Goal: Task Accomplishment & Management: Use online tool/utility

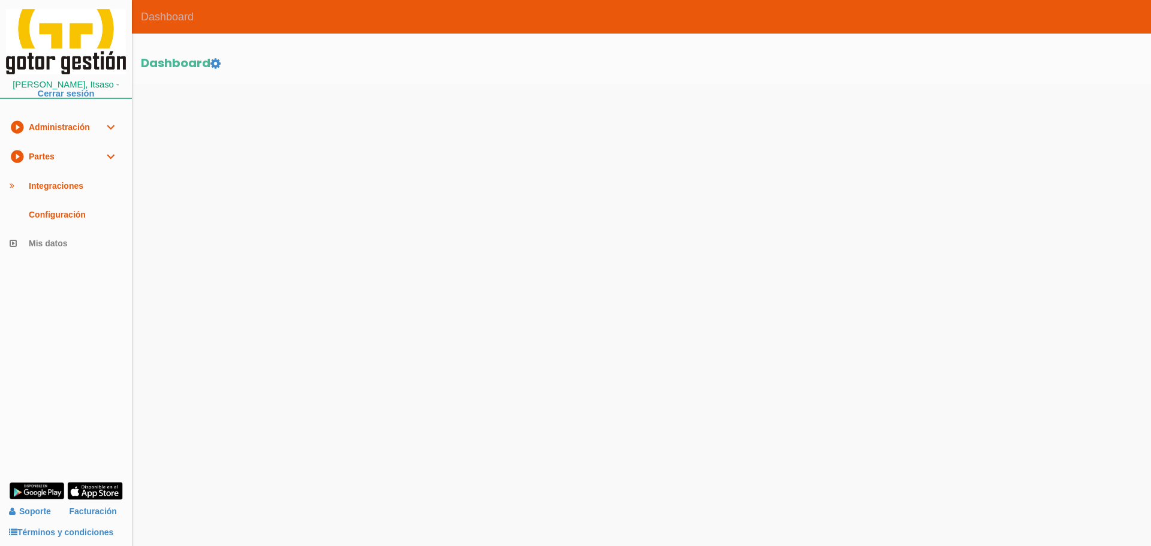
click at [53, 164] on link "play_circle_filled Partes expand_more" at bounding box center [66, 156] width 132 height 29
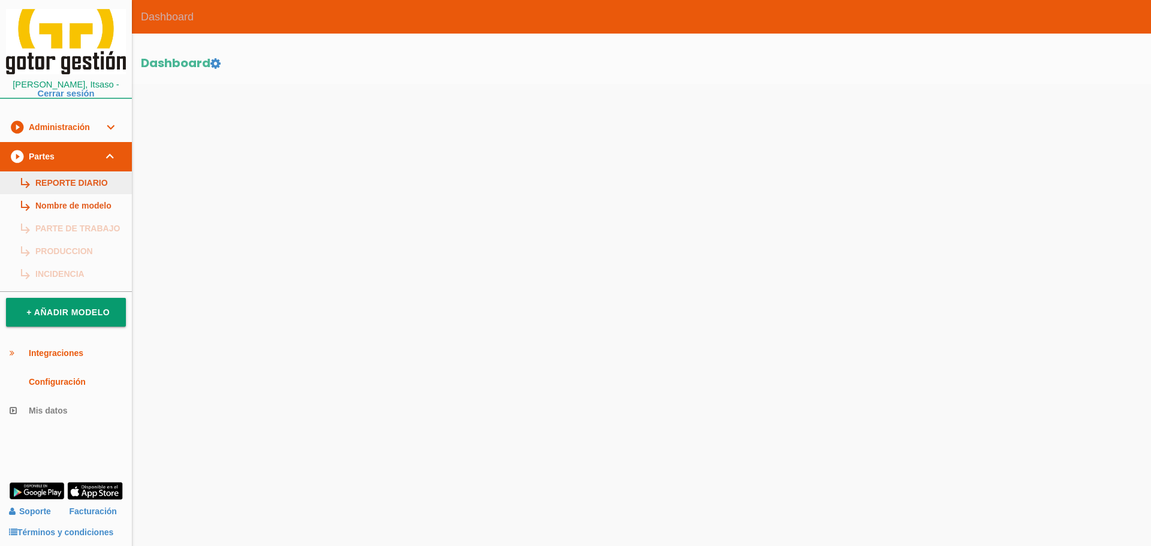
click at [59, 182] on link "subdirectory_arrow_right REPORTE DIARIO" at bounding box center [66, 183] width 132 height 23
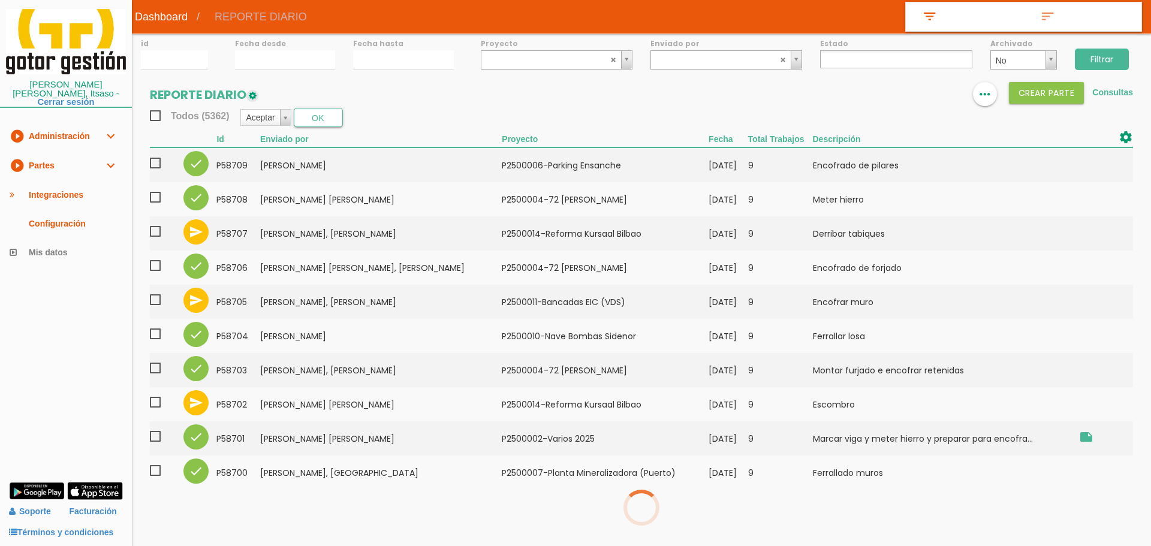
select select
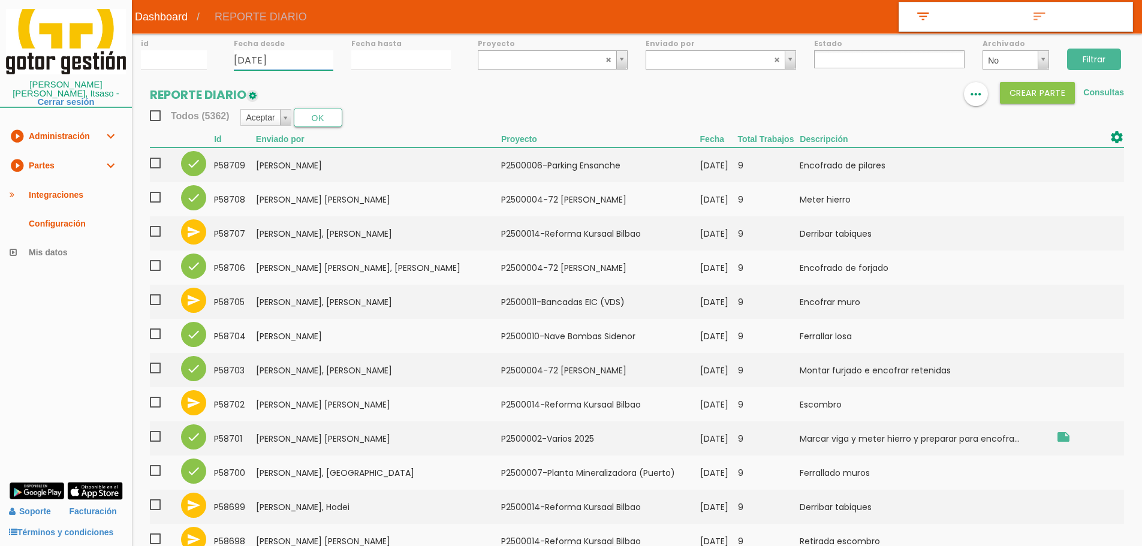
click at [272, 63] on input "[DATE]" at bounding box center [284, 60] width 100 height 20
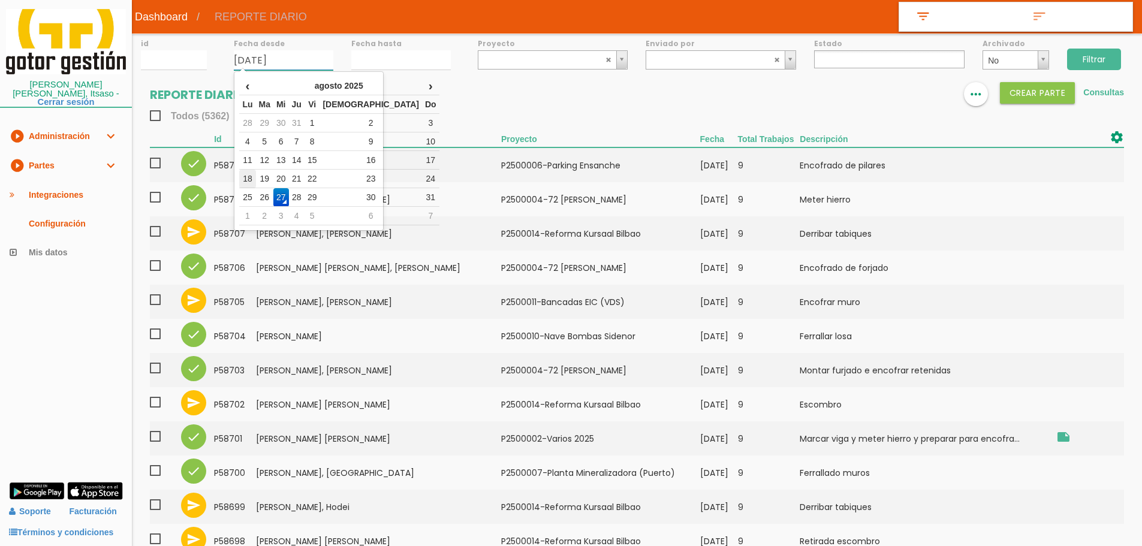
click at [251, 184] on td "18" at bounding box center [247, 179] width 16 height 19
type input "[DATE]"
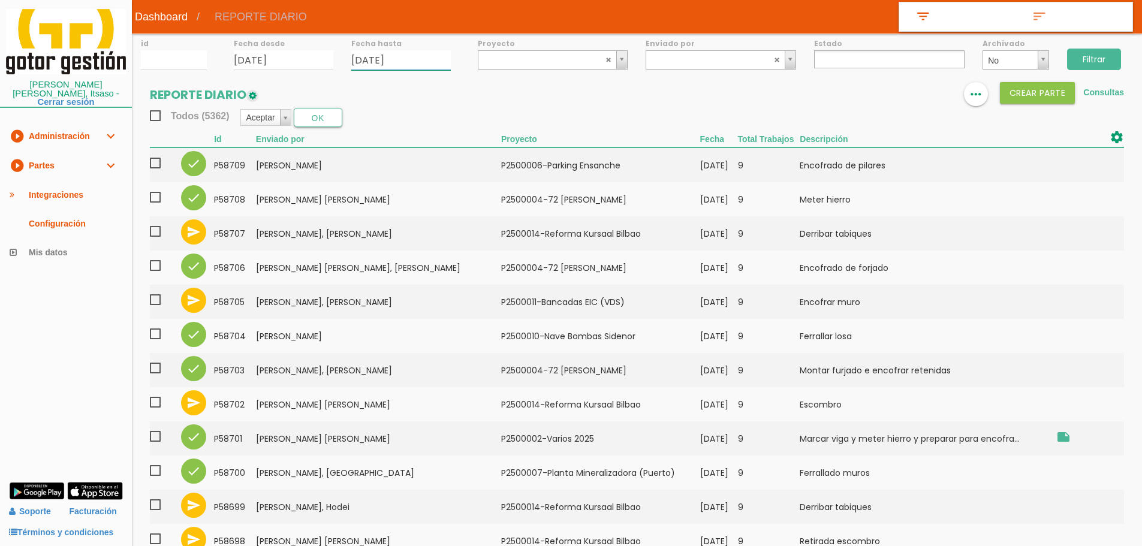
click at [386, 57] on input "27/08/2025" at bounding box center [401, 60] width 100 height 20
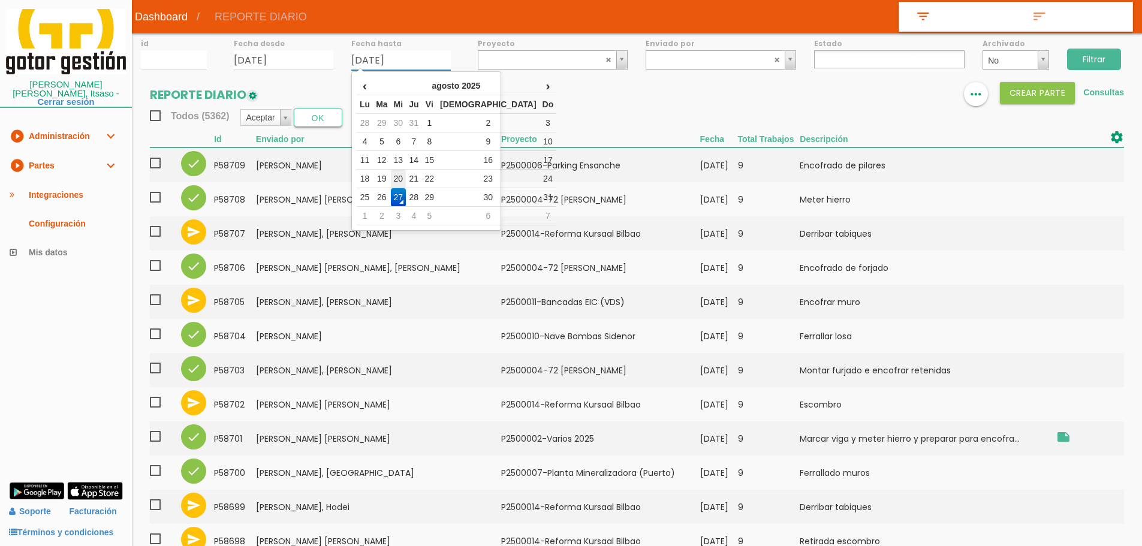
click at [407, 180] on td "20" at bounding box center [399, 179] width 16 height 19
type input "[DATE]"
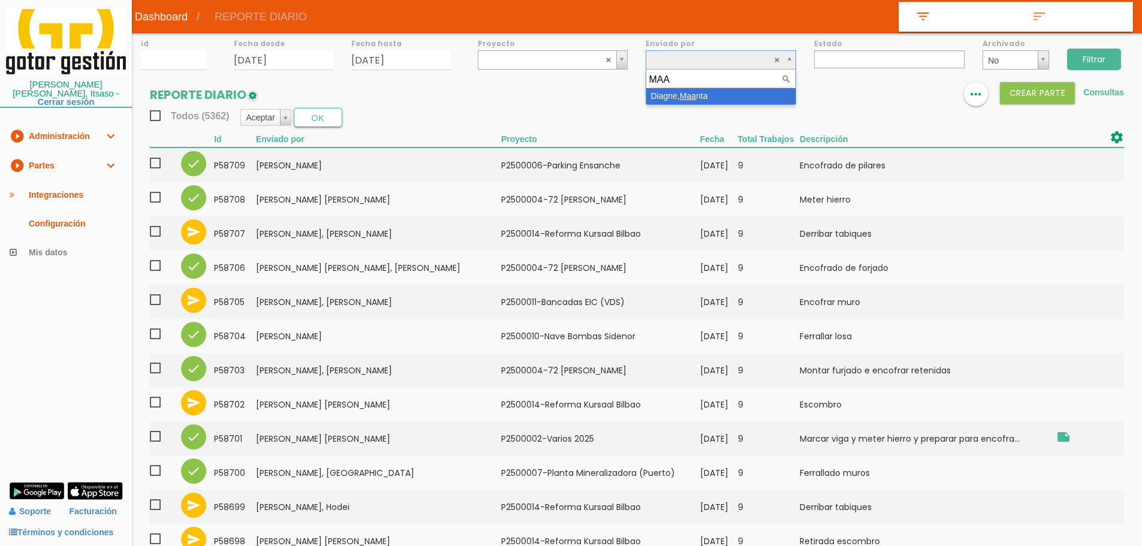
type input "MAA"
select select "26"
click at [1110, 53] on input "Filtrar" at bounding box center [1095, 60] width 54 height 22
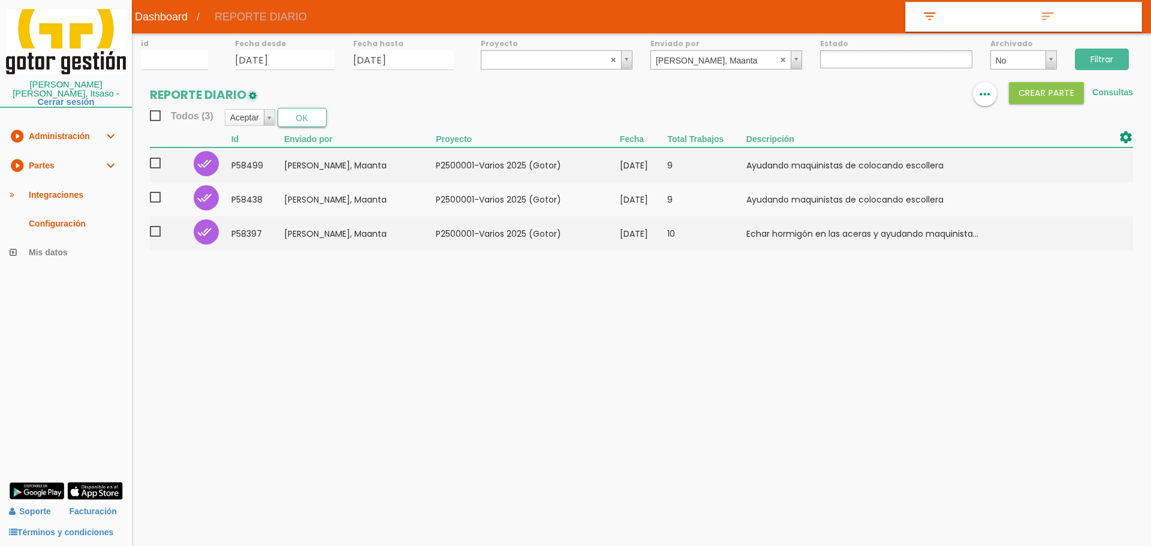
select select
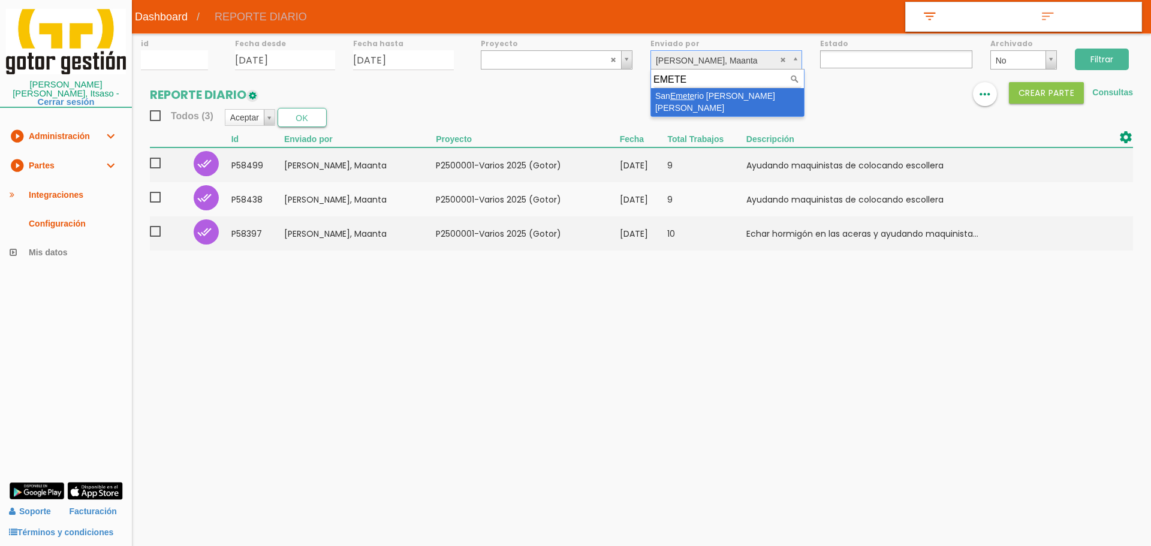
type input "EMETE"
select select "58"
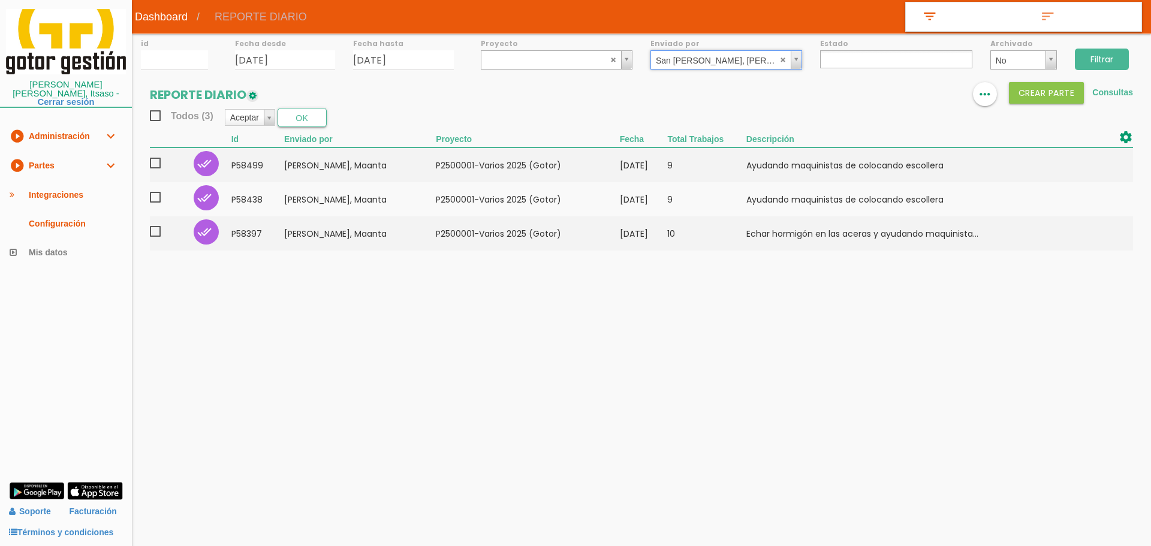
click at [1109, 55] on input "Filtrar" at bounding box center [1102, 60] width 54 height 22
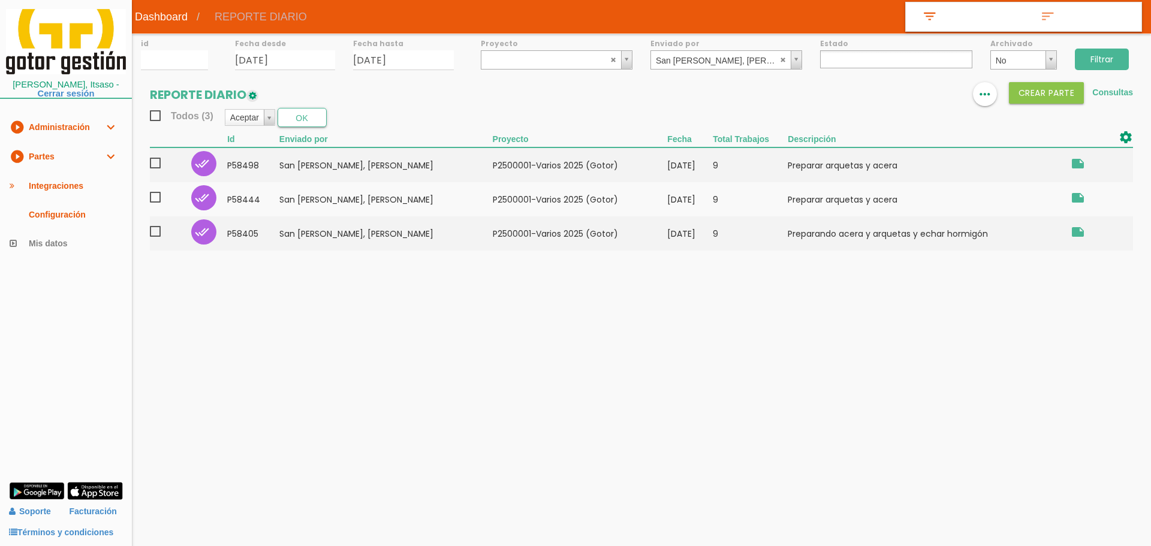
select select
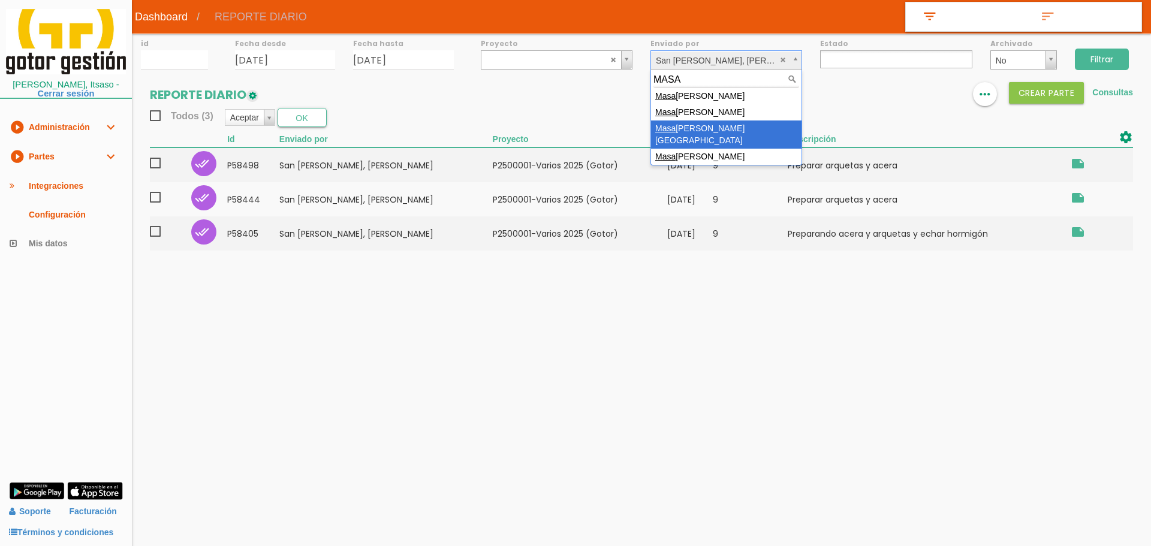
type input "MASA"
select select "119"
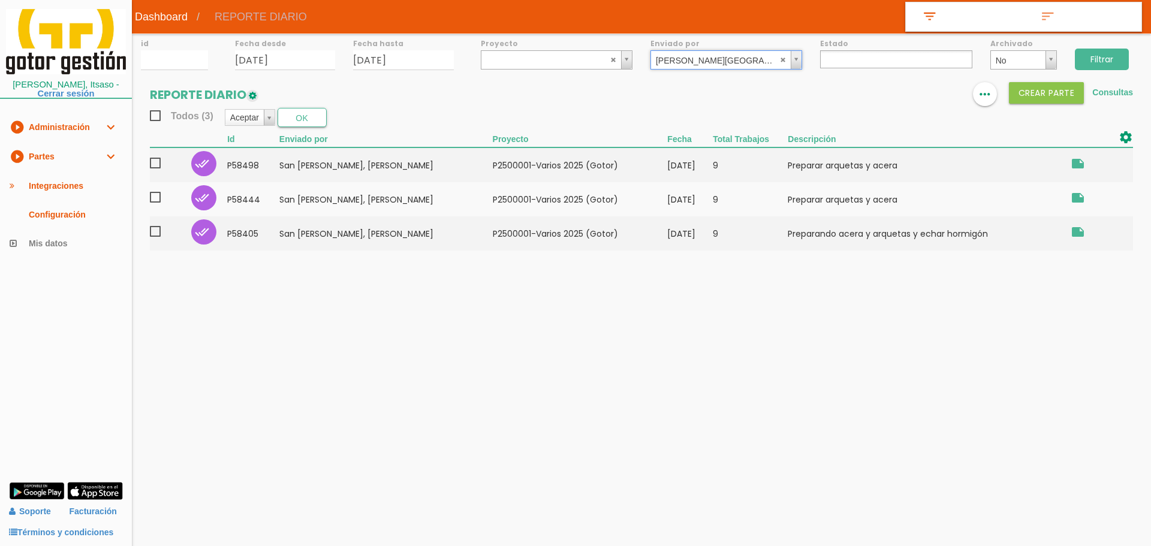
click at [1112, 57] on input "Filtrar" at bounding box center [1102, 60] width 54 height 22
select select
click at [52, 159] on link "play_circle_filled Partes expand_more" at bounding box center [66, 156] width 132 height 29
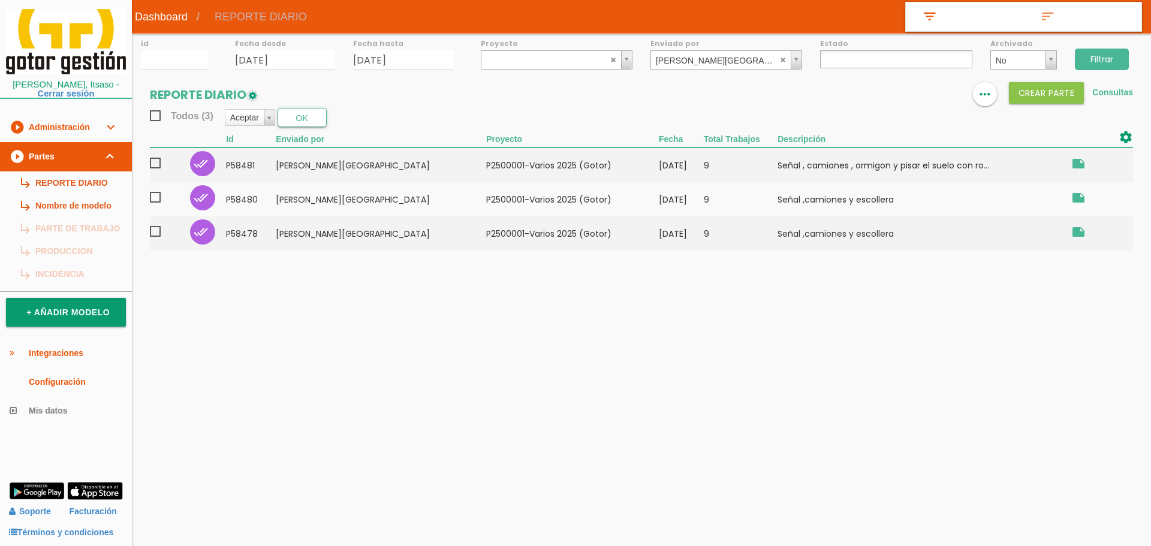
click at [51, 178] on link "subdirectory_arrow_right REPORTE DIARIO" at bounding box center [66, 183] width 132 height 23
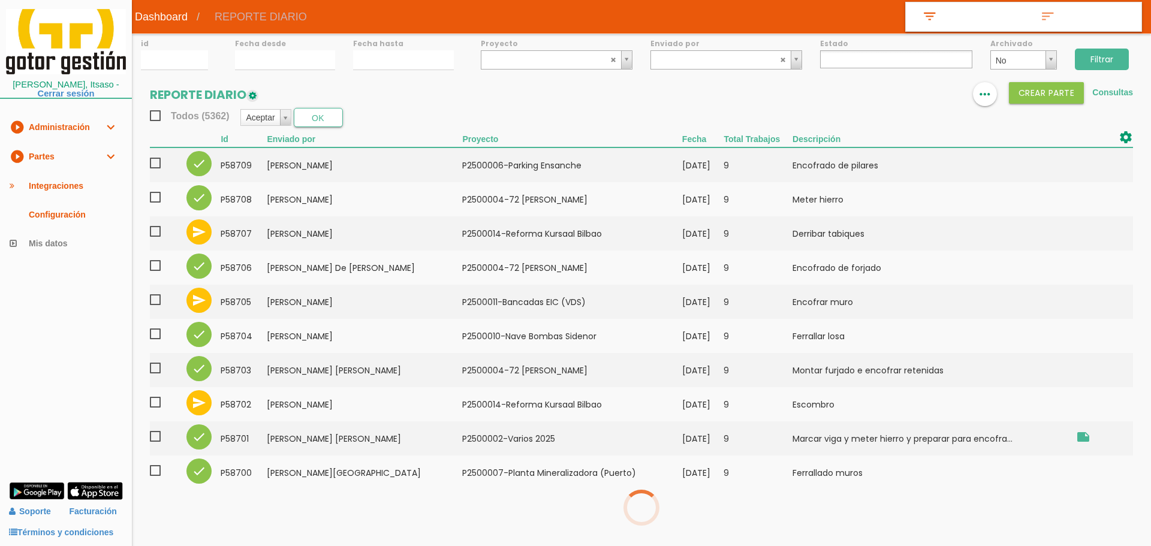
select select
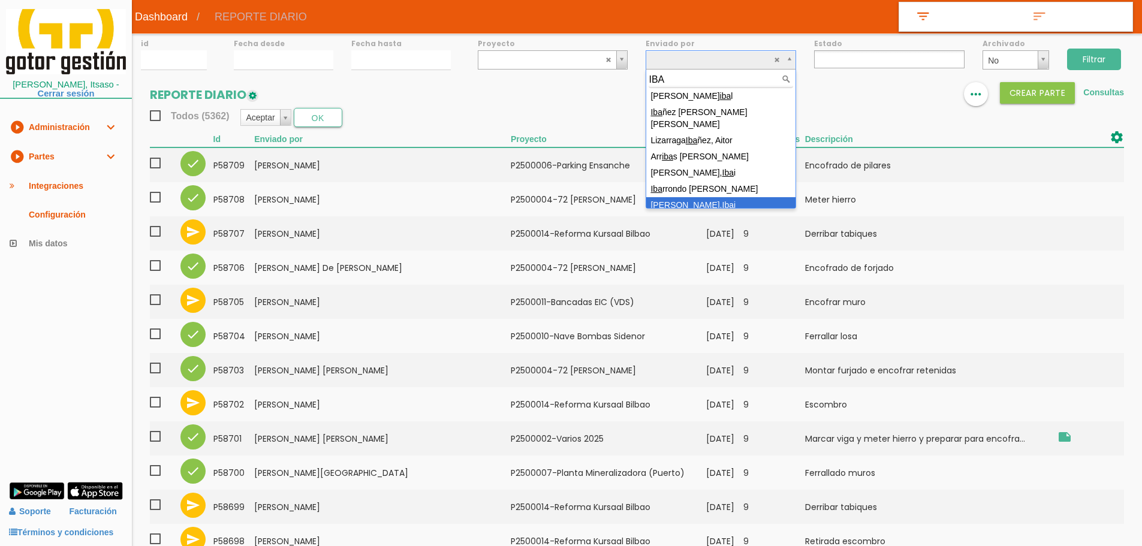
type input "IBA"
select select "149"
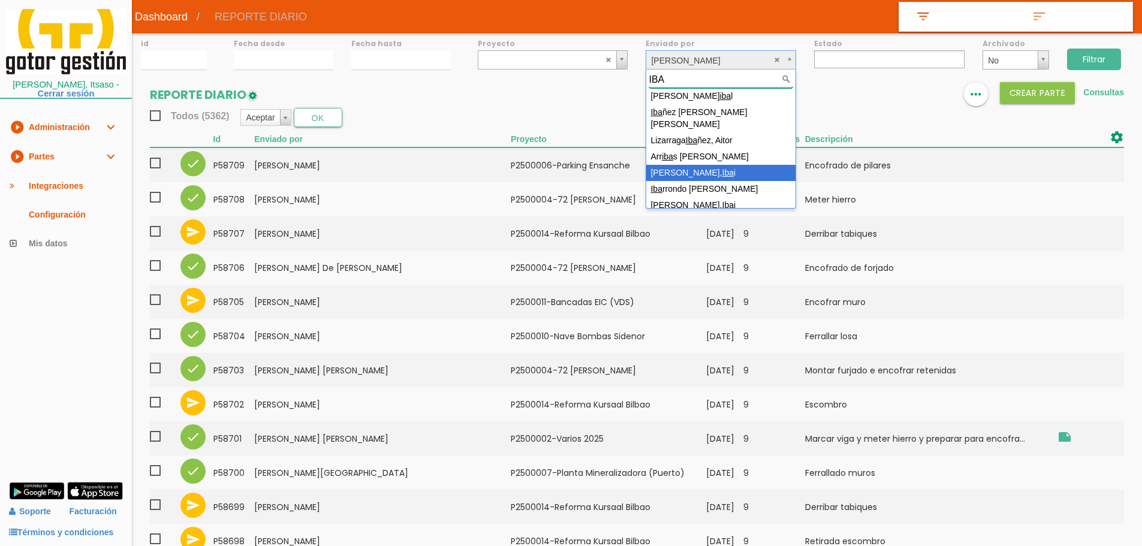
type input "IBA"
select select "119"
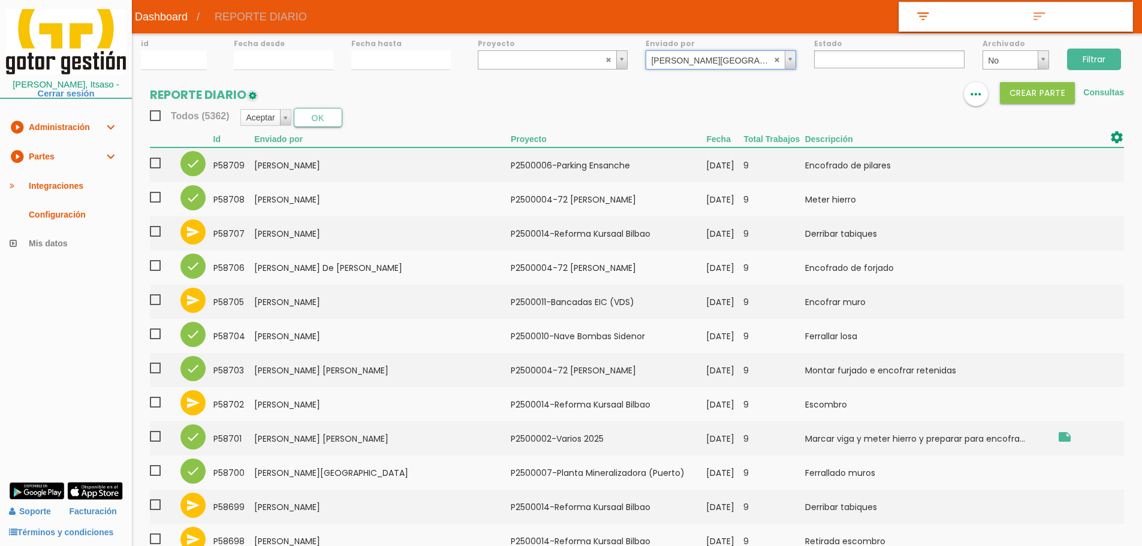
click at [1081, 50] on input "Filtrar" at bounding box center [1095, 60] width 54 height 22
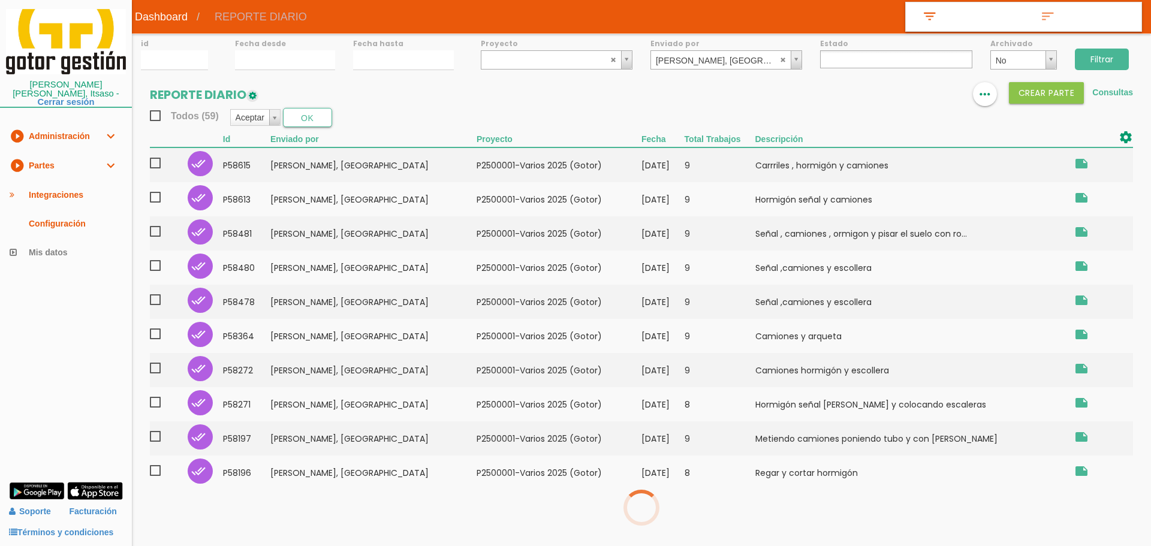
select select
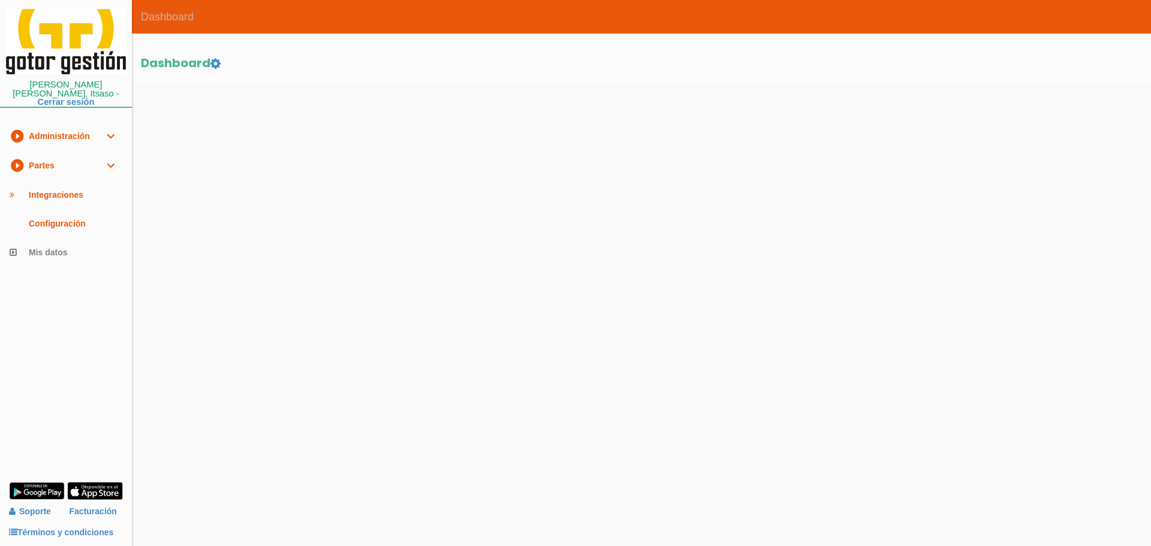
click at [22, 151] on icon "play_circle_filled" at bounding box center [17, 165] width 14 height 29
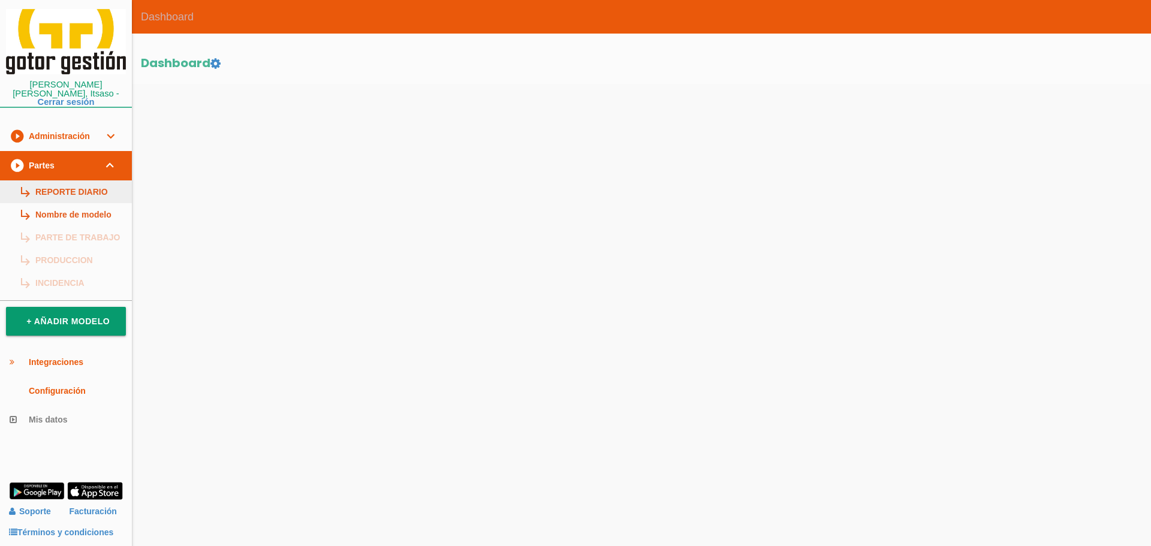
click at [67, 185] on link "subdirectory_arrow_right REPORTE DIARIO" at bounding box center [66, 192] width 132 height 23
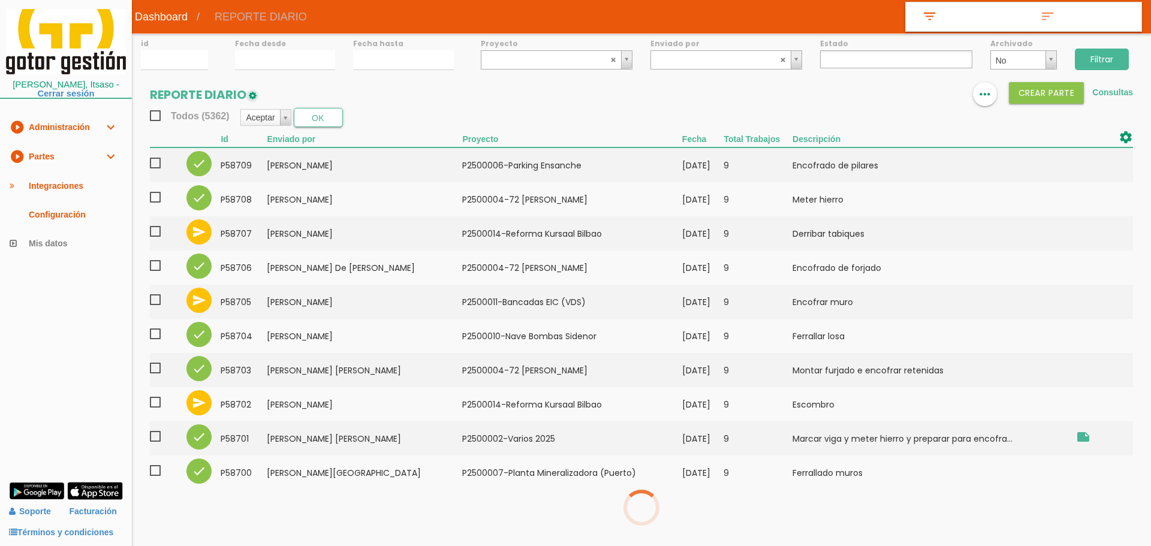
select select
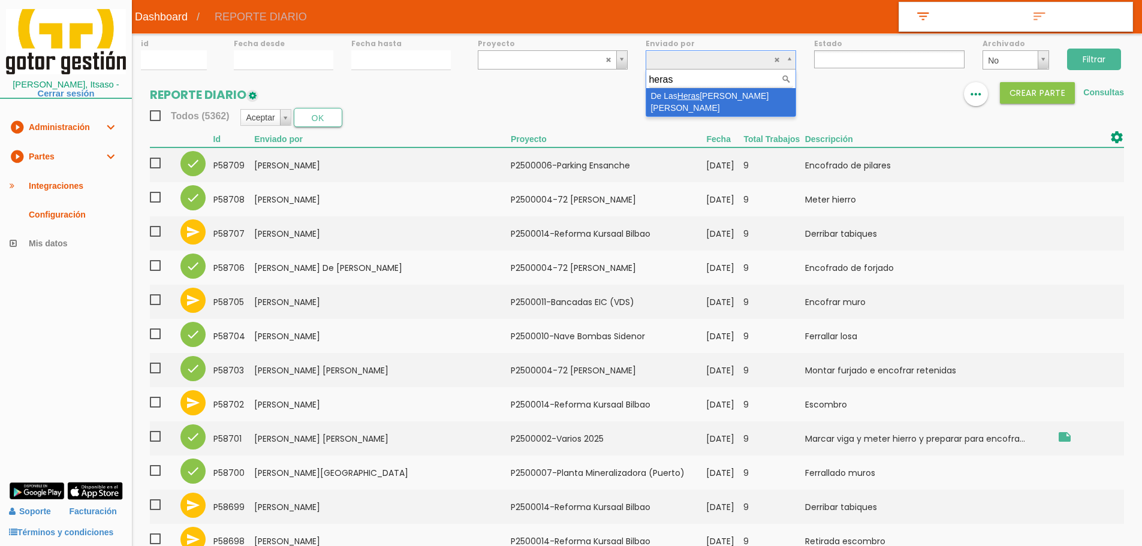
type input "heras"
select select "88"
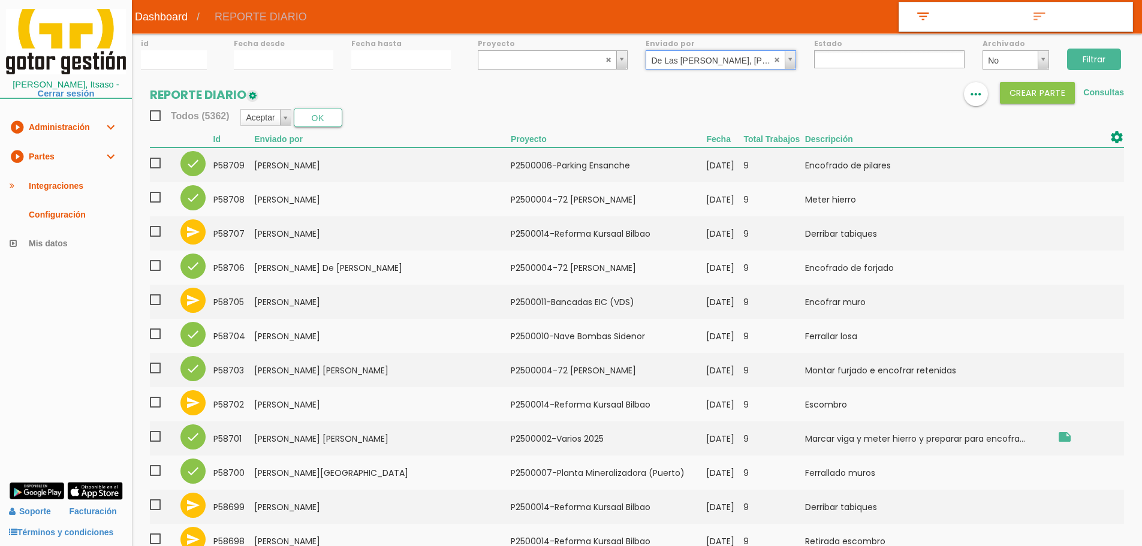
click at [1103, 59] on input "Filtrar" at bounding box center [1095, 60] width 54 height 22
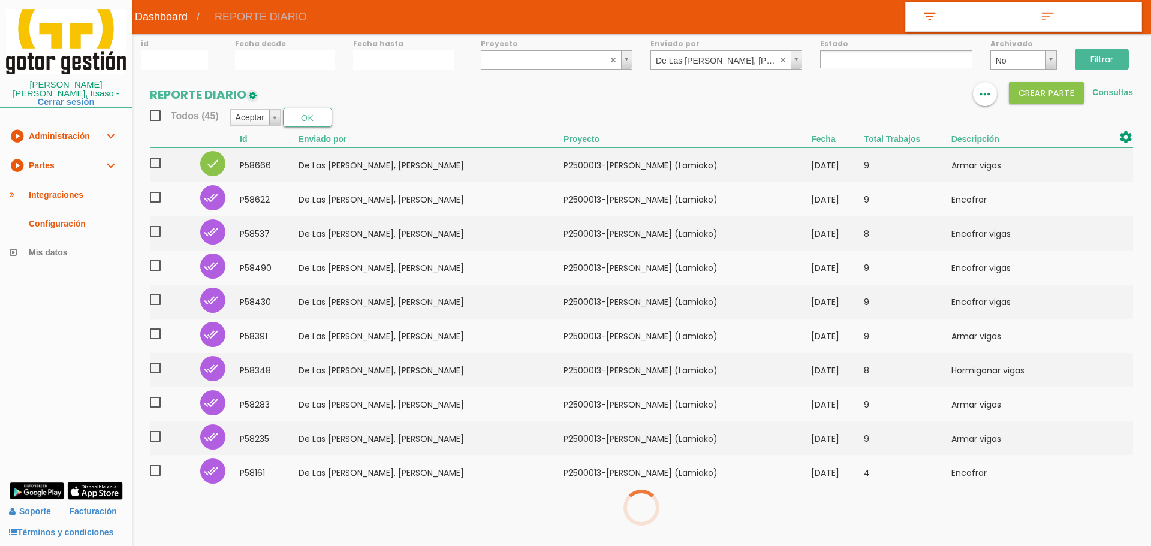
select select
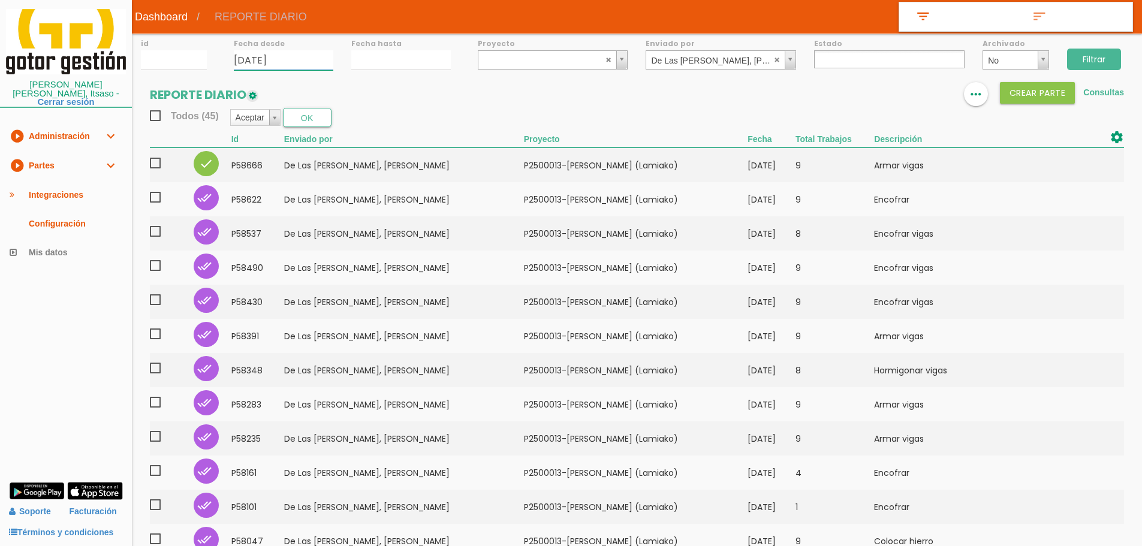
click at [277, 64] on input "27/08/2025" at bounding box center [284, 60] width 100 height 20
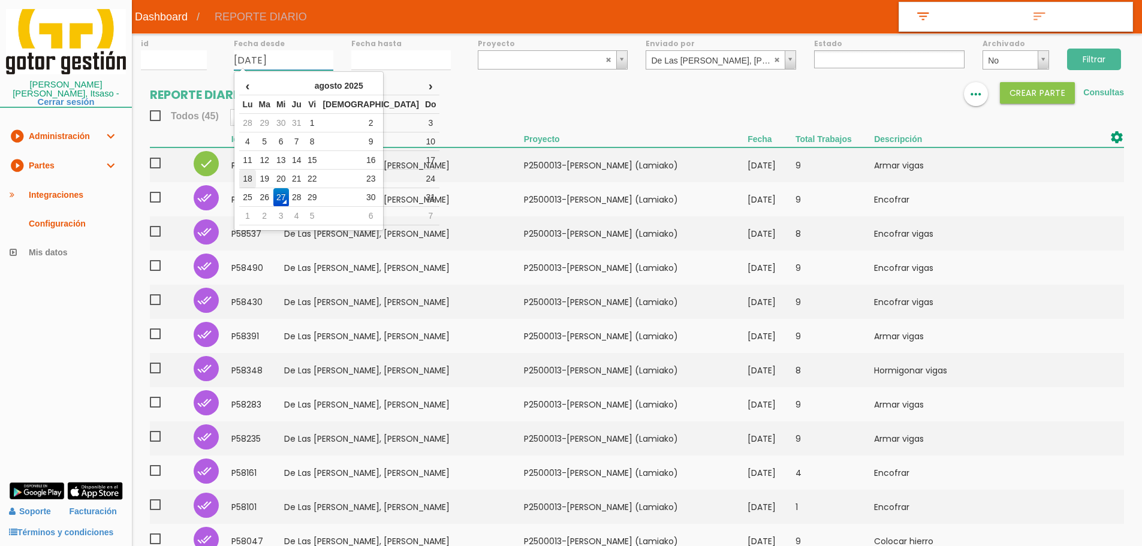
click at [249, 179] on td "18" at bounding box center [247, 179] width 16 height 19
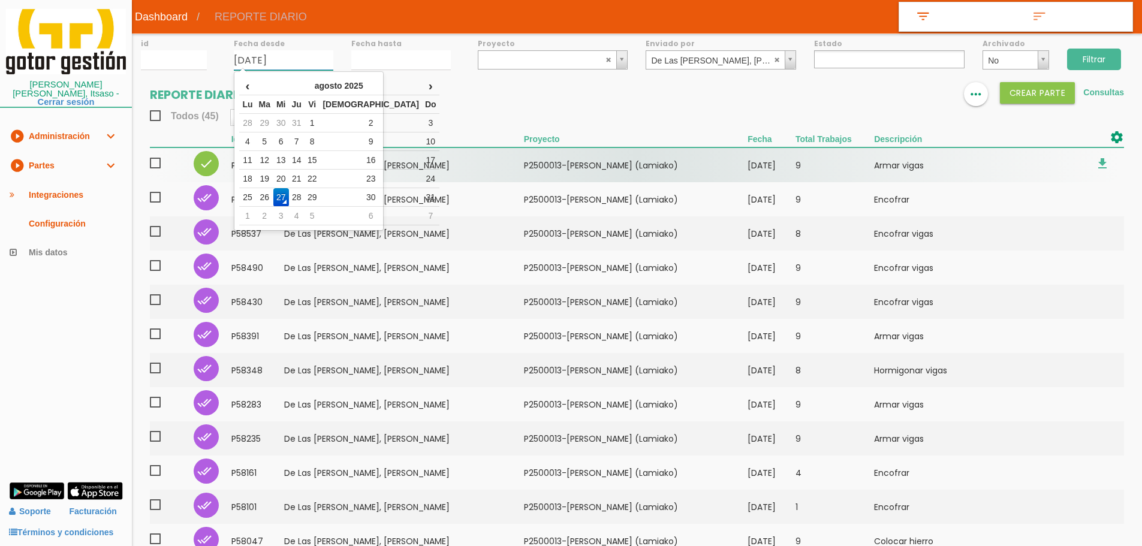
type input "[DATE]"
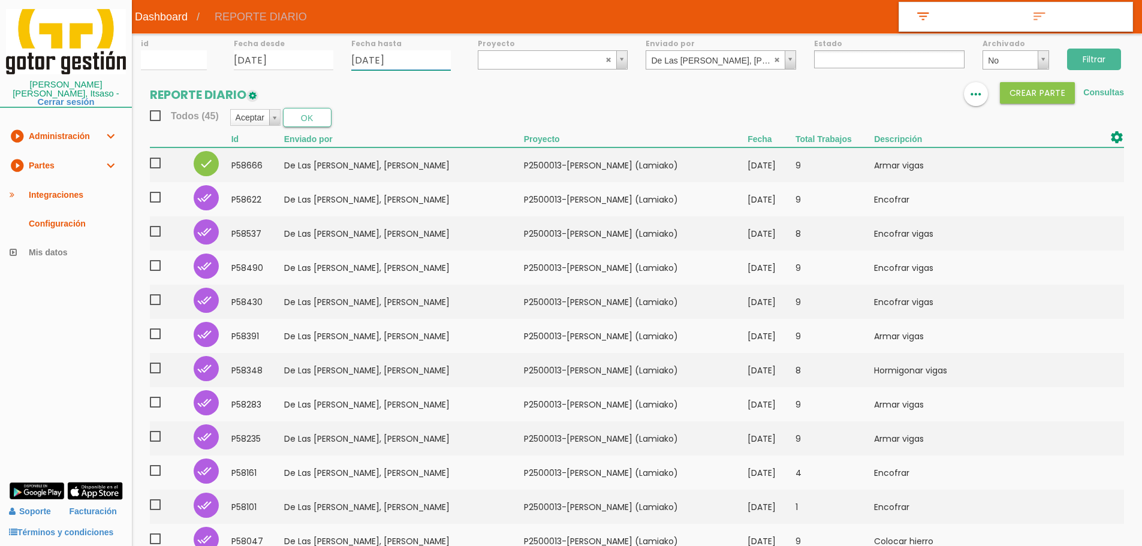
click at [407, 55] on input "27/08/2025" at bounding box center [401, 60] width 100 height 20
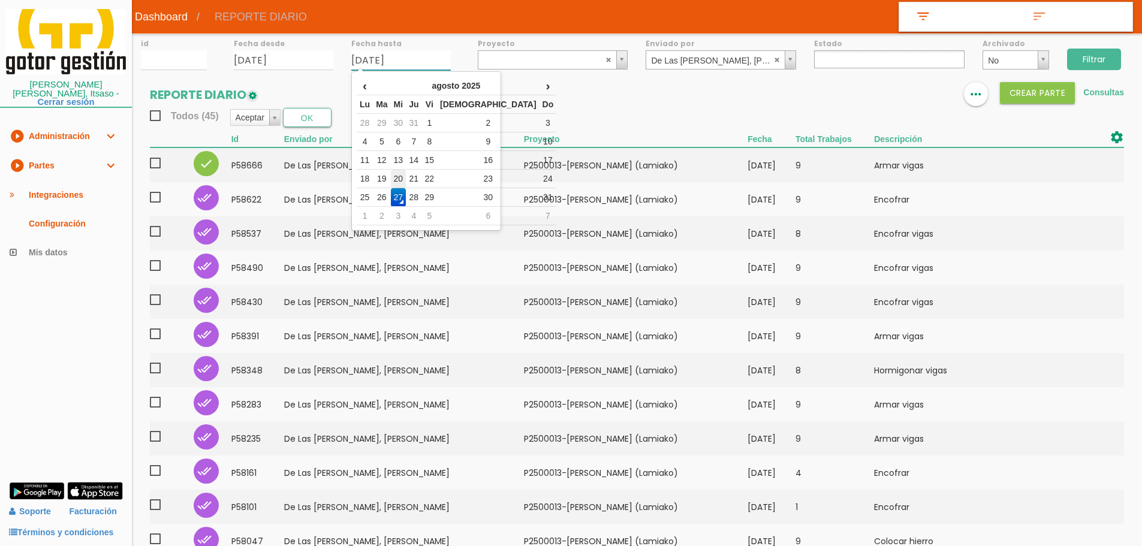
click at [407, 182] on td "20" at bounding box center [399, 179] width 16 height 19
type input "[DATE]"
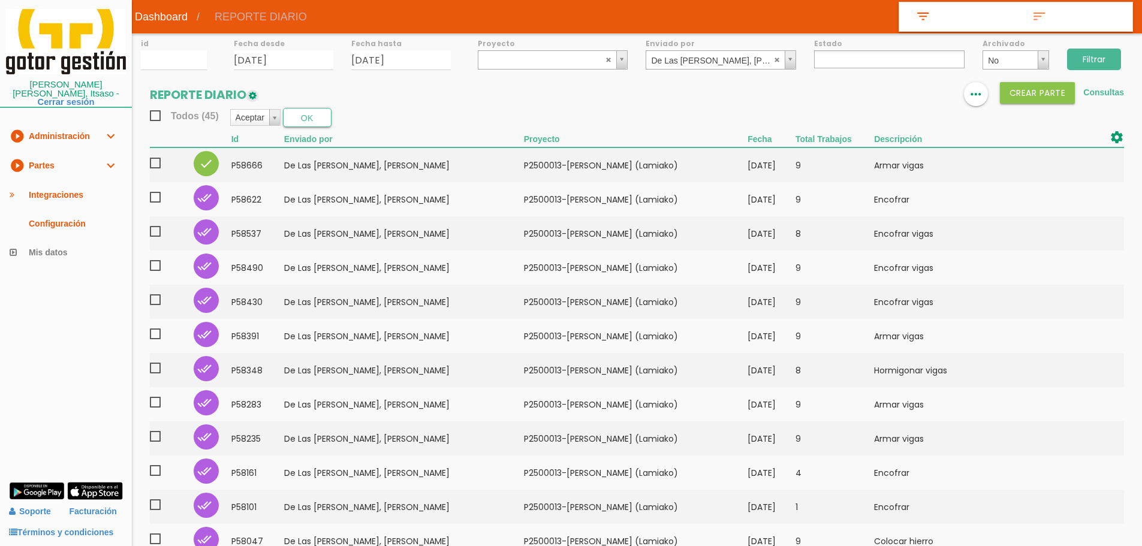
click at [1107, 55] on input "Filtrar" at bounding box center [1095, 60] width 54 height 22
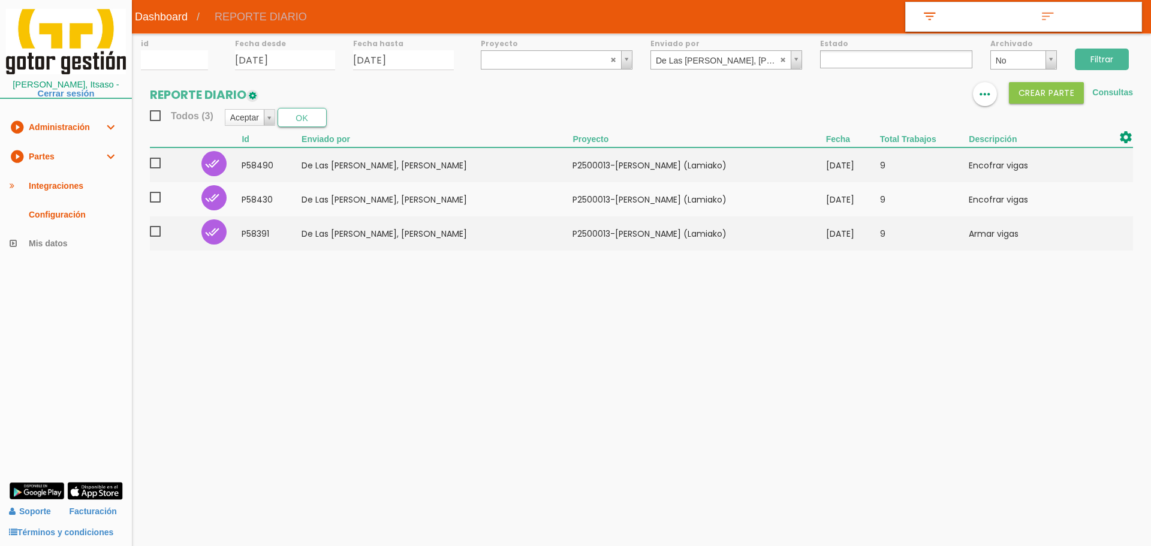
select select
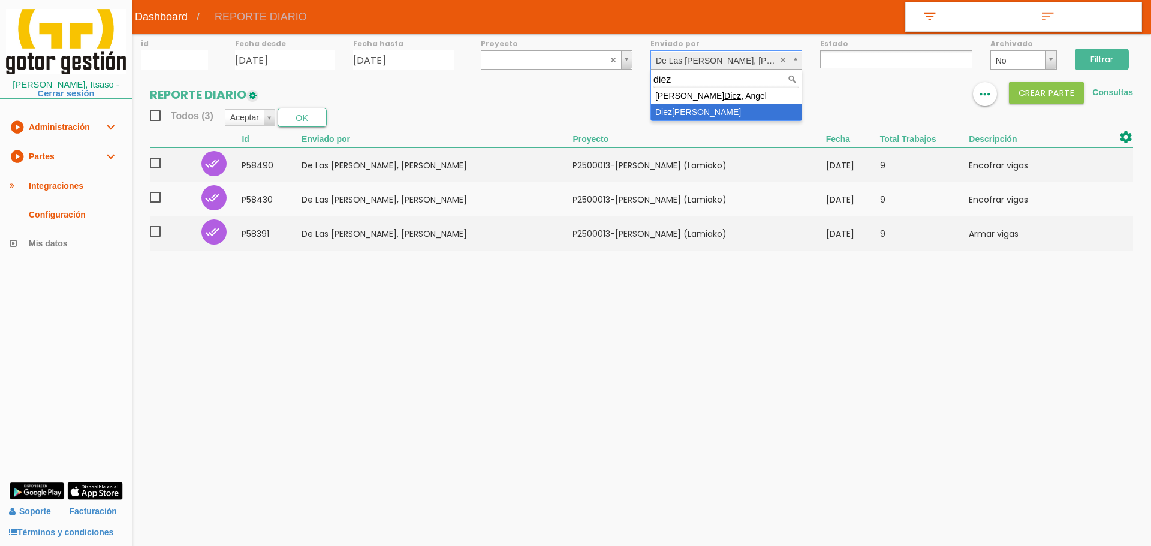
type input "diez"
select select "97"
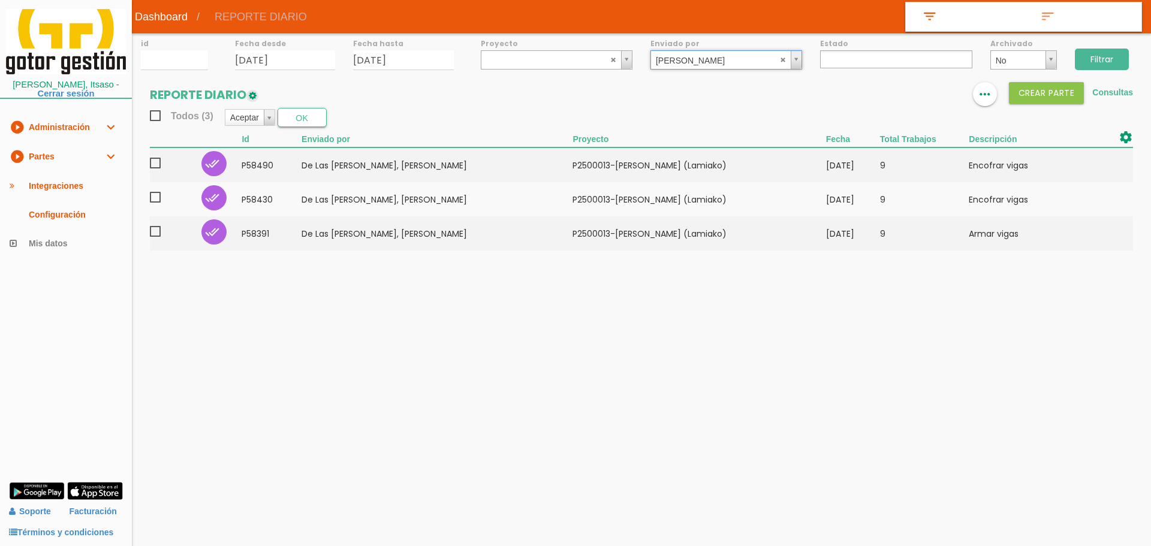
click at [1111, 58] on input "Filtrar" at bounding box center [1102, 60] width 54 height 22
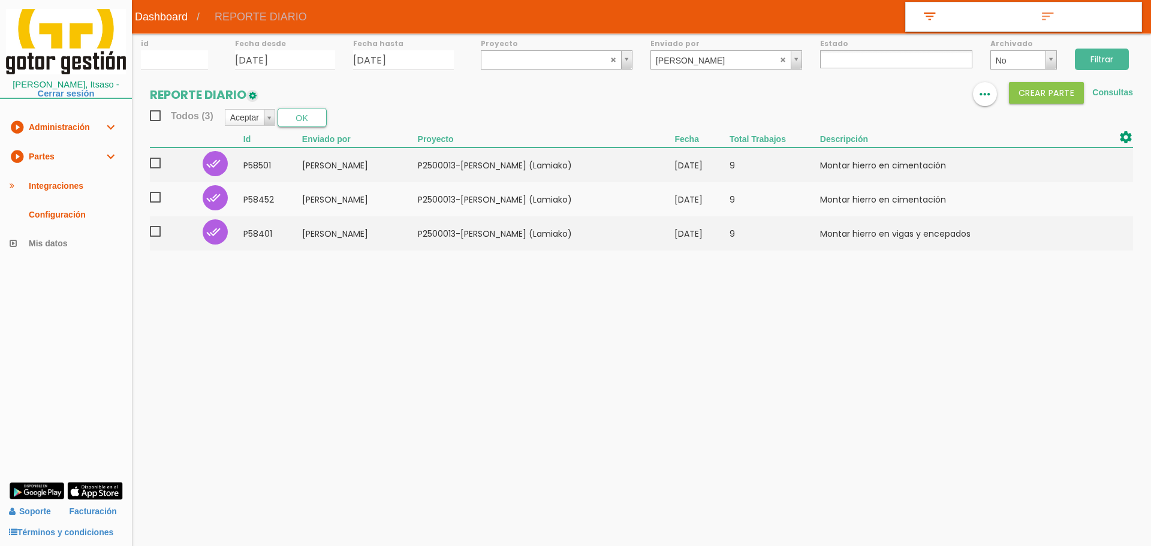
select select
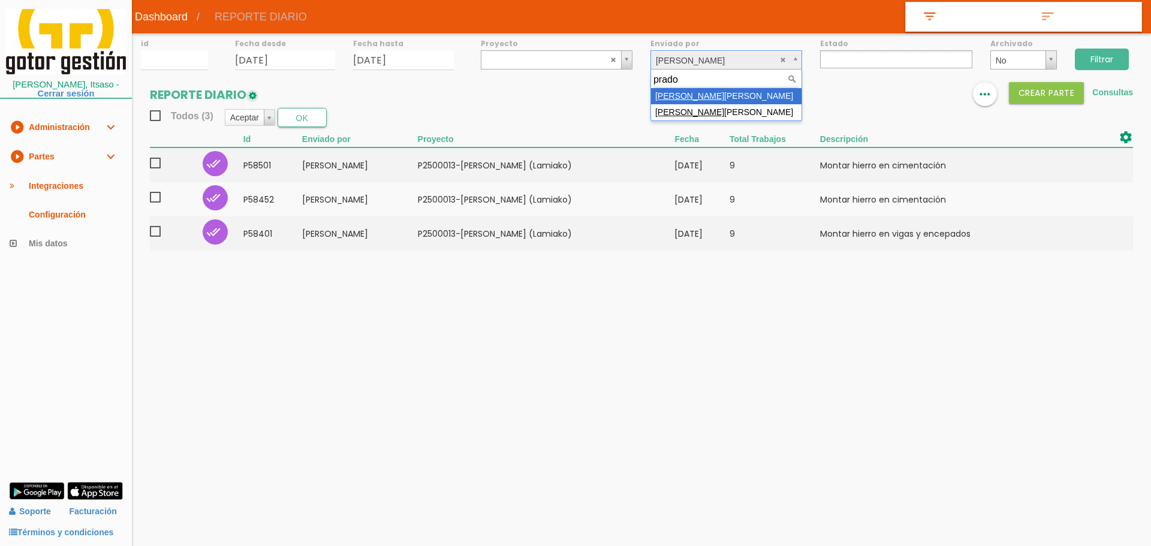
type input "prado"
select select "27"
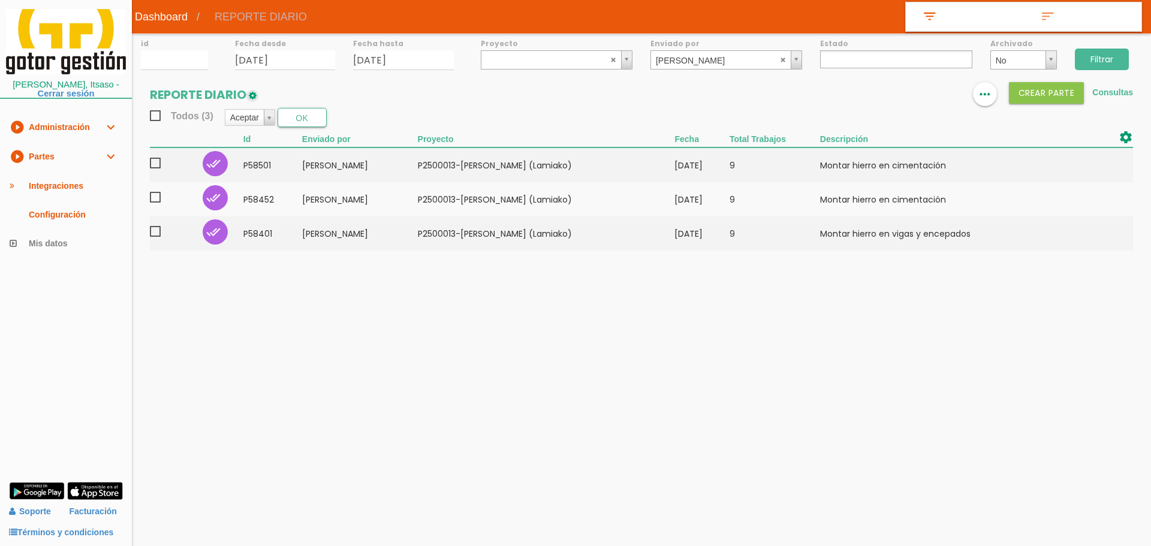
click at [1122, 65] on input "Filtrar" at bounding box center [1102, 60] width 54 height 22
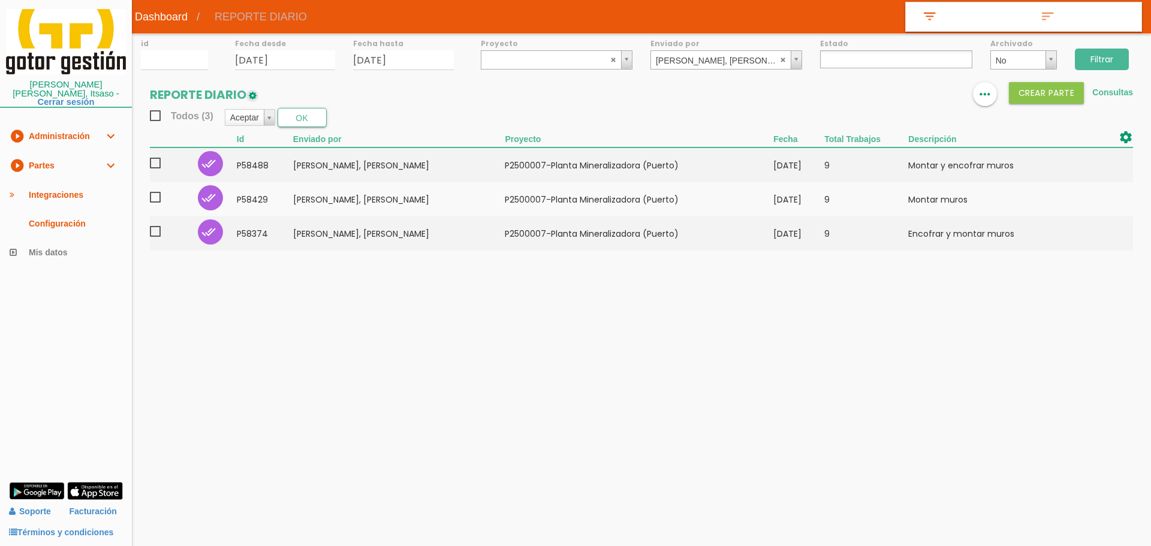
select select
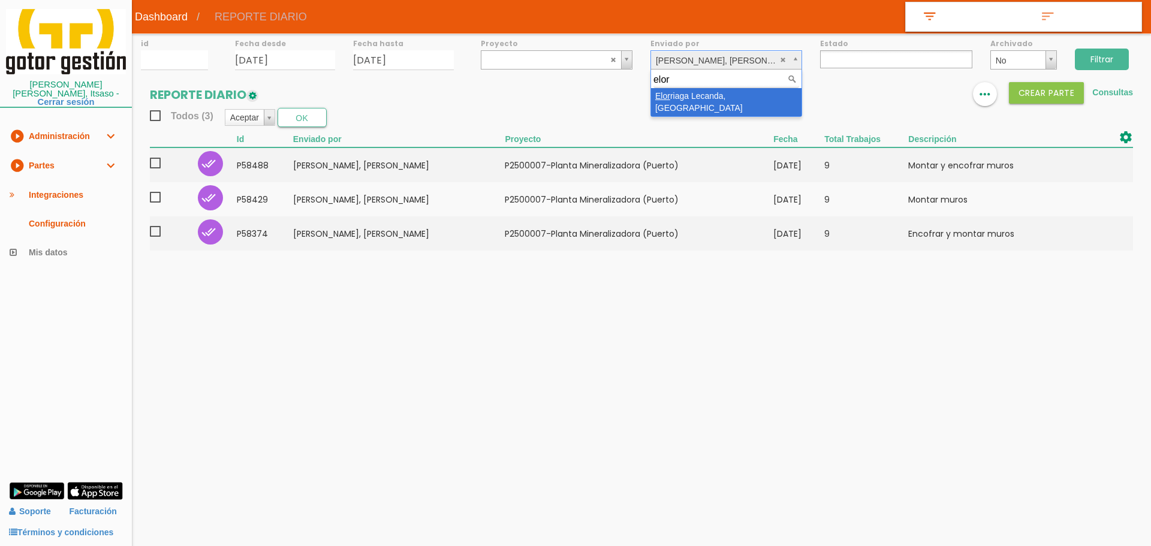
type input "elor"
drag, startPoint x: 688, startPoint y: 91, endPoint x: 761, endPoint y: 73, distance: 75.2
select select "40"
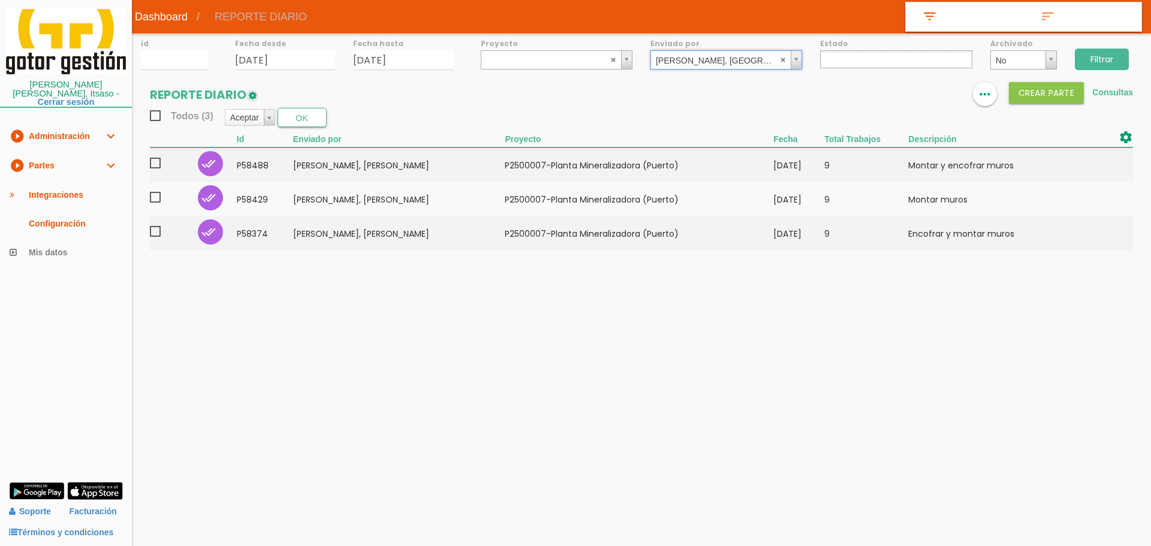
click at [1110, 56] on input "Filtrar" at bounding box center [1102, 60] width 54 height 22
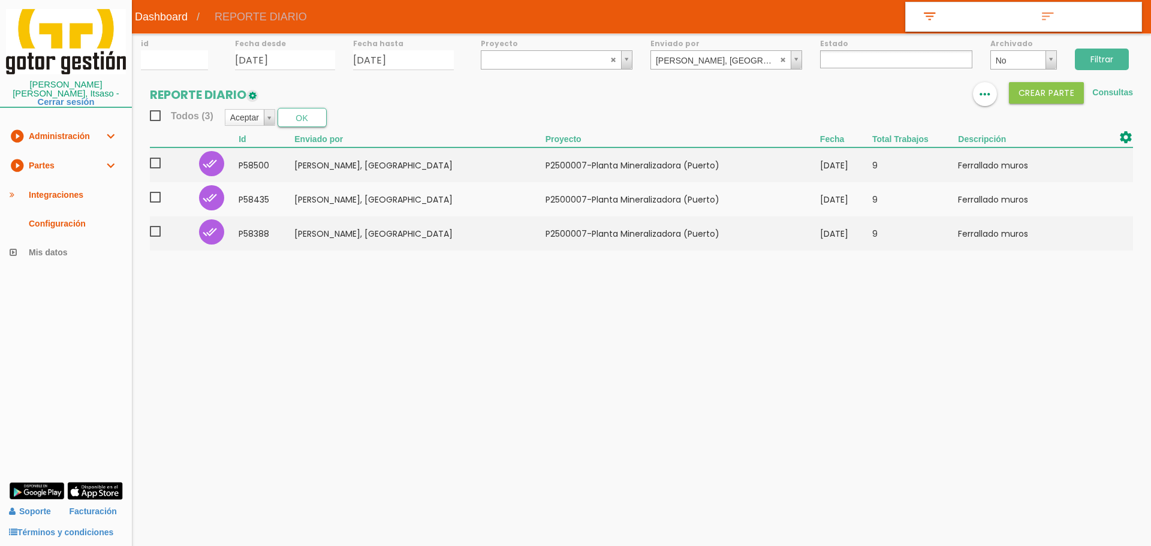
select select
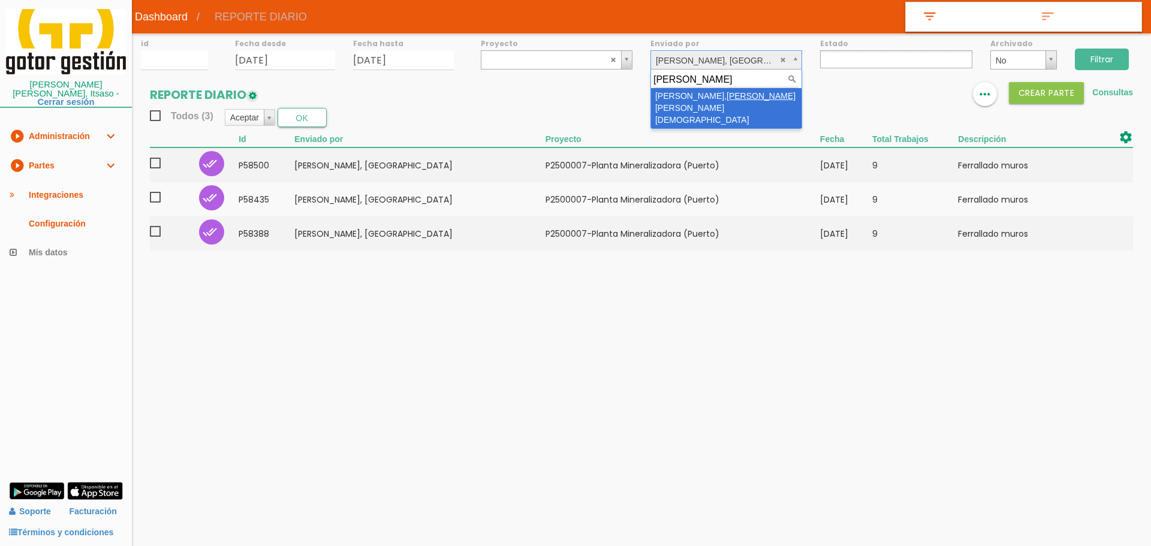
type input "[PERSON_NAME]"
select select "100"
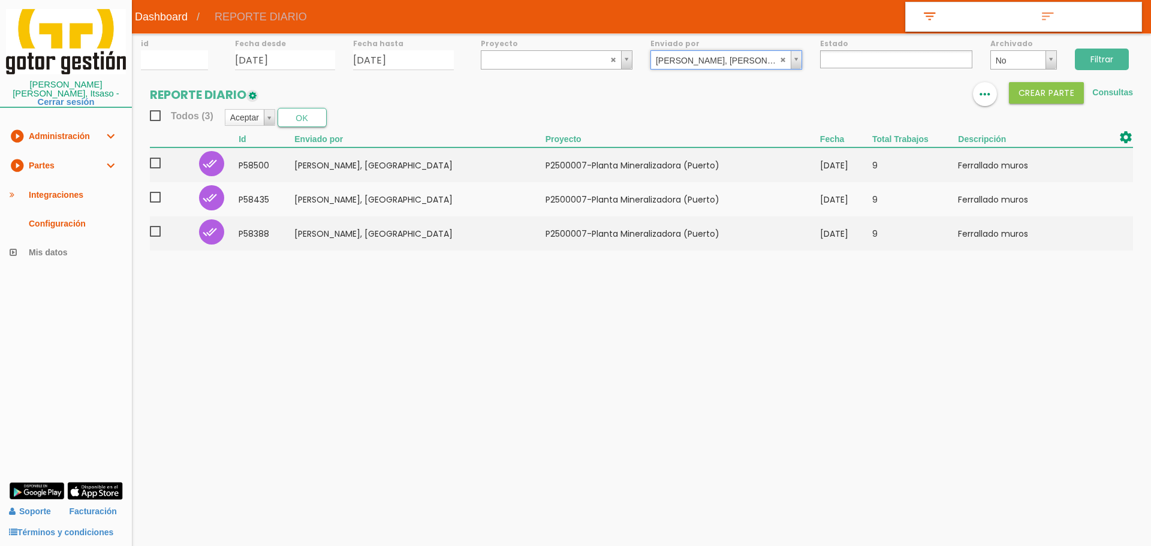
click at [1096, 59] on input "Filtrar" at bounding box center [1102, 60] width 54 height 22
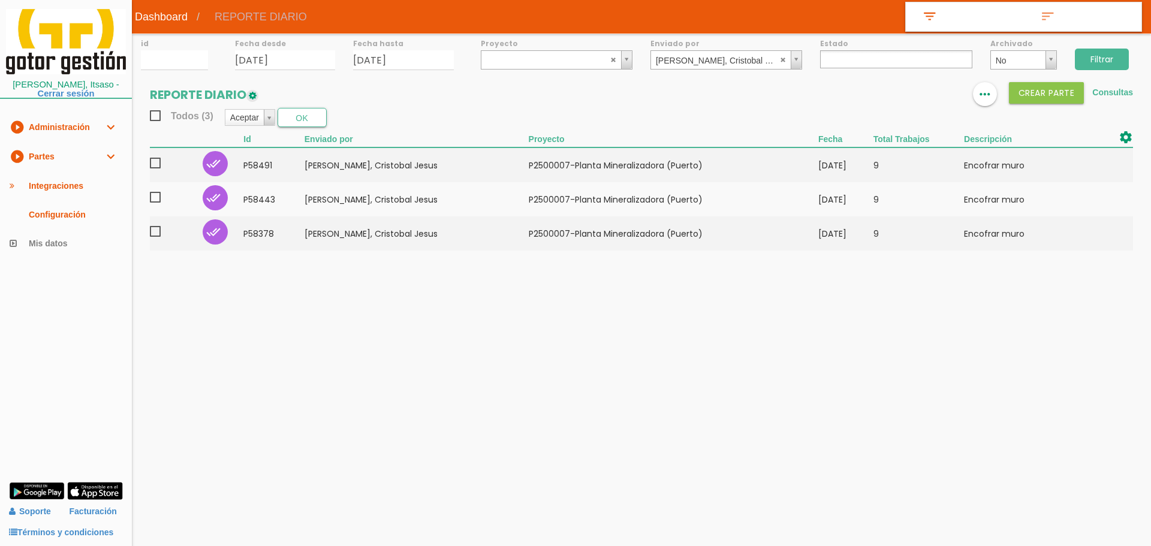
select select
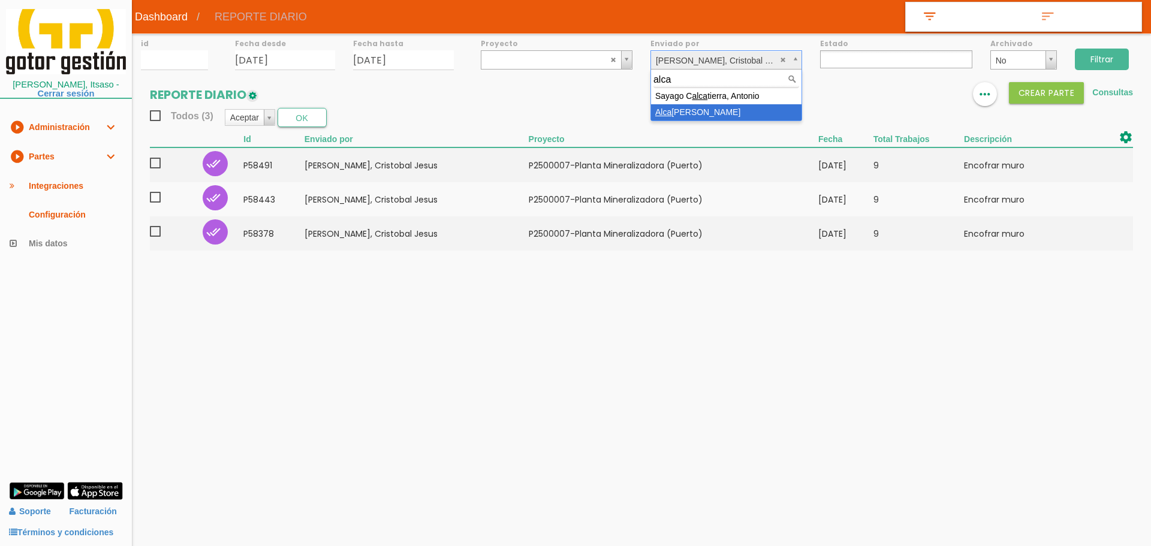
type input "alca"
select select "144"
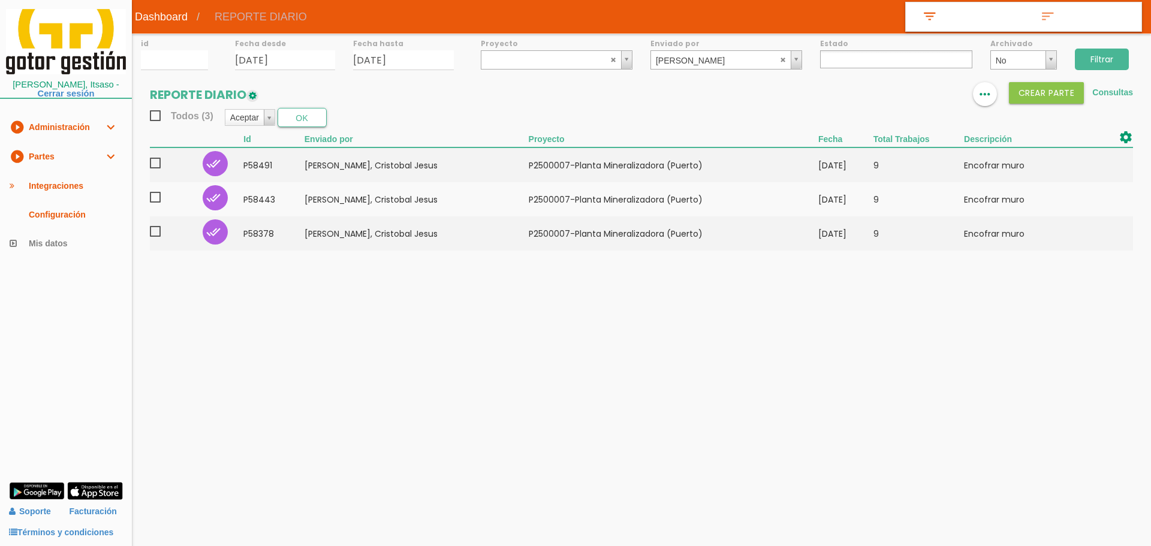
click at [1087, 52] on input "Filtrar" at bounding box center [1102, 60] width 54 height 22
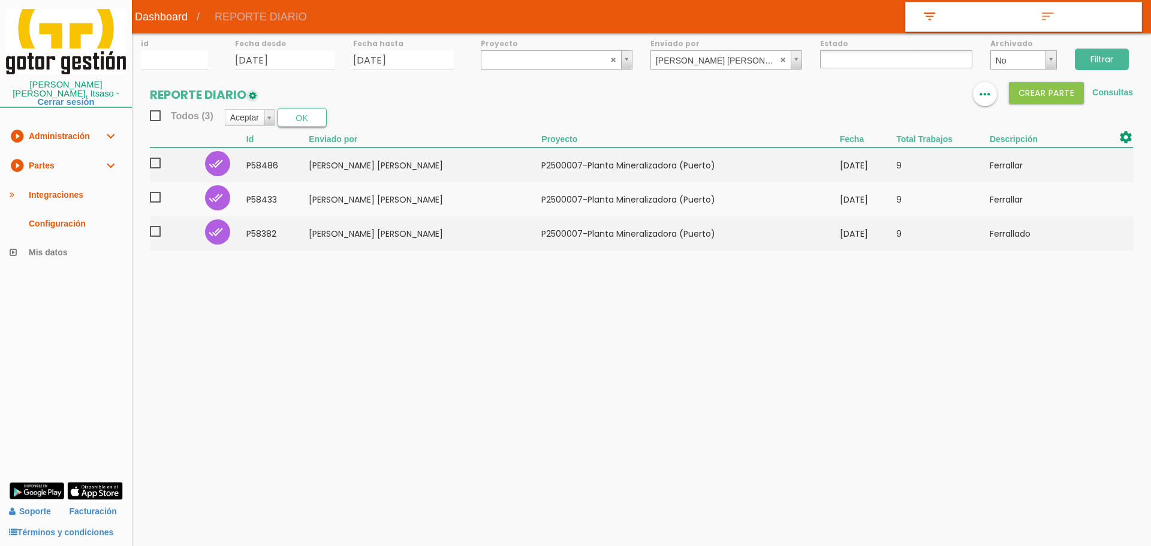
select select
click at [44, 151] on link "play_circle_filled Partes expand_more" at bounding box center [66, 165] width 132 height 29
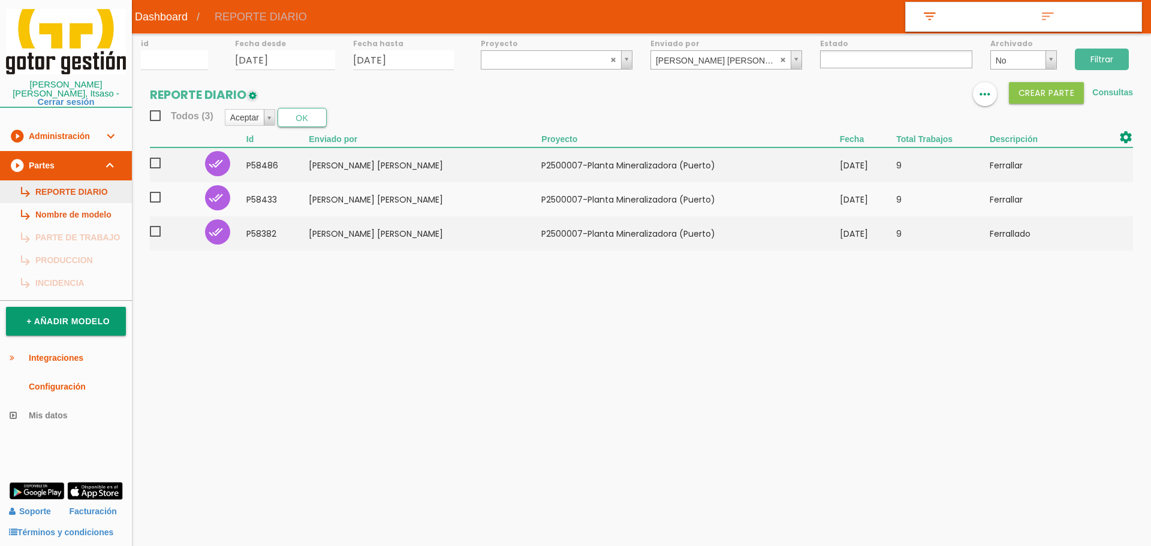
click at [58, 181] on link "subdirectory_arrow_right REPORTE DIARIO" at bounding box center [66, 192] width 132 height 23
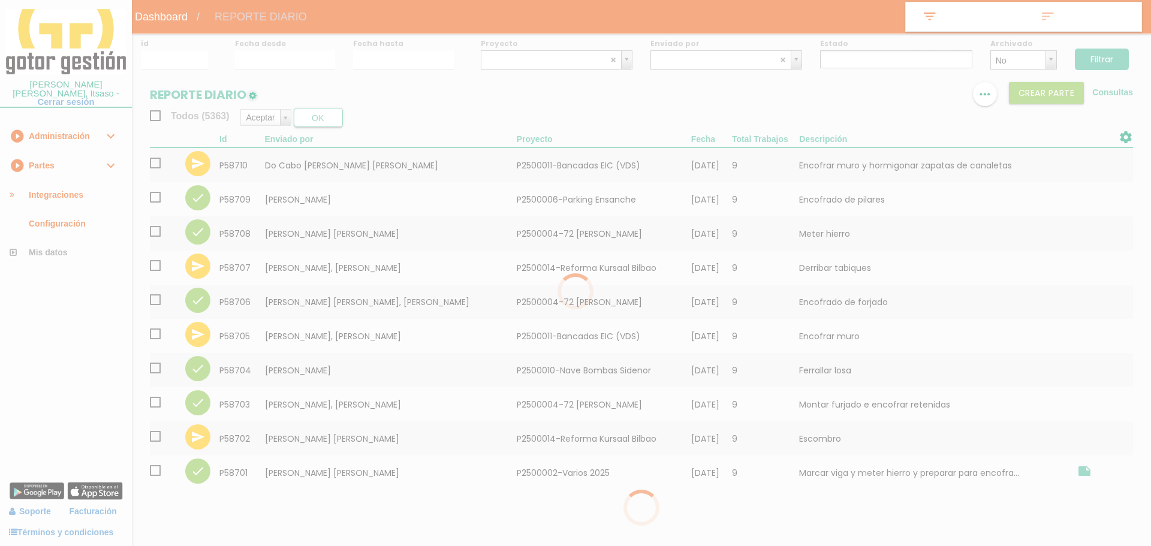
select select
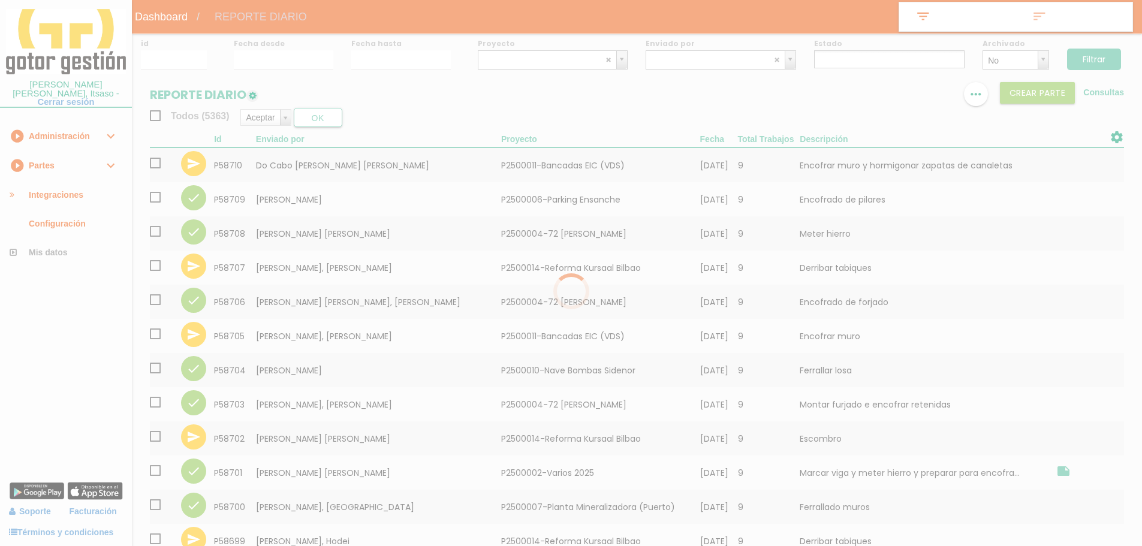
click at [678, 60] on div at bounding box center [571, 273] width 1142 height 546
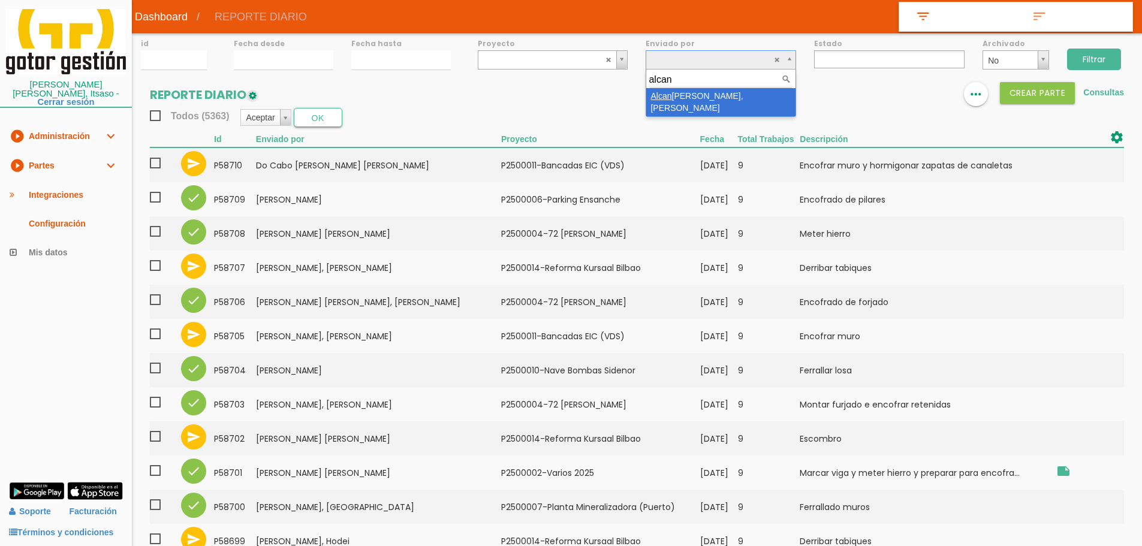
type input "alcan"
select select "144"
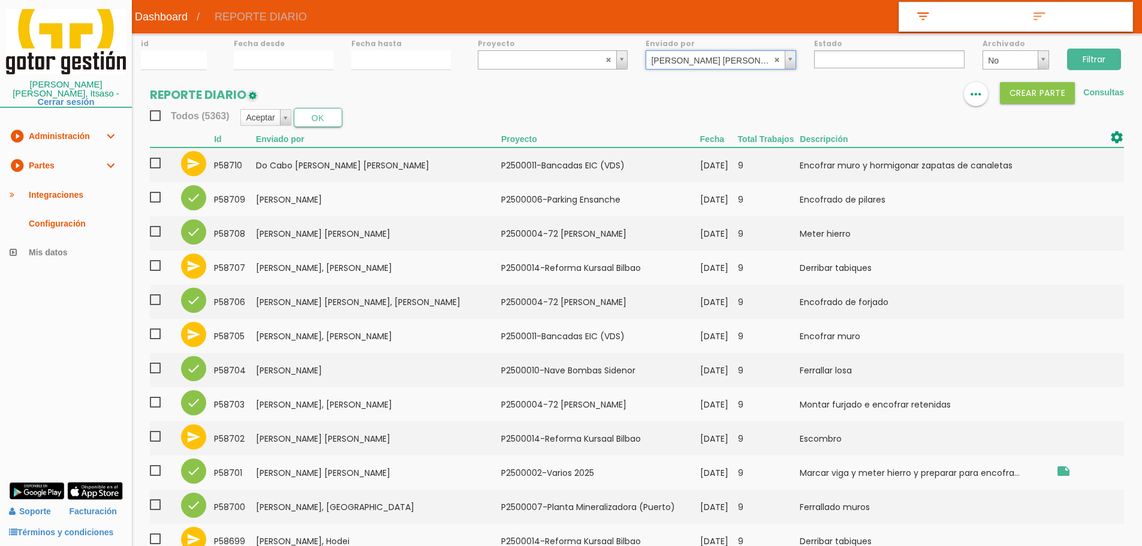
click at [1095, 63] on input "Filtrar" at bounding box center [1095, 60] width 54 height 22
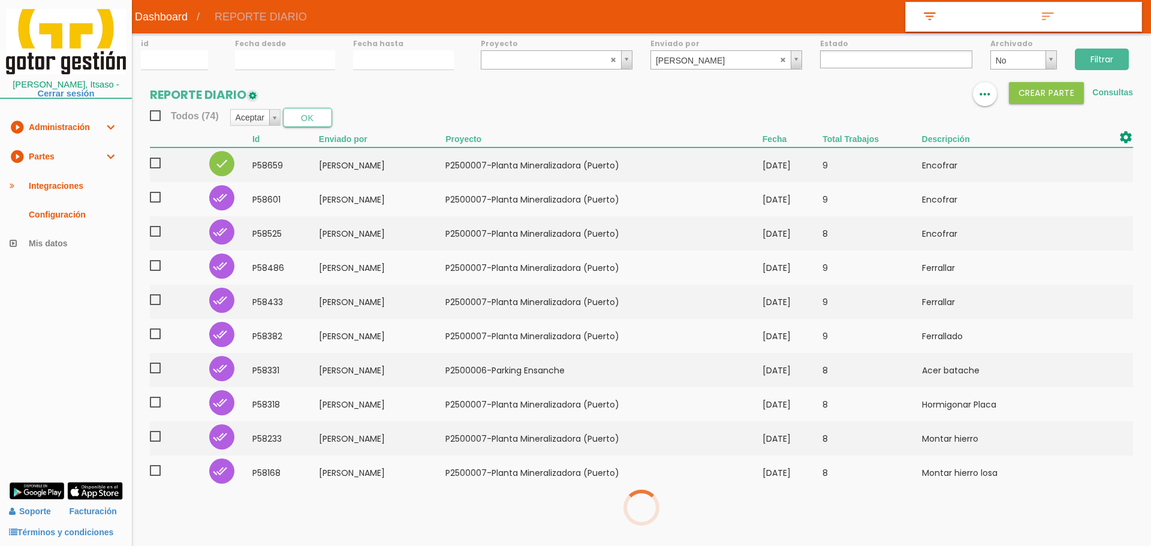
select select
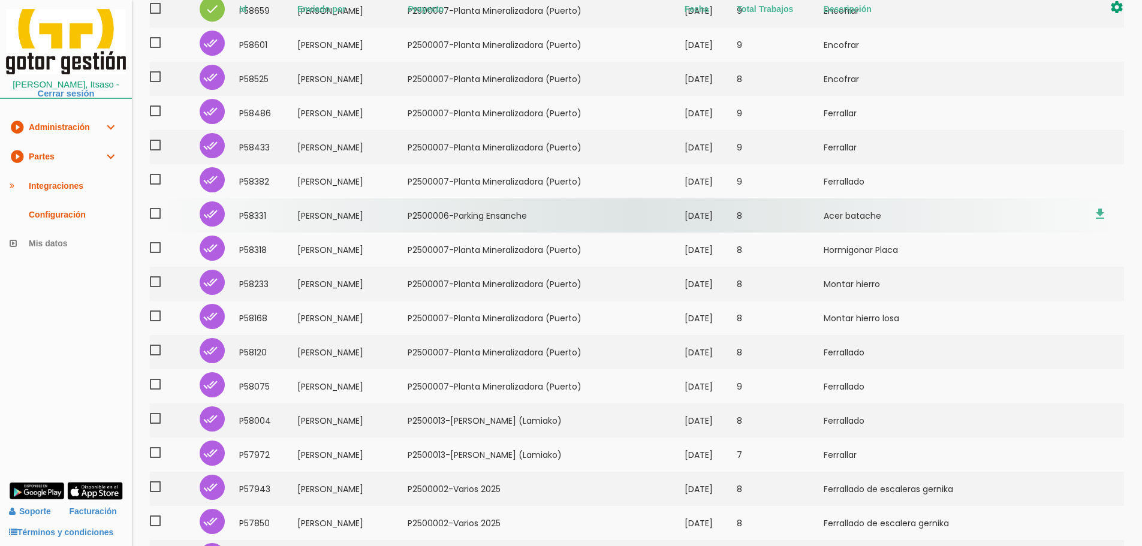
scroll to position [240, 0]
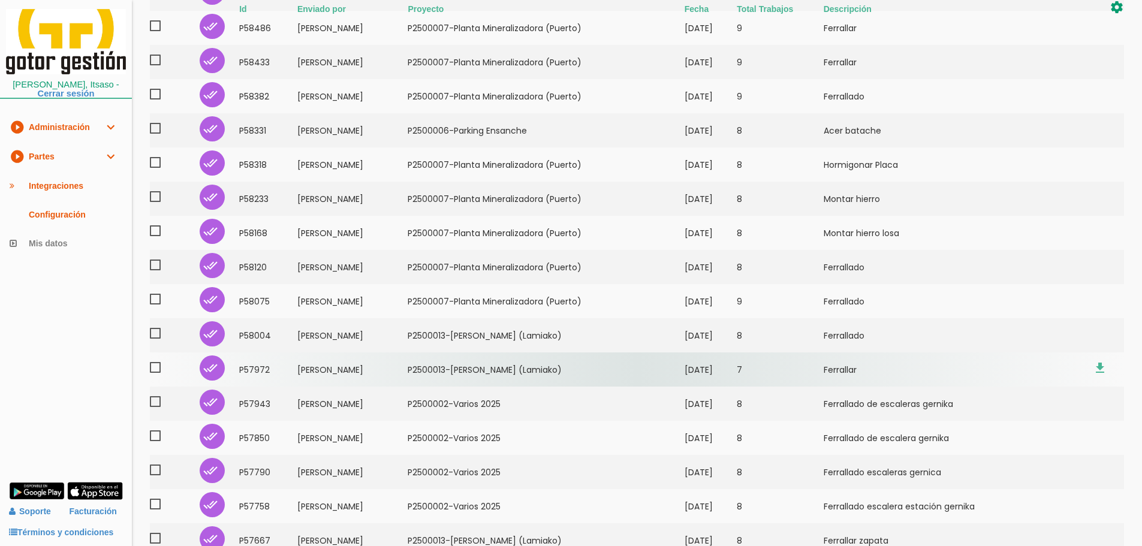
click at [684, 366] on td "P2500013-[PERSON_NAME] (Lamiako)" at bounding box center [546, 370] width 276 height 34
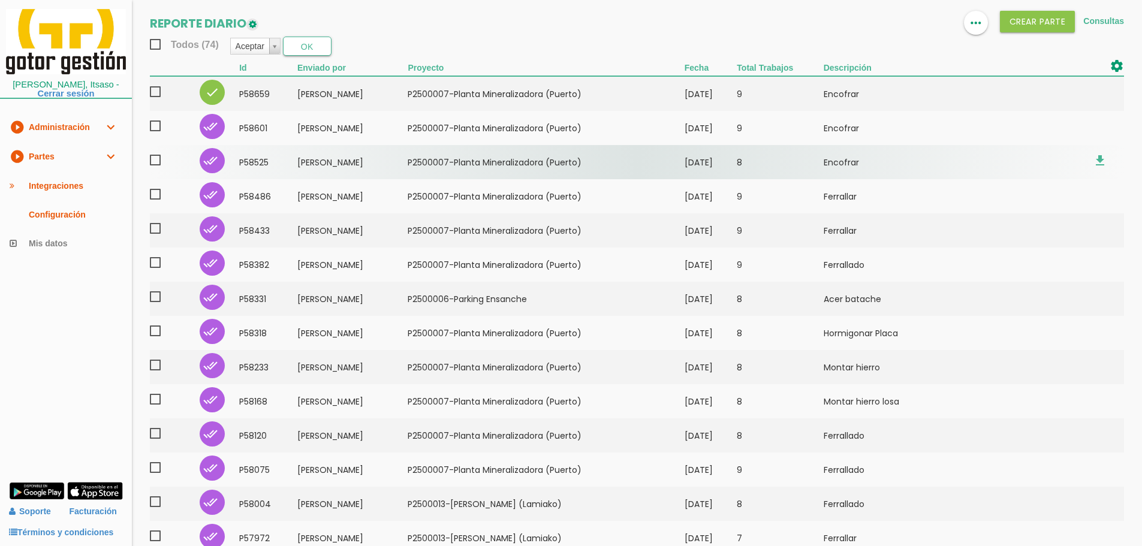
scroll to position [0, 0]
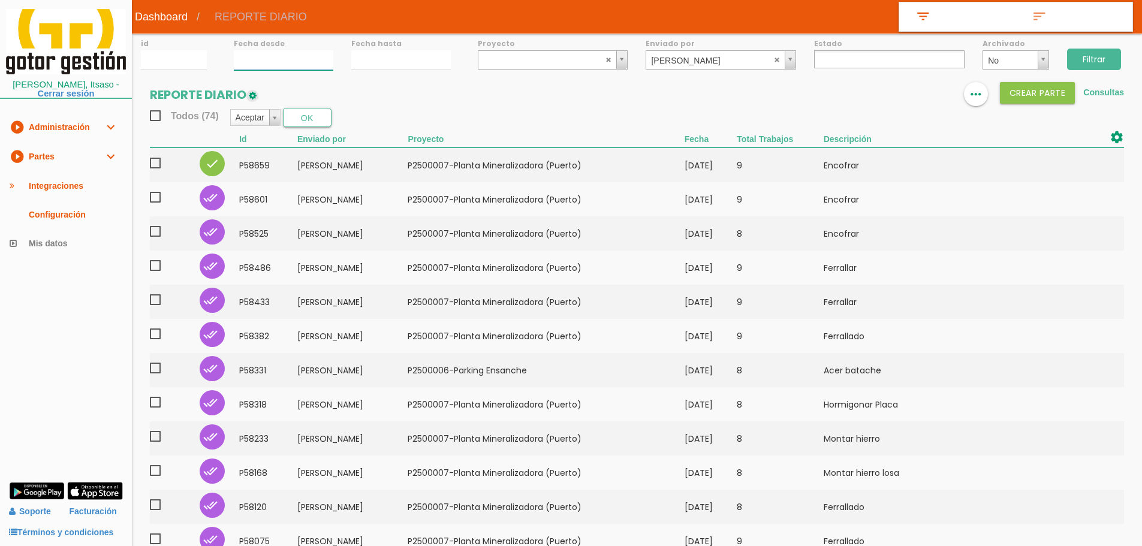
type input "27/08/2025"
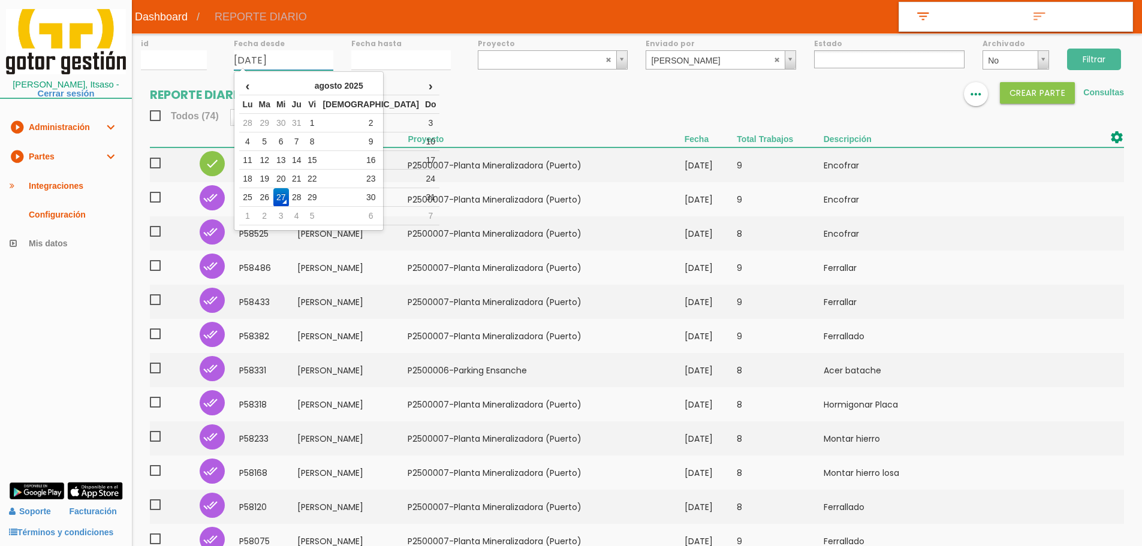
click at [309, 56] on input "27/08/2025" at bounding box center [284, 60] width 100 height 20
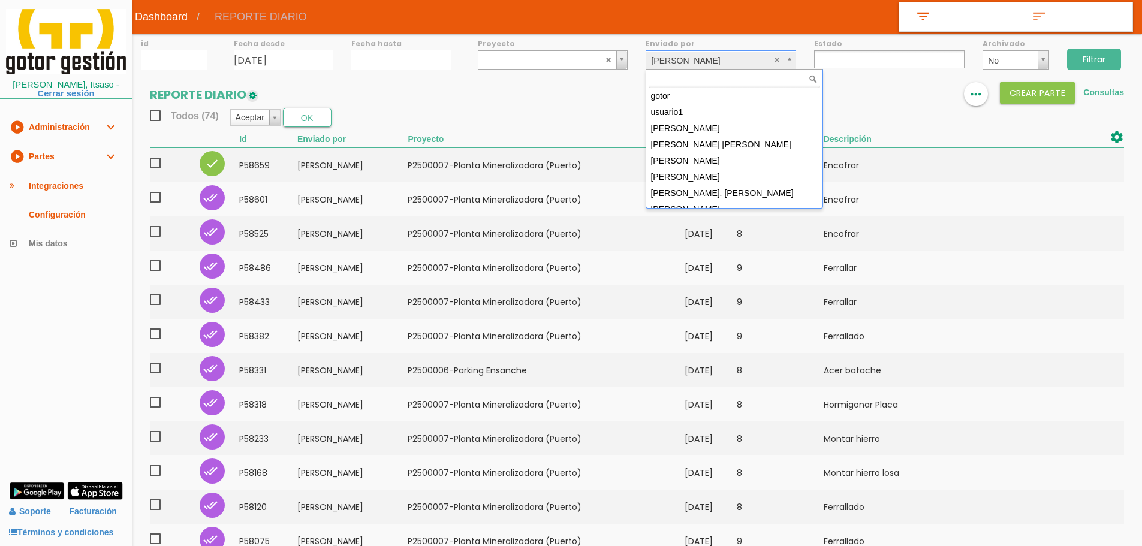
scroll to position [2163, 0]
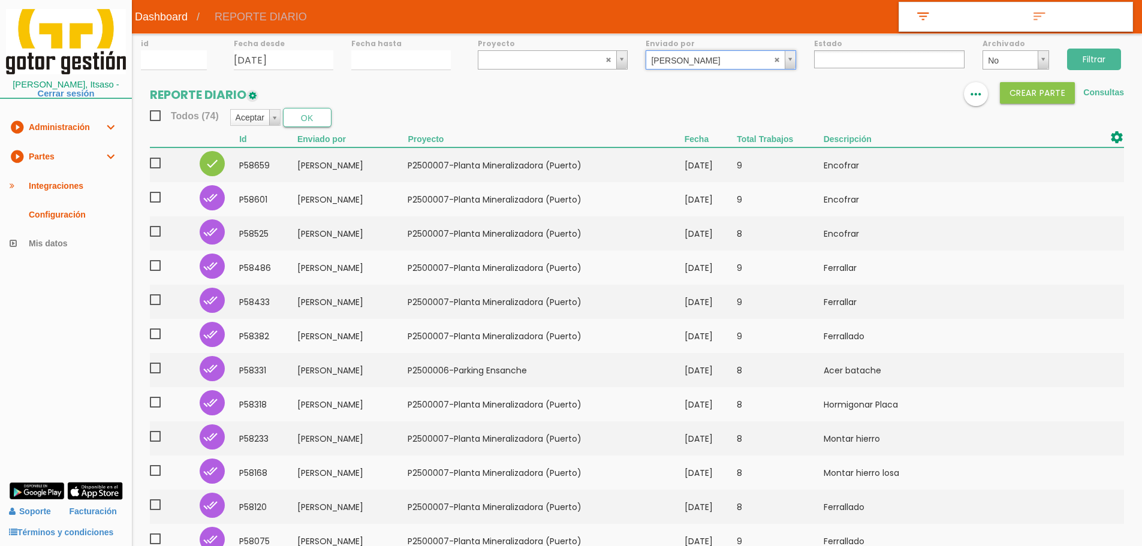
click at [51, 167] on link "play_circle_filled Partes expand_more" at bounding box center [66, 156] width 132 height 29
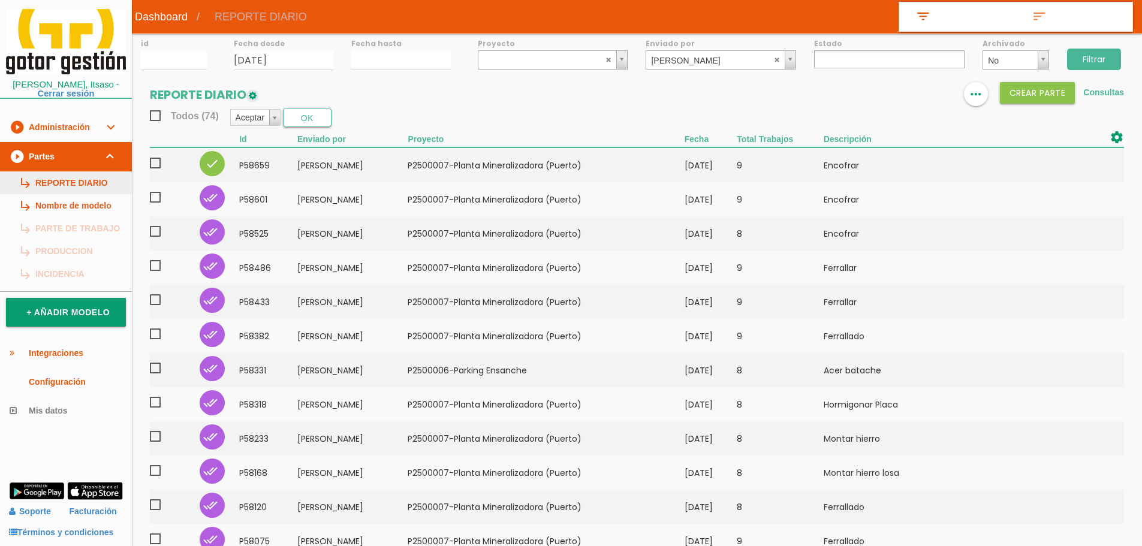
click at [55, 178] on link "subdirectory_arrow_right REPORTE DIARIO" at bounding box center [66, 183] width 132 height 23
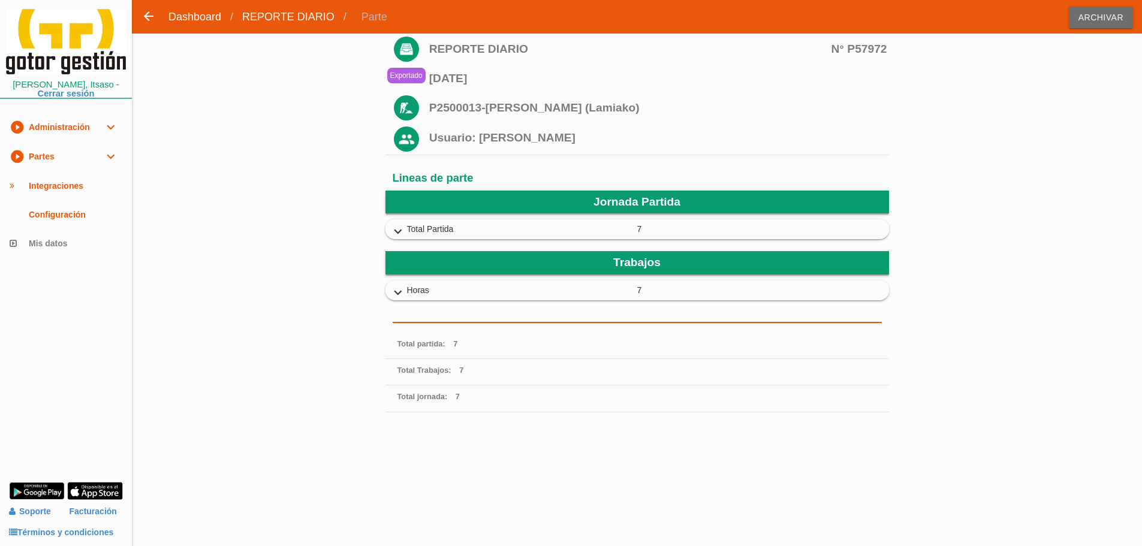
click at [400, 232] on icon "expand_more" at bounding box center [398, 232] width 19 height 16
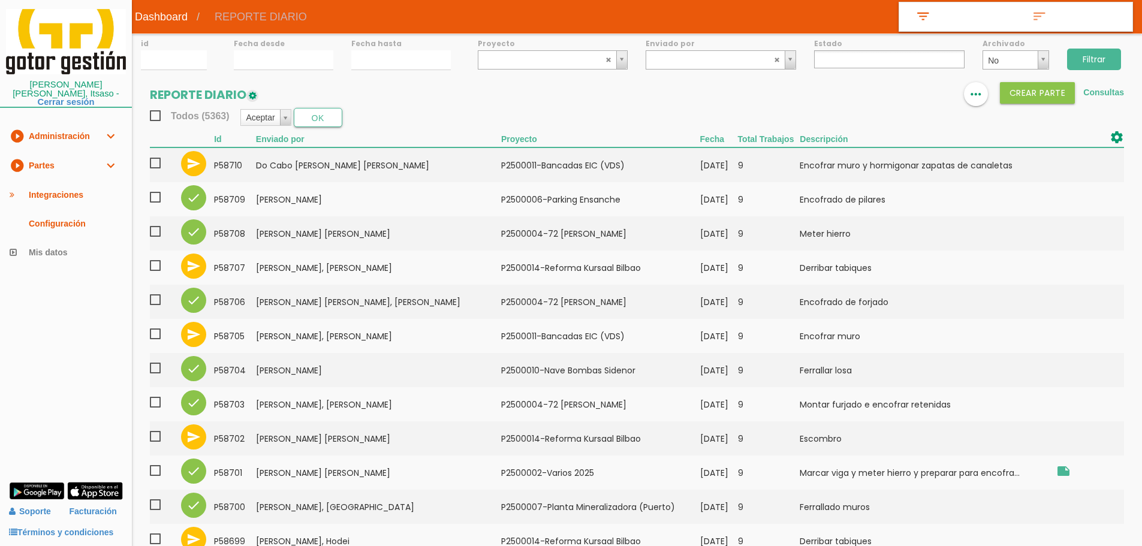
select select
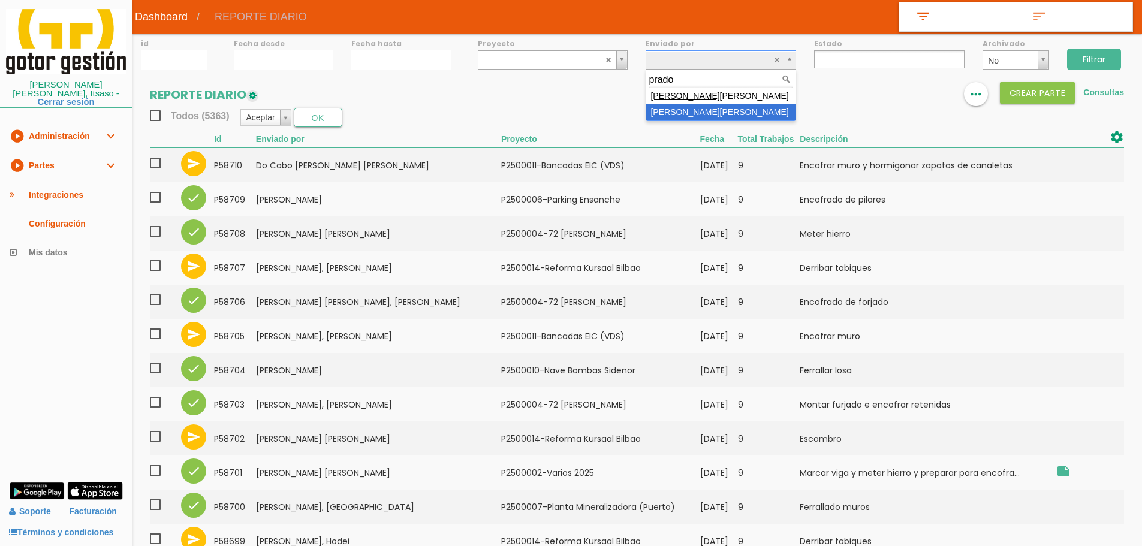
type input "prado"
select select "27"
click at [1125, 53] on div "Filtrar" at bounding box center [1101, 58] width 84 height 49
click at [1083, 56] on input "Filtrar" at bounding box center [1095, 60] width 54 height 22
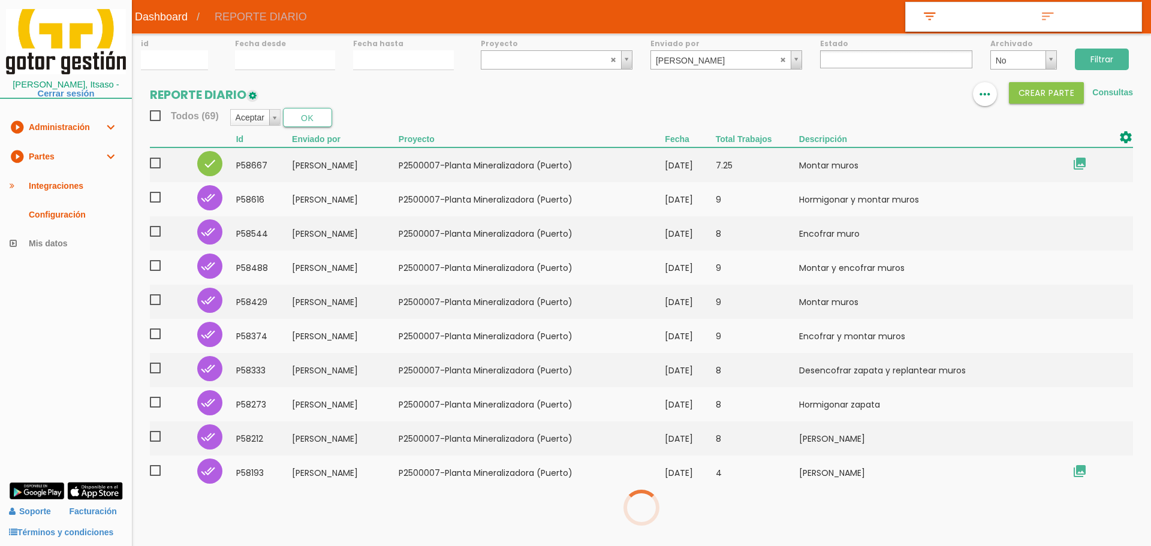
select select
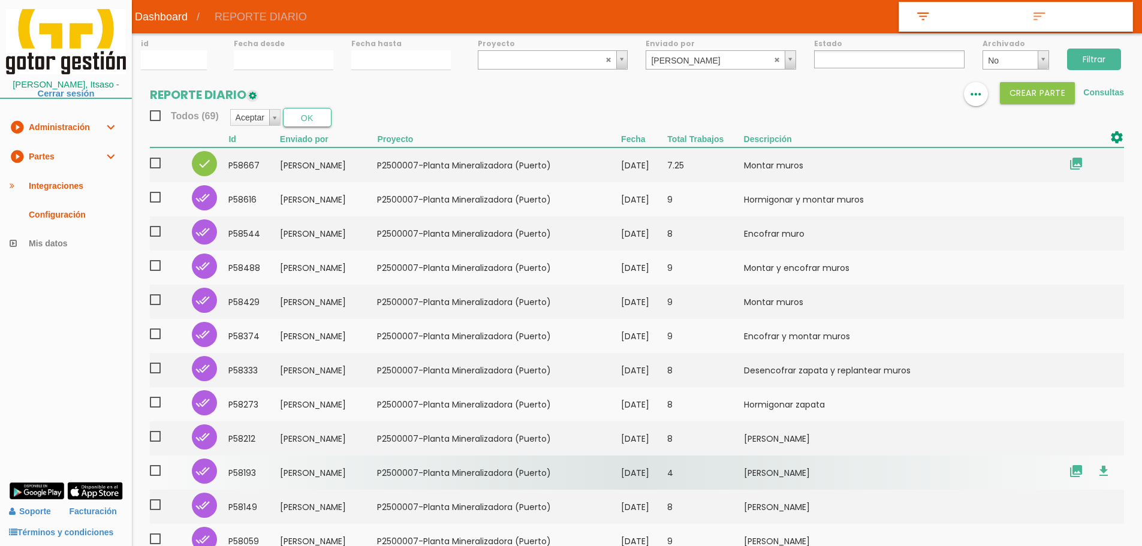
click at [612, 480] on td "﻿P2500007-Planta Mineralizadora ([GEOGRAPHIC_DATA])" at bounding box center [499, 473] width 244 height 34
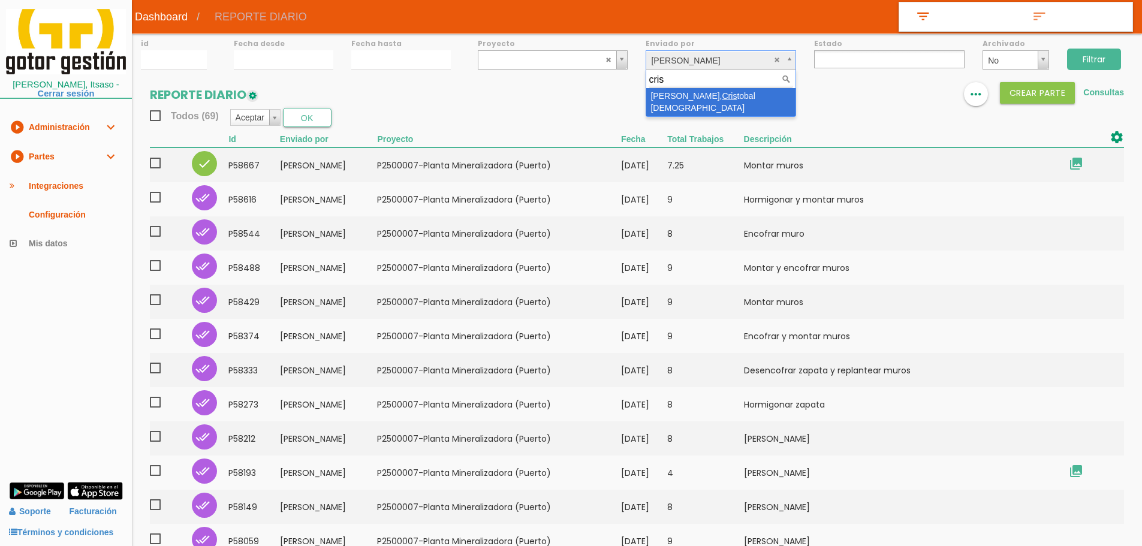
type input "cris"
select select "100"
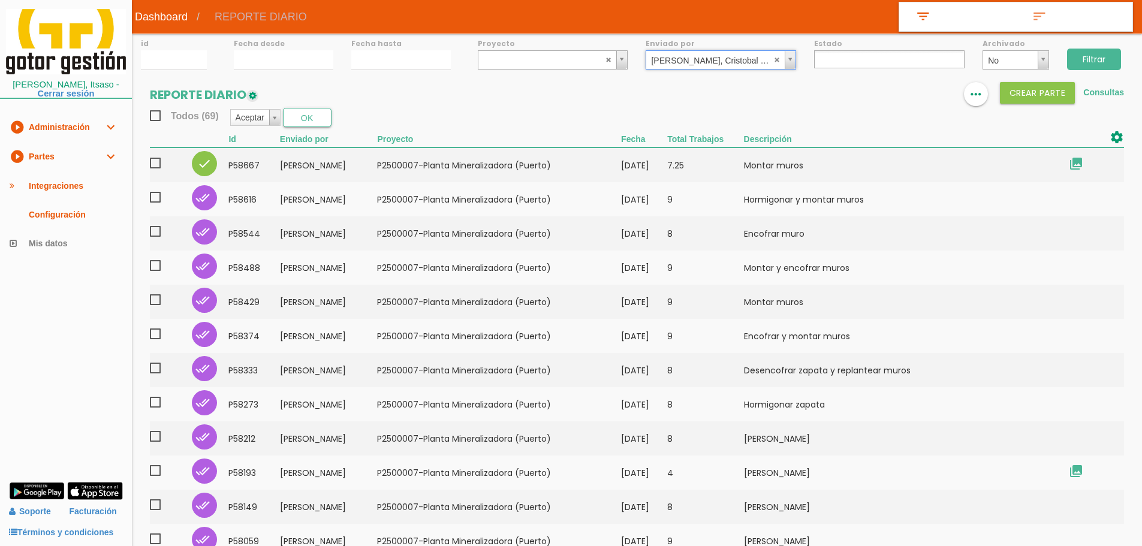
click at [1100, 62] on input "Filtrar" at bounding box center [1095, 60] width 54 height 22
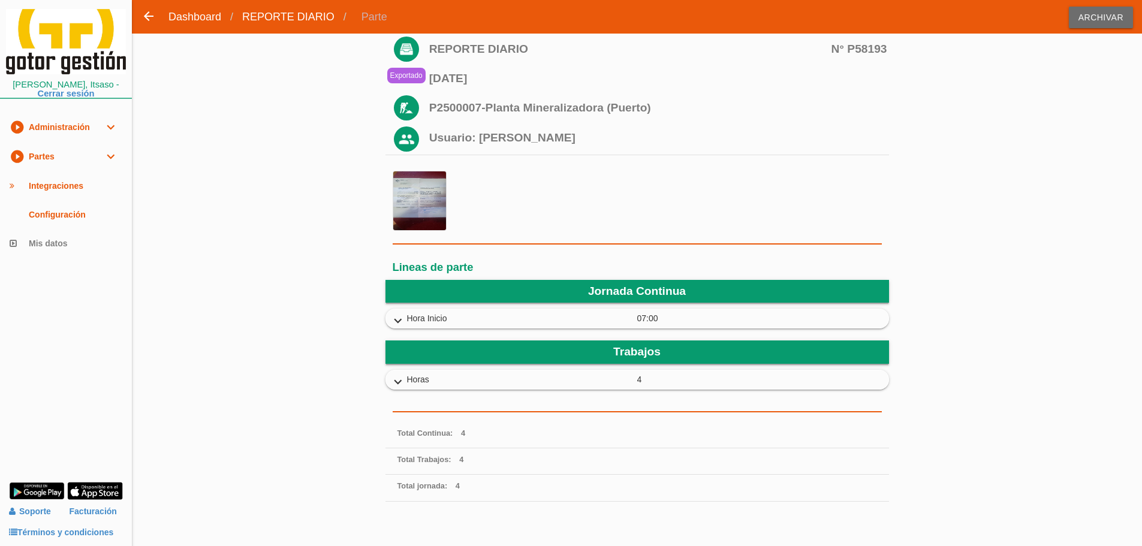
click at [396, 317] on icon "expand_more" at bounding box center [398, 322] width 19 height 16
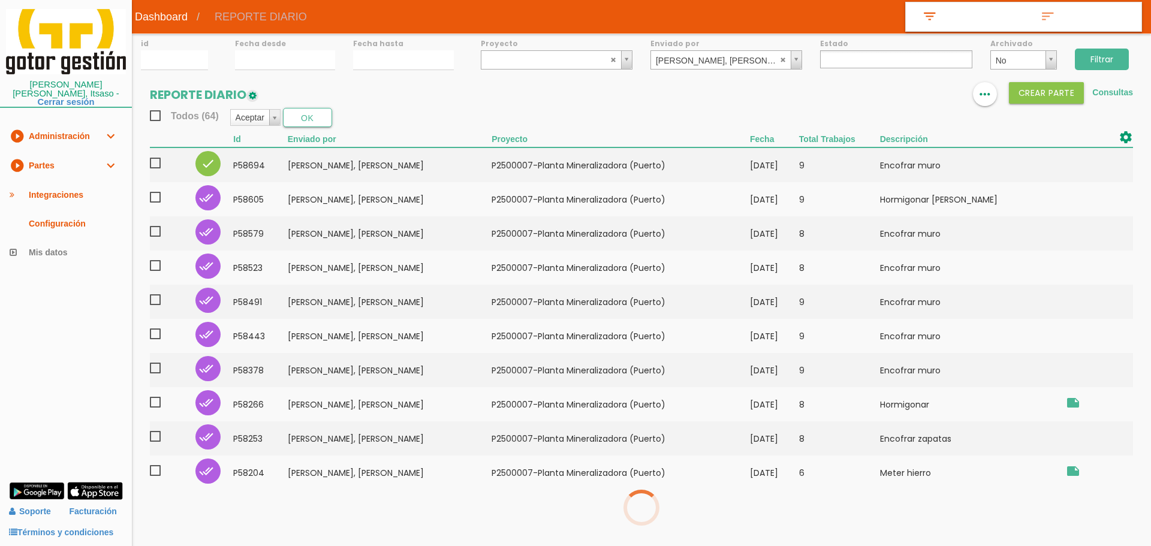
select select
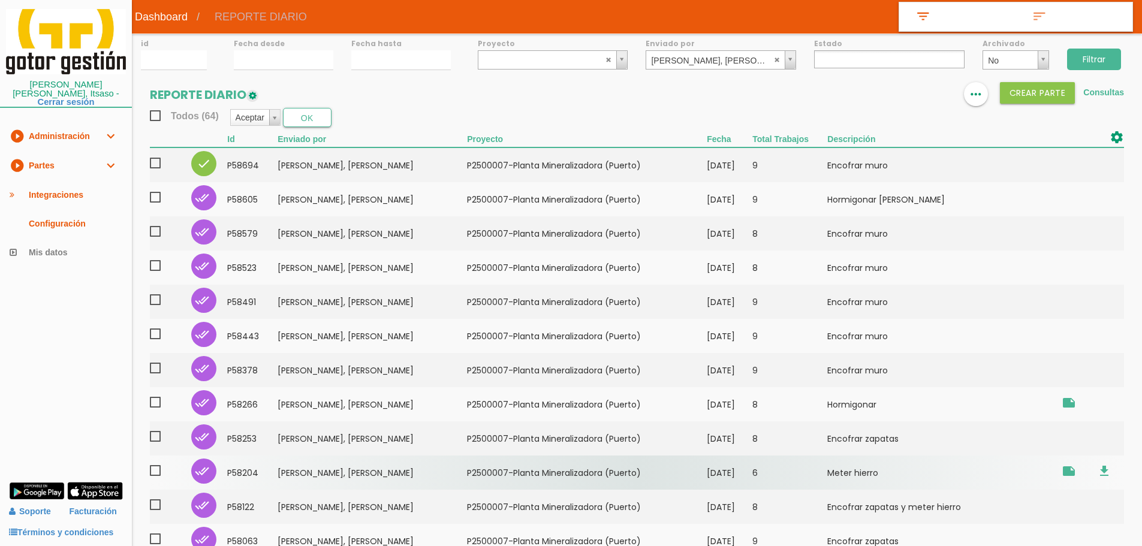
click at [737, 480] on td "[DATE]" at bounding box center [730, 473] width 46 height 34
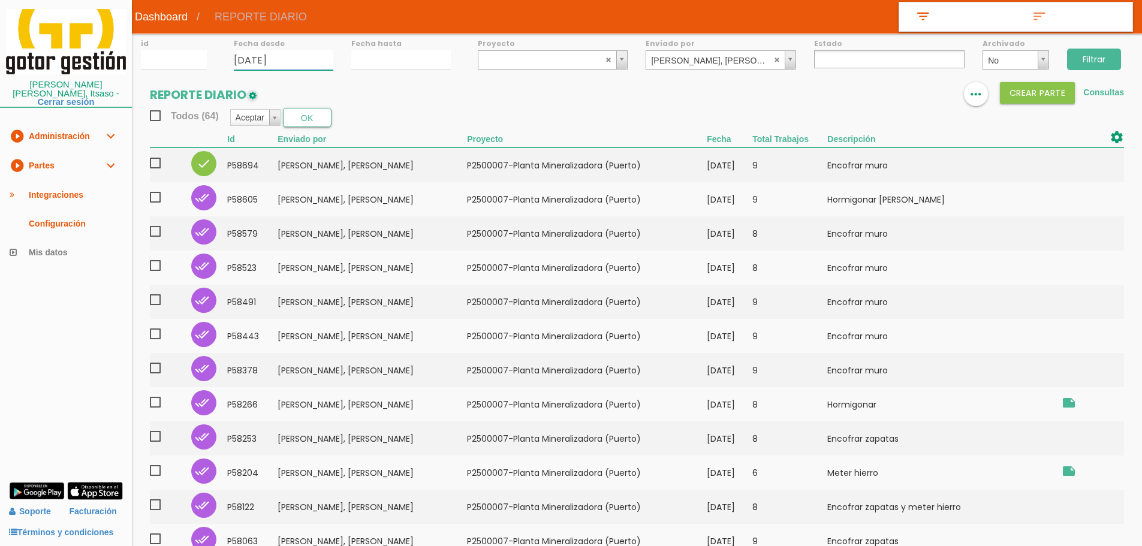
click at [289, 59] on input "27/08/2025" at bounding box center [284, 60] width 100 height 20
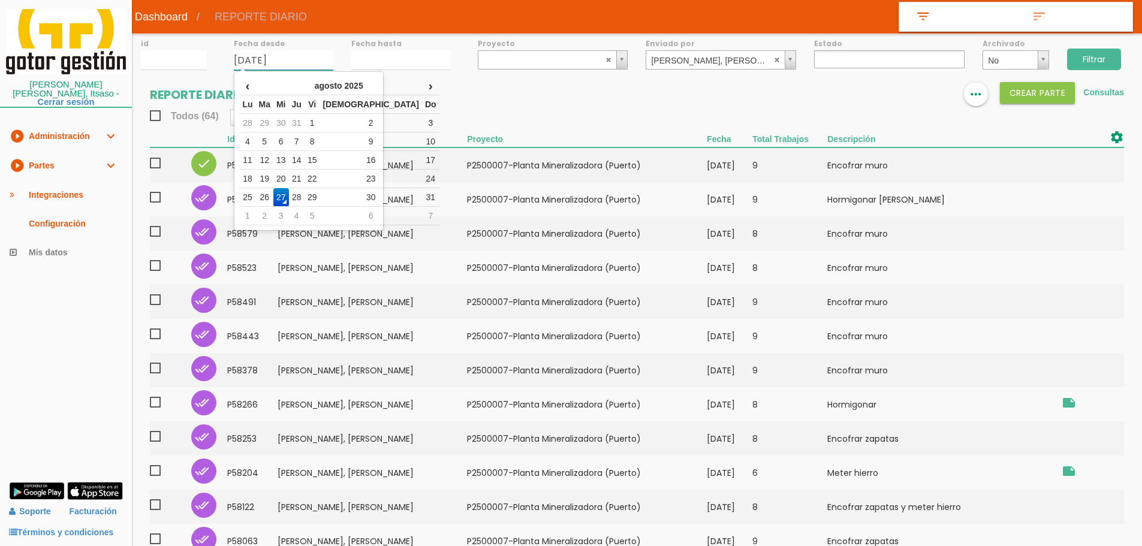
drag, startPoint x: 257, startPoint y: 181, endPoint x: 336, endPoint y: 115, distance: 103.0
click at [255, 181] on td "18" at bounding box center [247, 179] width 16 height 19
type input "[DATE]"
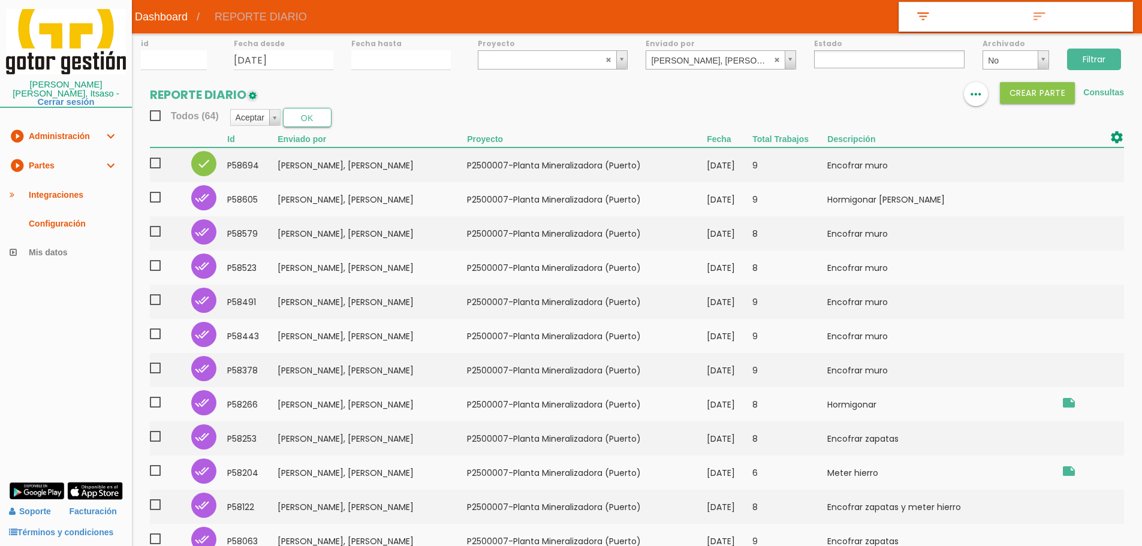
click at [378, 76] on div "id Fecha desde 18/08/2025 Fecha hasta Proyecto ﻿P2400004-Sidenor Foso de Vuelco…" at bounding box center [637, 439] width 1011 height 810
click at [393, 56] on input "27/08/2025" at bounding box center [401, 60] width 100 height 20
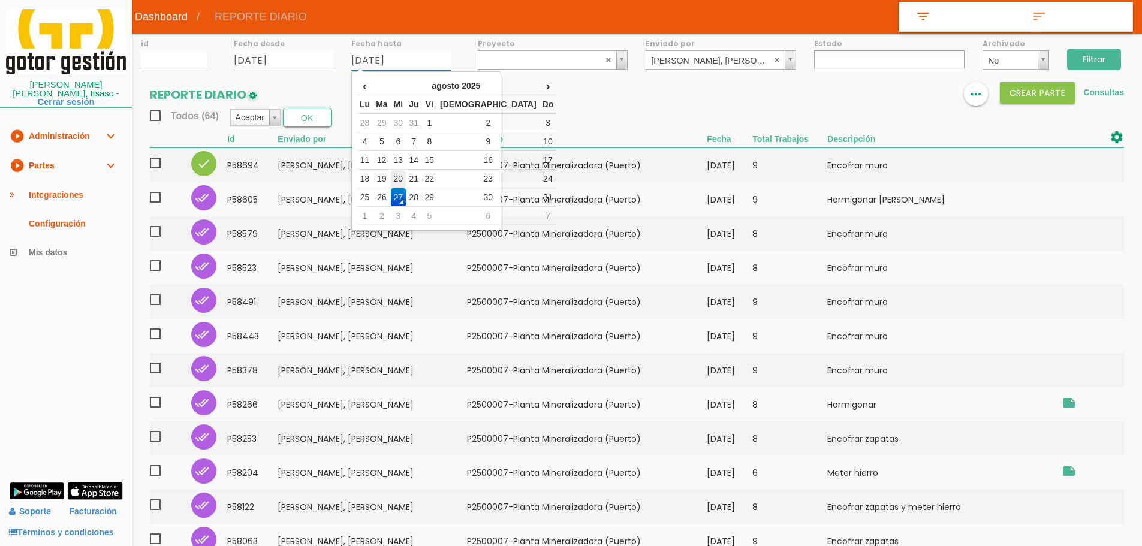
click at [407, 182] on td "20" at bounding box center [399, 179] width 16 height 19
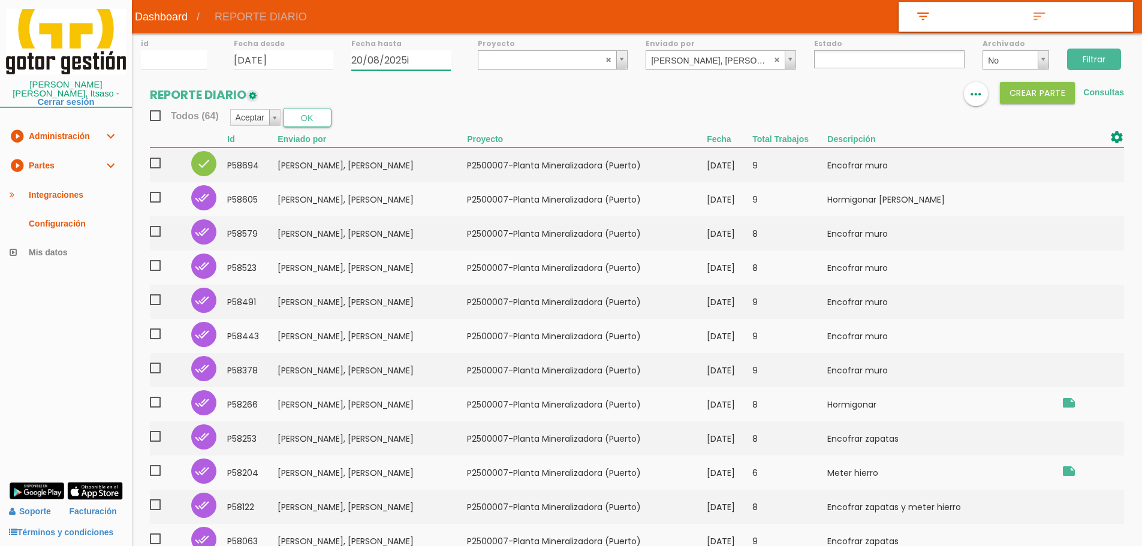
type input "[DATE]"
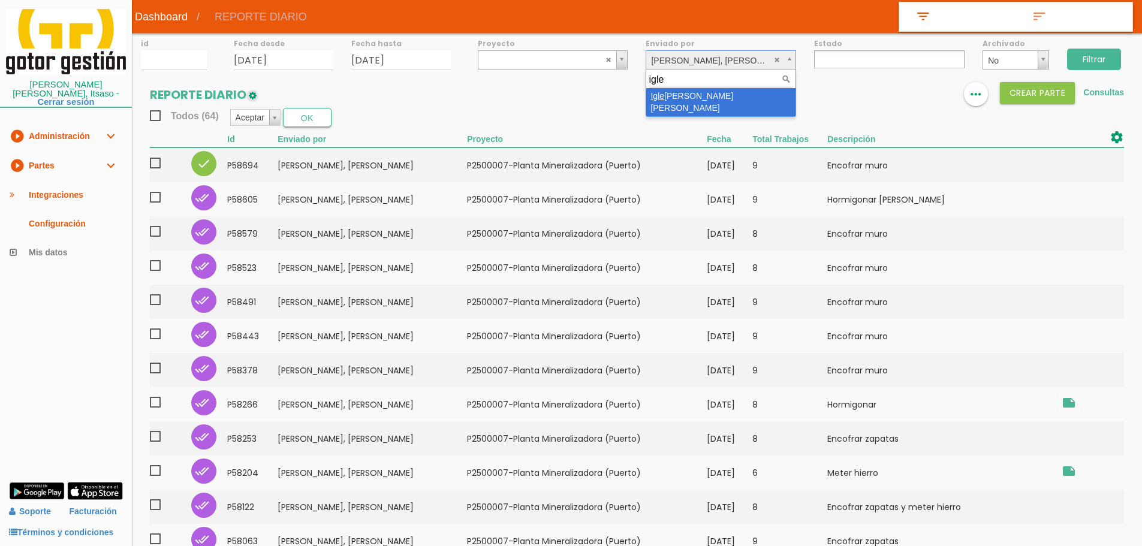
type input "igle"
select select "72"
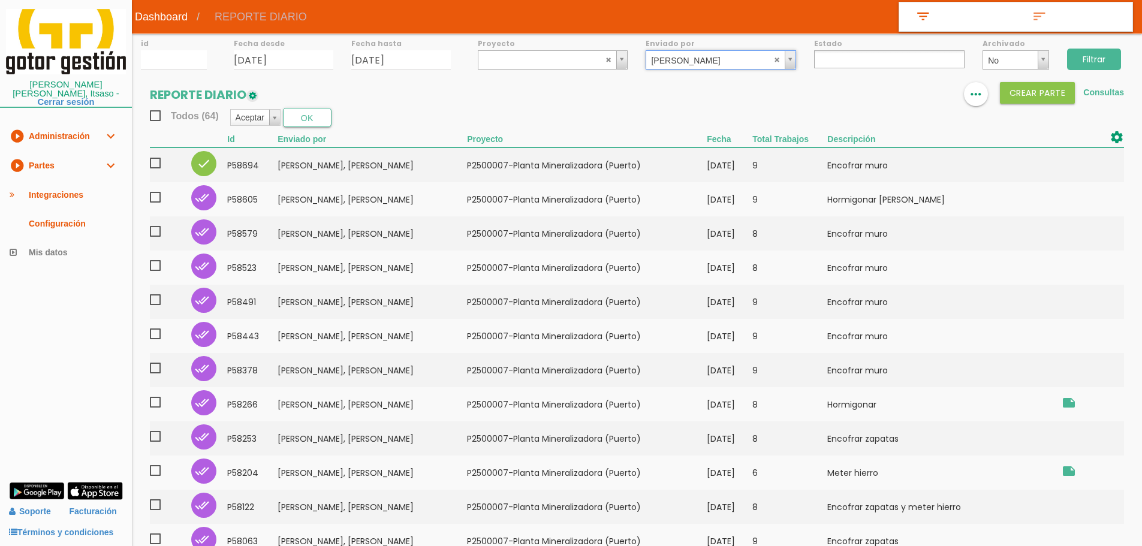
click at [1092, 55] on input "Filtrar" at bounding box center [1095, 60] width 54 height 22
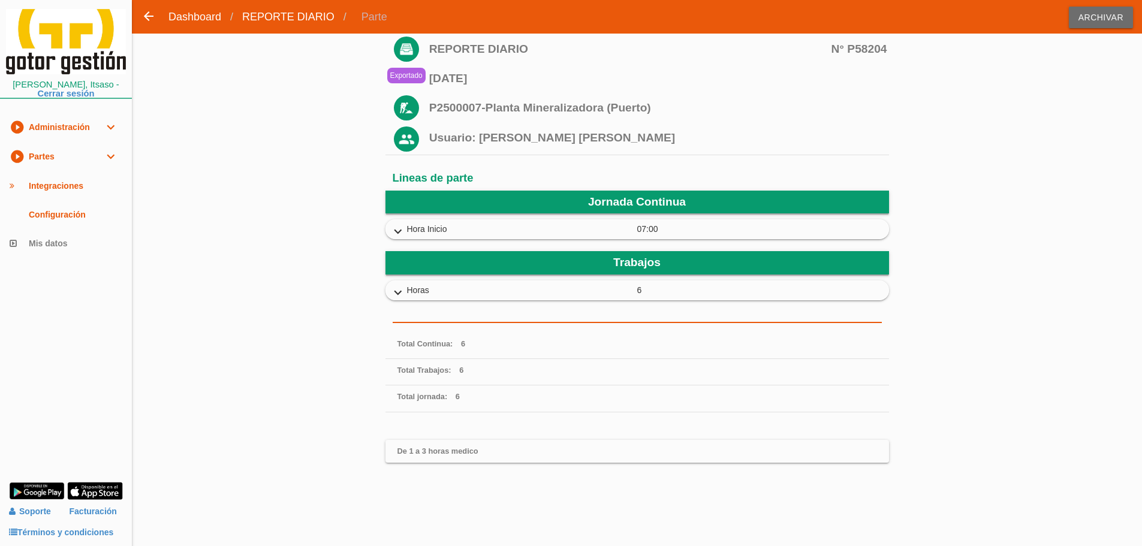
click at [398, 224] on icon "expand_more" at bounding box center [398, 232] width 19 height 16
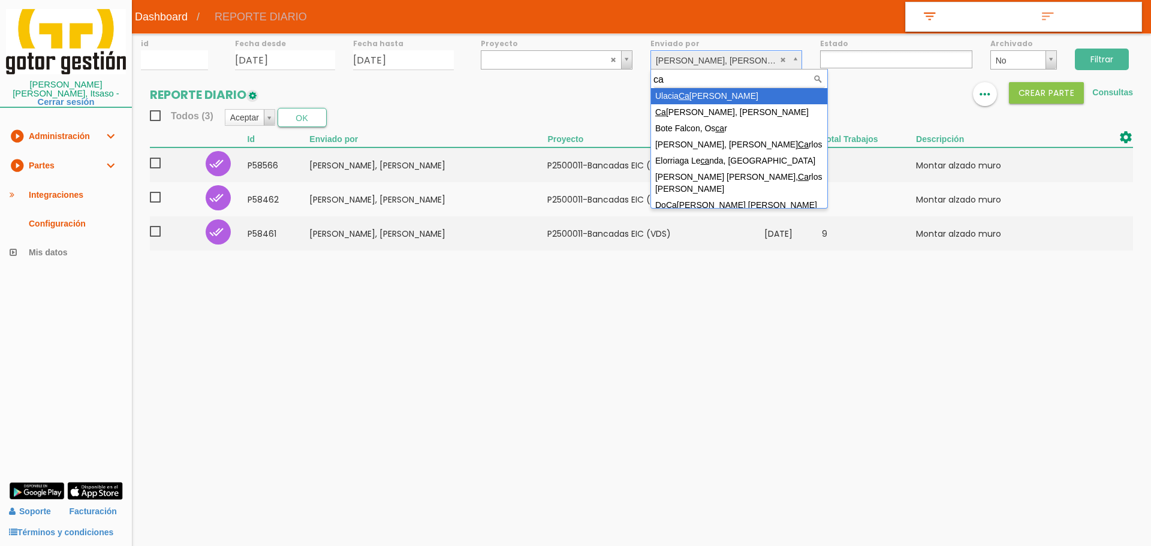
select select
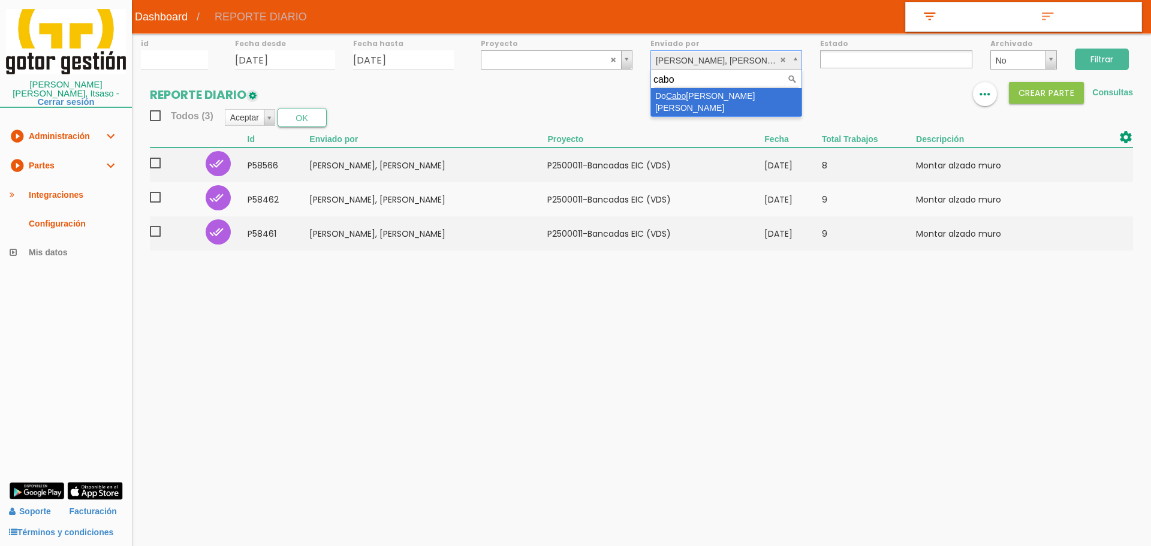
type input "cabo"
select select "47"
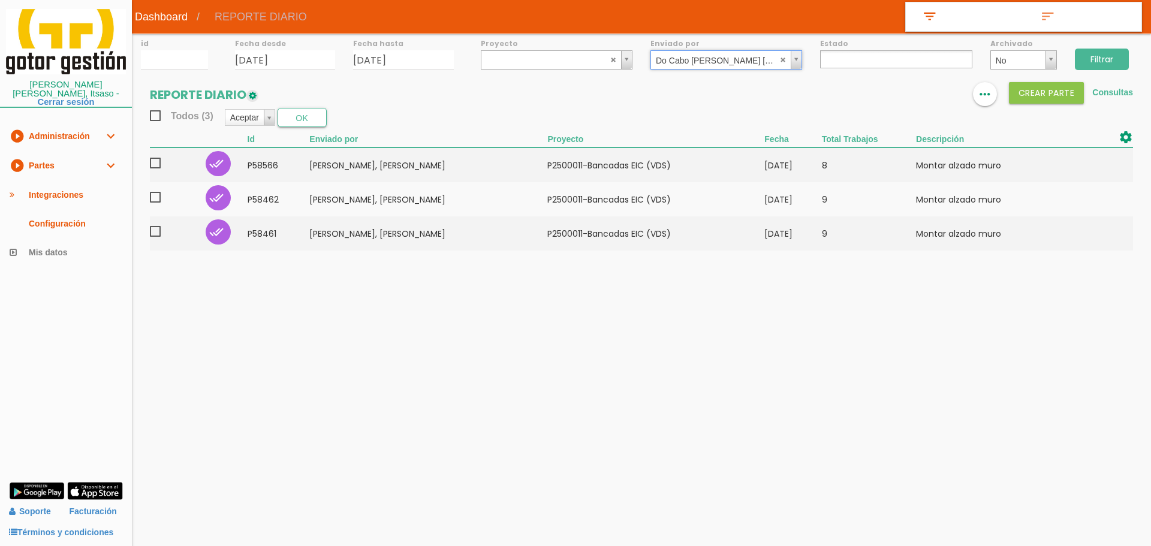
click at [1118, 62] on input "Filtrar" at bounding box center [1102, 60] width 54 height 22
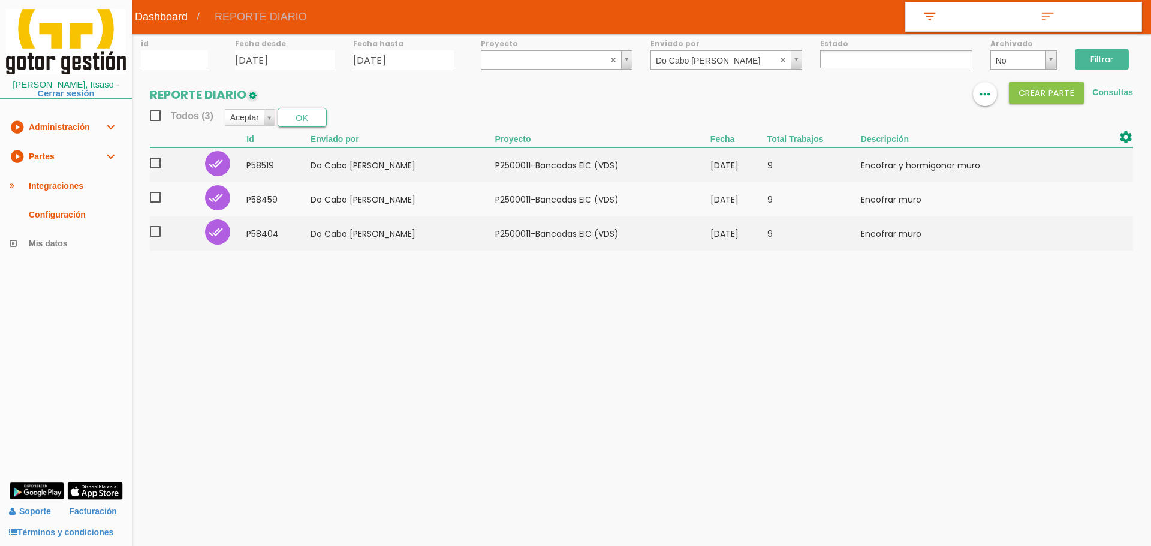
select select
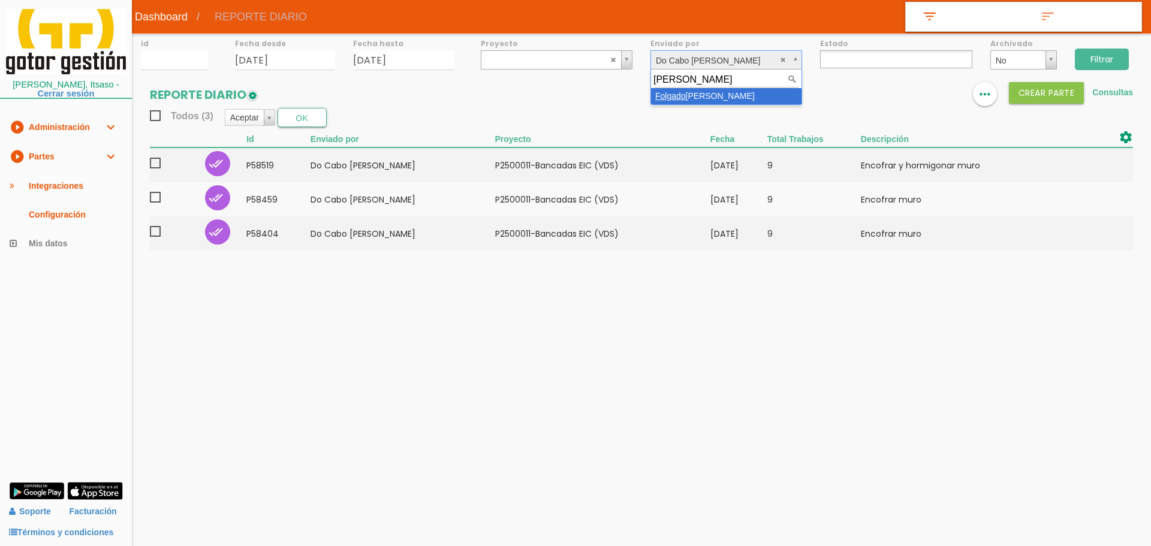
type input "folgado"
select select "91"
click at [1093, 62] on input "Filtrar" at bounding box center [1102, 60] width 54 height 22
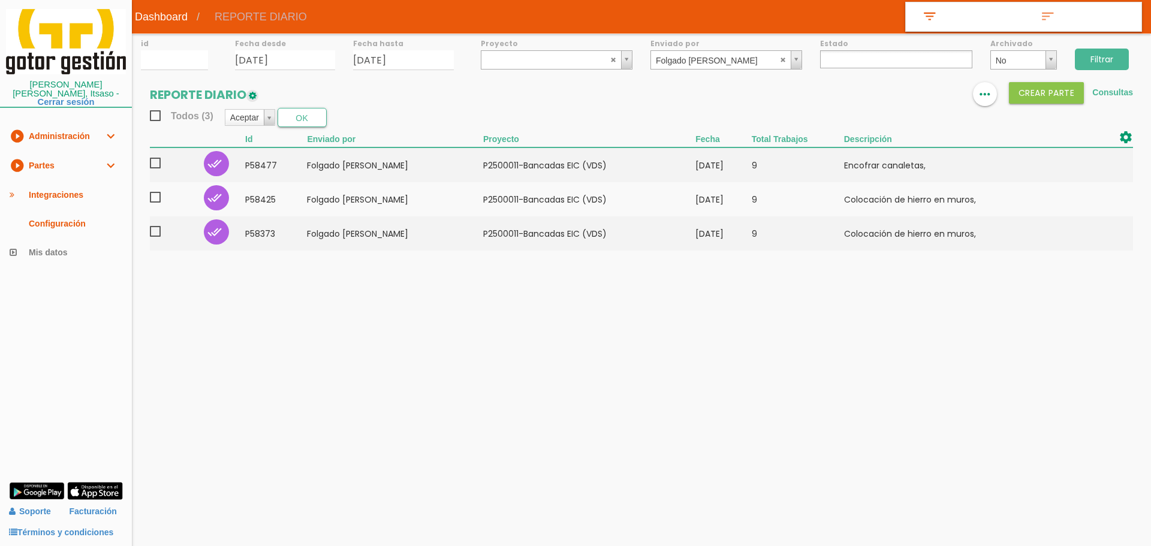
select select
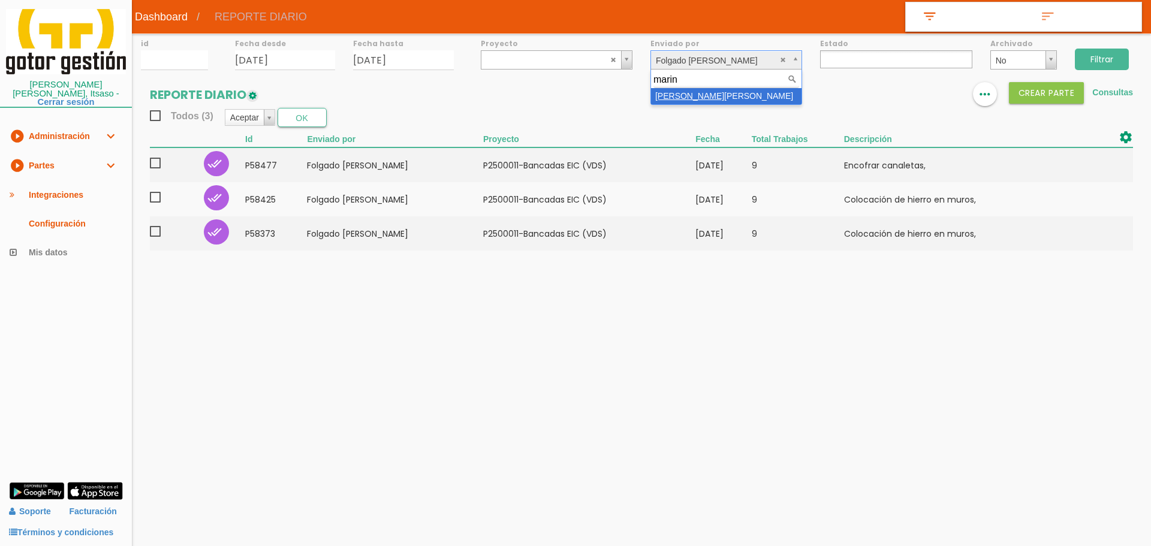
type input "marin"
select select "61"
click at [1092, 64] on input "Filtrar" at bounding box center [1102, 60] width 54 height 22
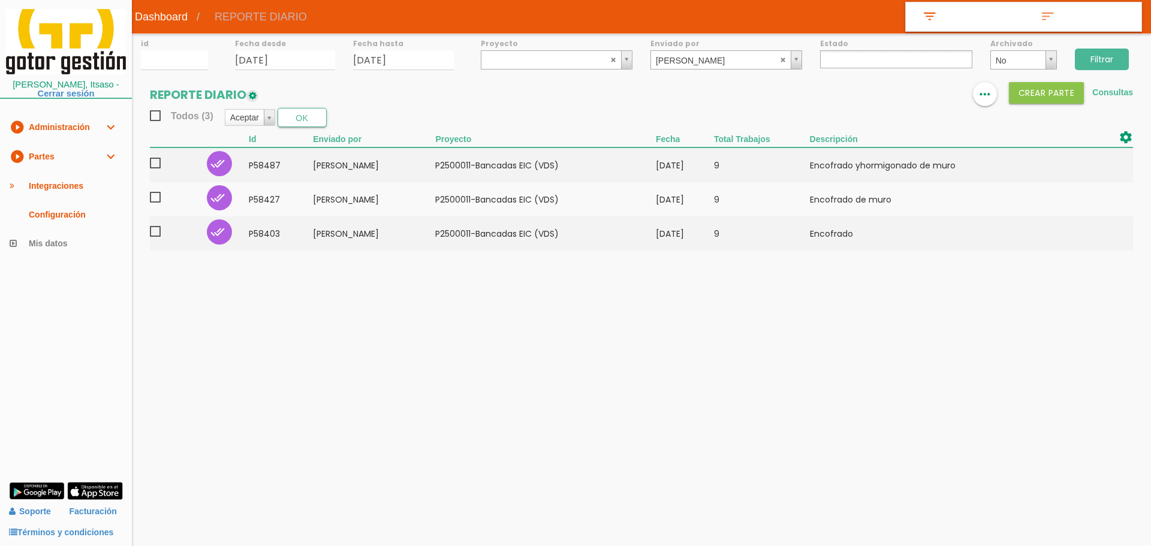
select select
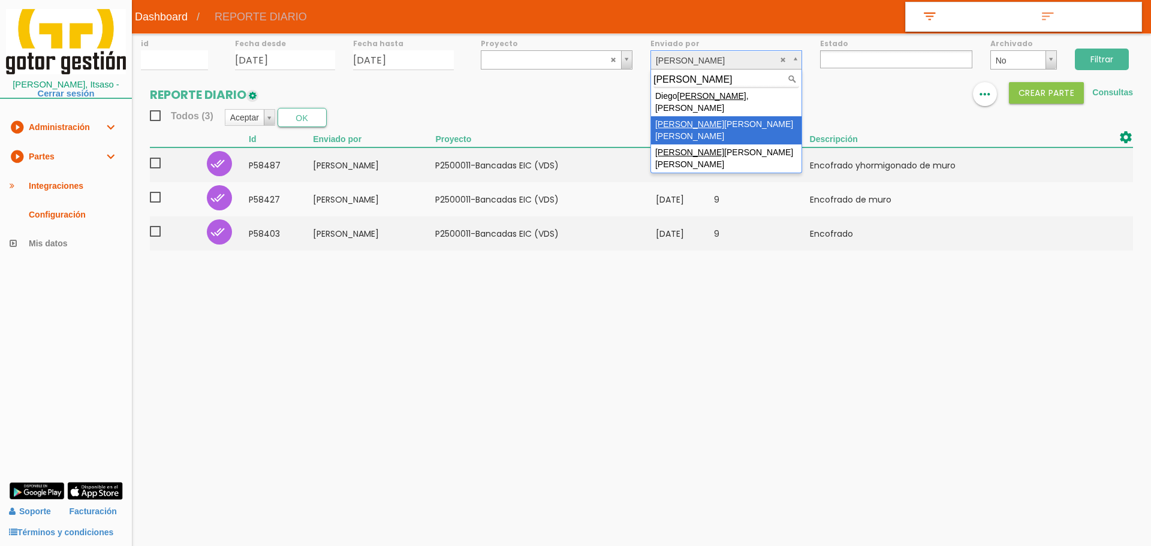
type input "alonso"
select select "49"
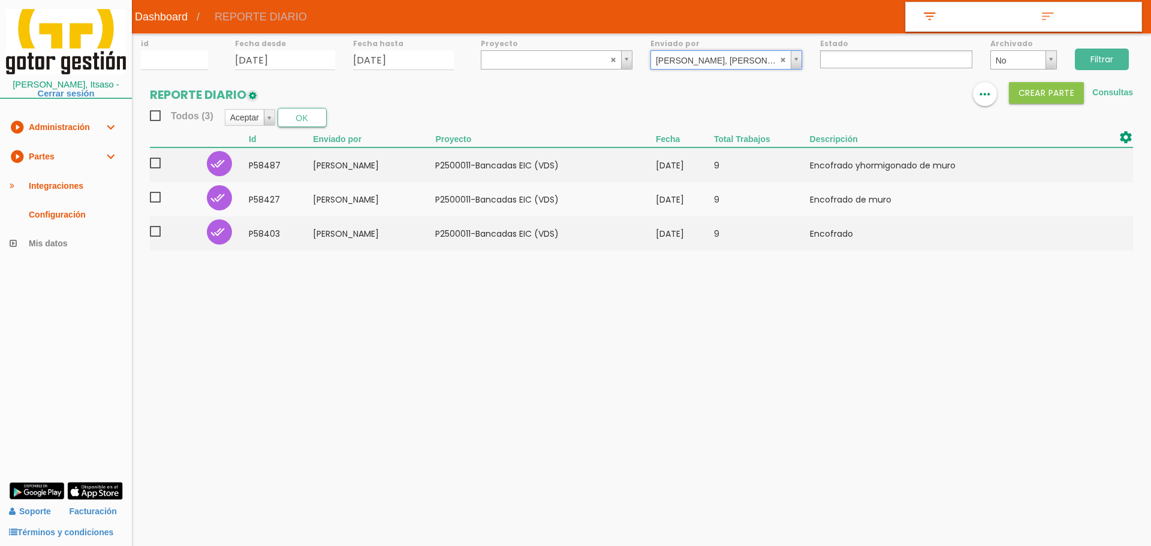
click at [1105, 53] on input "Filtrar" at bounding box center [1102, 60] width 54 height 22
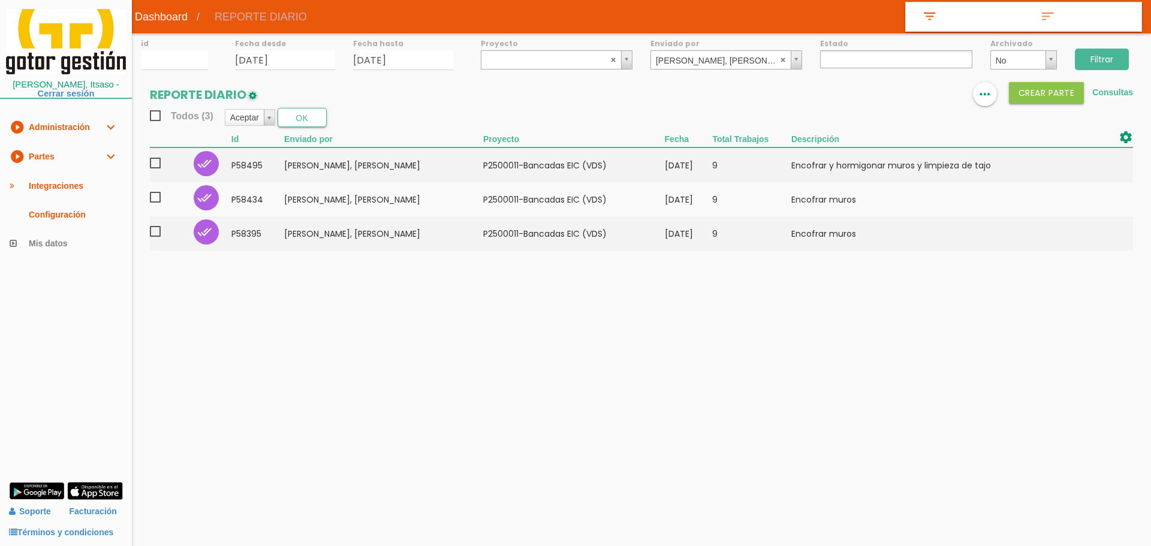
select select
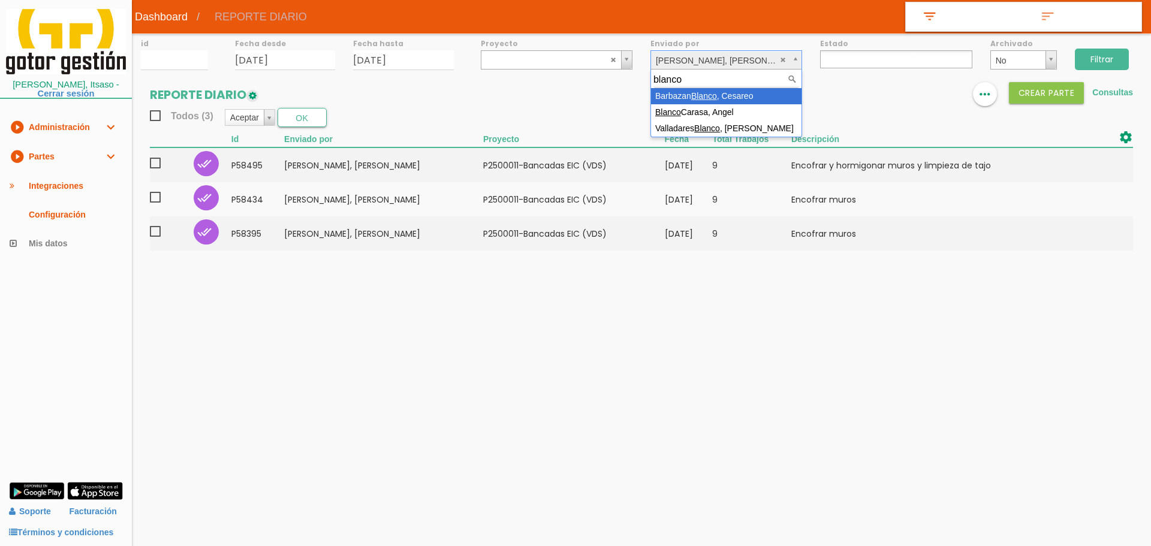
type input "blanco"
select select "120"
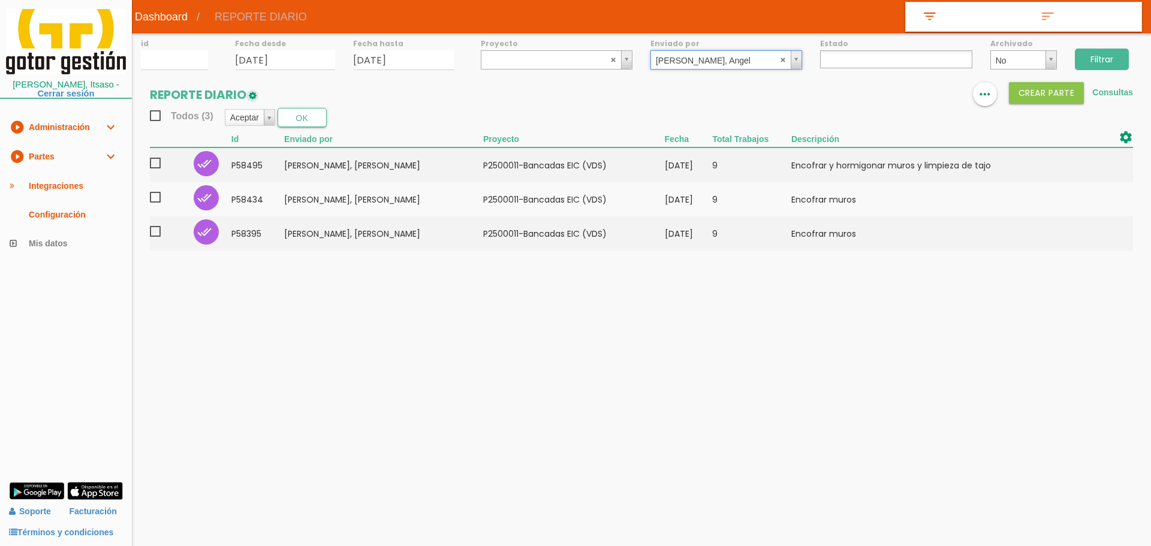
click at [1108, 53] on input "Filtrar" at bounding box center [1102, 60] width 54 height 22
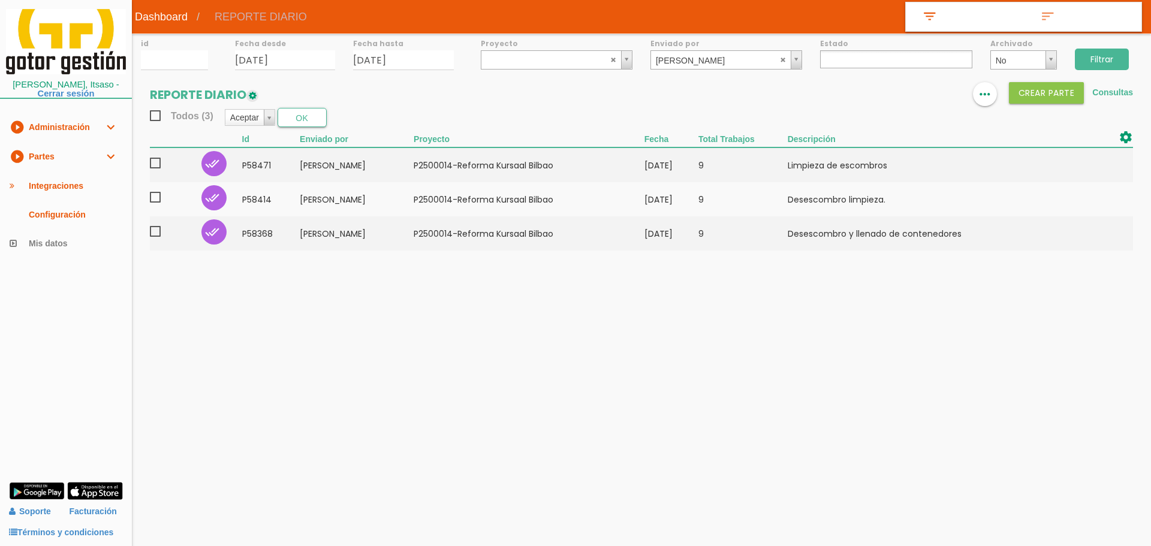
select select
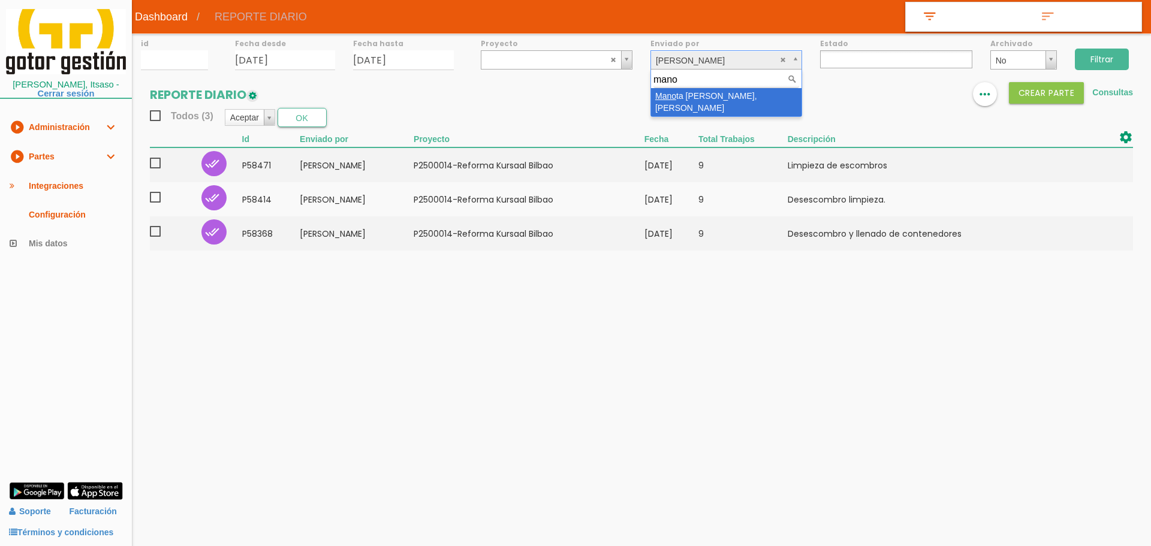
type input "mano"
select select "115"
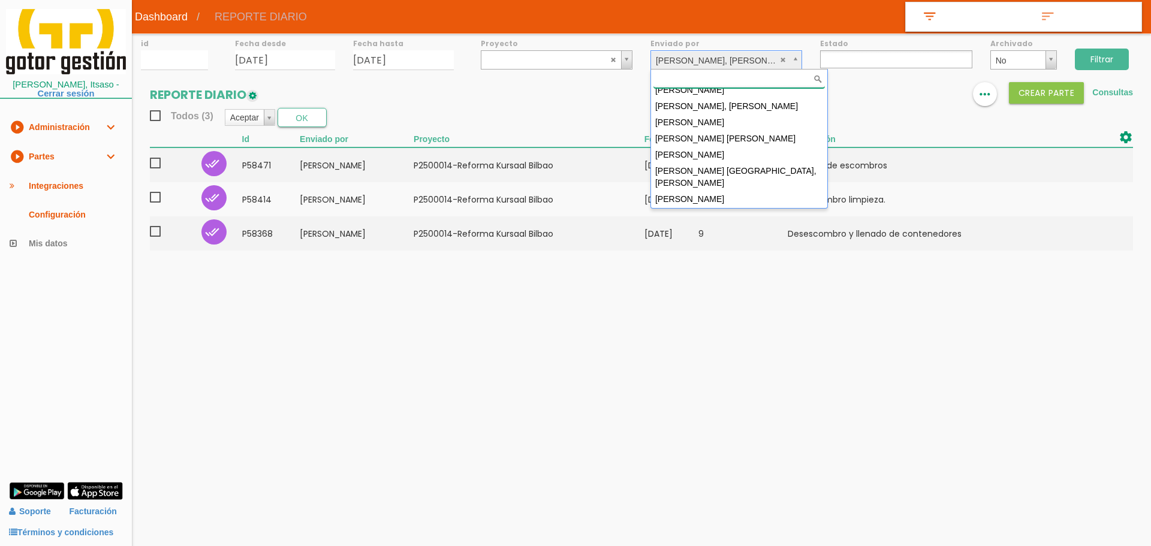
scroll to position [1684, 0]
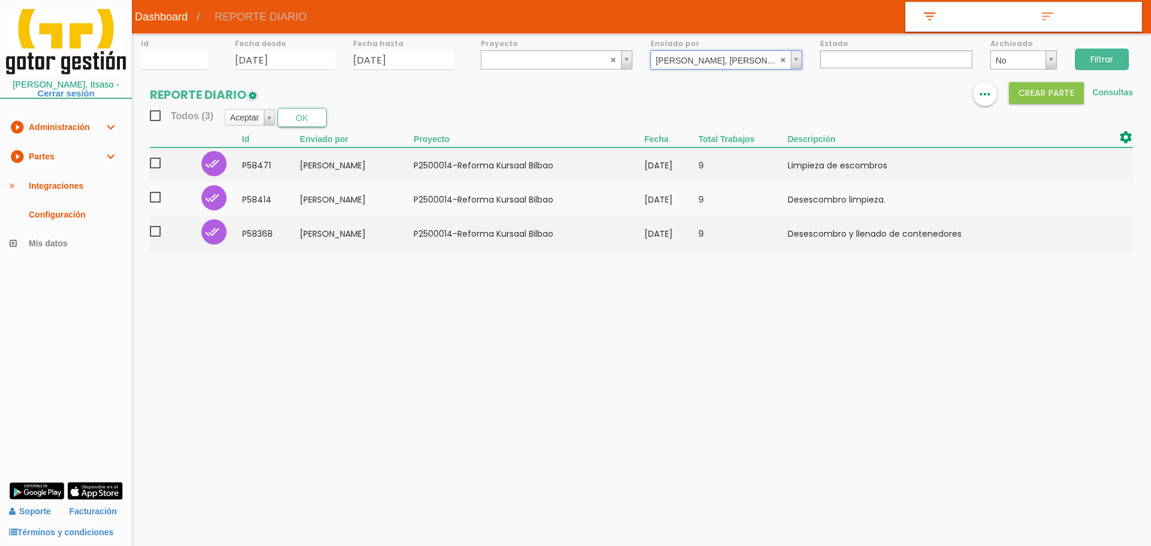
drag, startPoint x: 1109, startPoint y: 46, endPoint x: 1117, endPoint y: 53, distance: 10.6
click at [1110, 47] on div "Filtrar" at bounding box center [1108, 58] width 85 height 49
click at [1118, 62] on input "Filtrar" at bounding box center [1102, 60] width 54 height 22
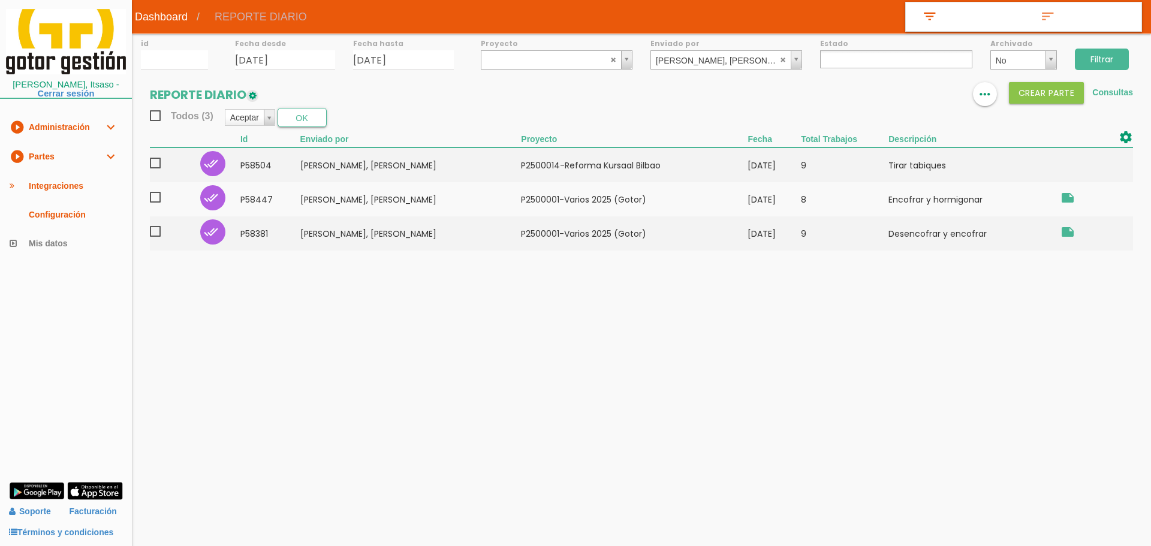
select select
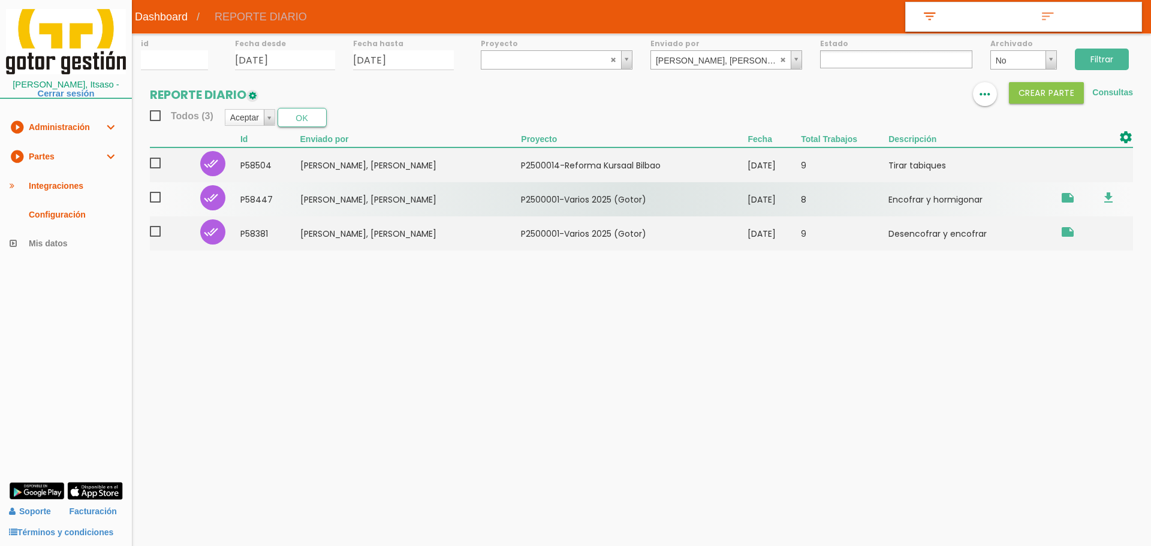
click at [748, 200] on td "[DATE]" at bounding box center [774, 199] width 53 height 34
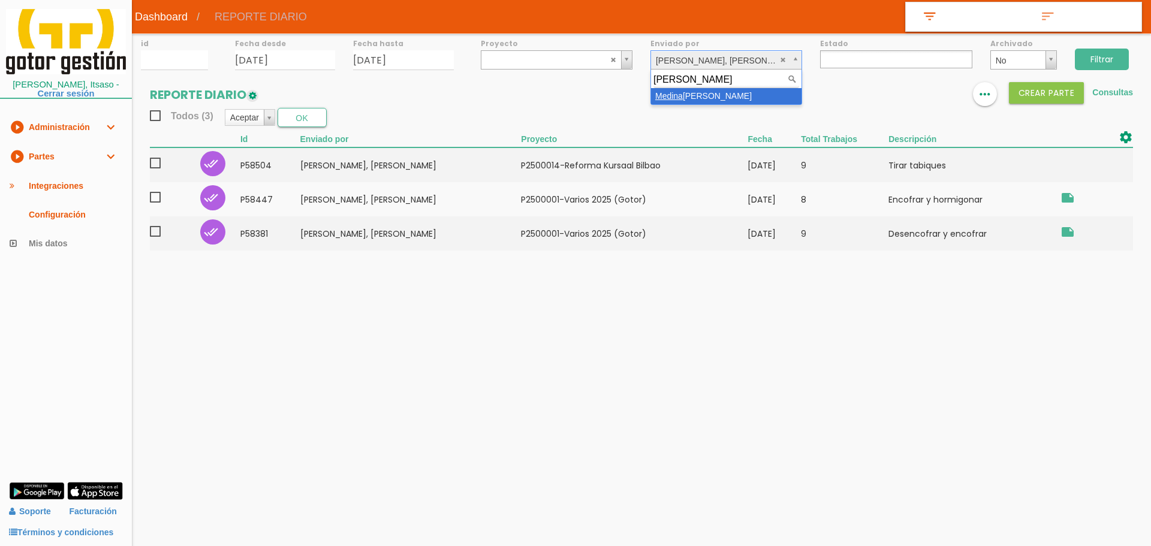
type input "medina"
drag, startPoint x: 736, startPoint y: 96, endPoint x: 906, endPoint y: 60, distance: 172.9
select select "116"
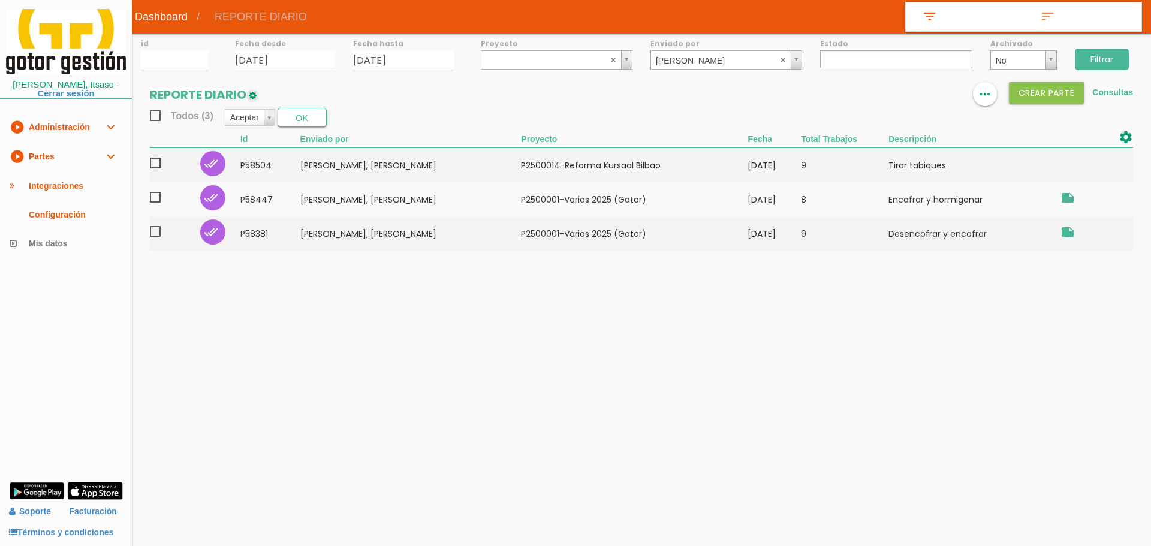
click at [1114, 59] on input "Filtrar" at bounding box center [1102, 60] width 54 height 22
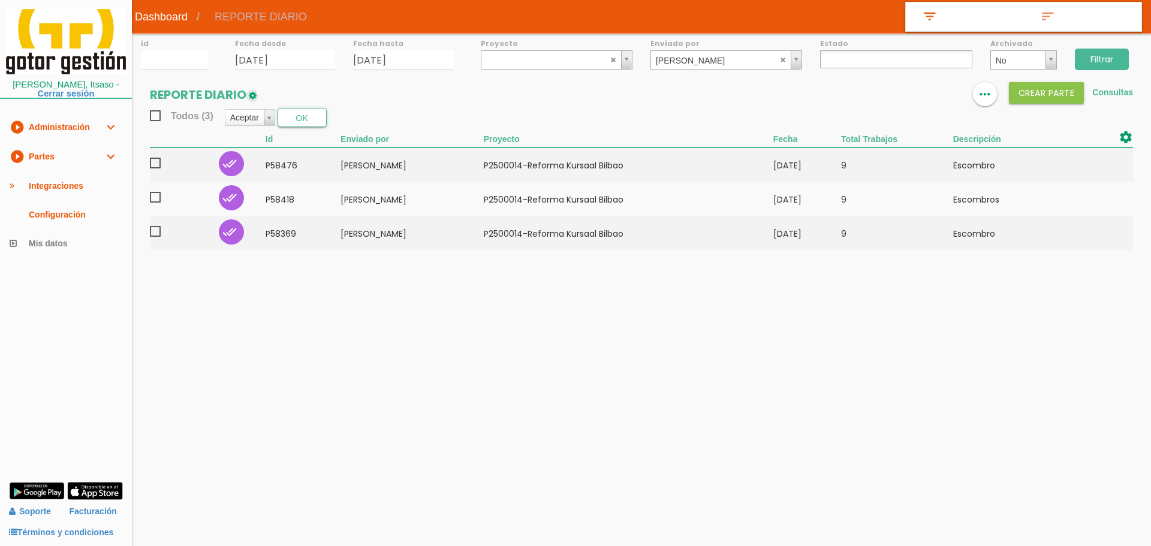
select select
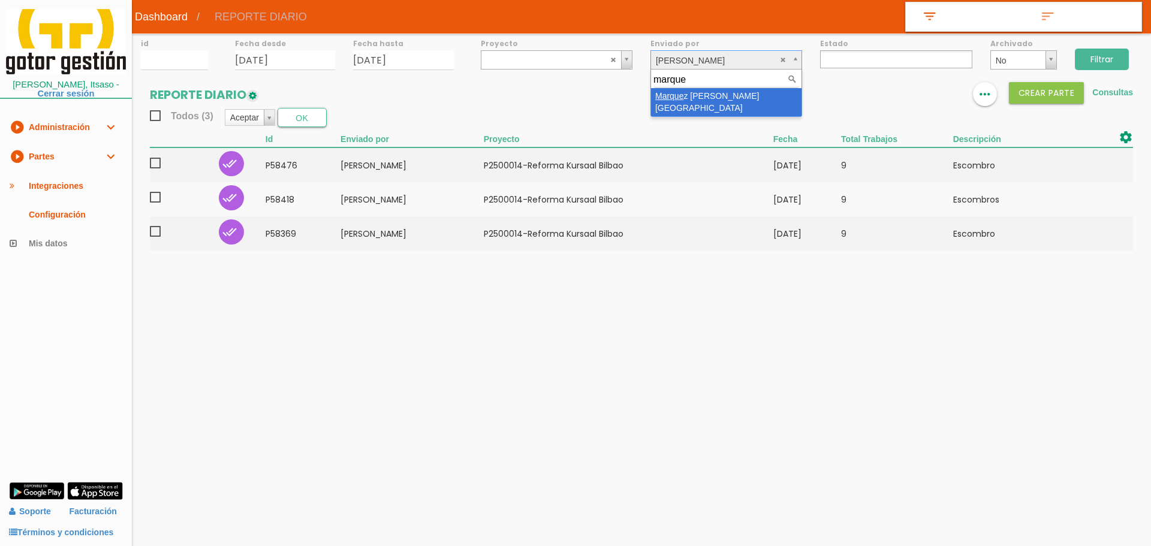
type input "marque"
drag, startPoint x: 706, startPoint y: 98, endPoint x: 882, endPoint y: 64, distance: 178.3
select select "130"
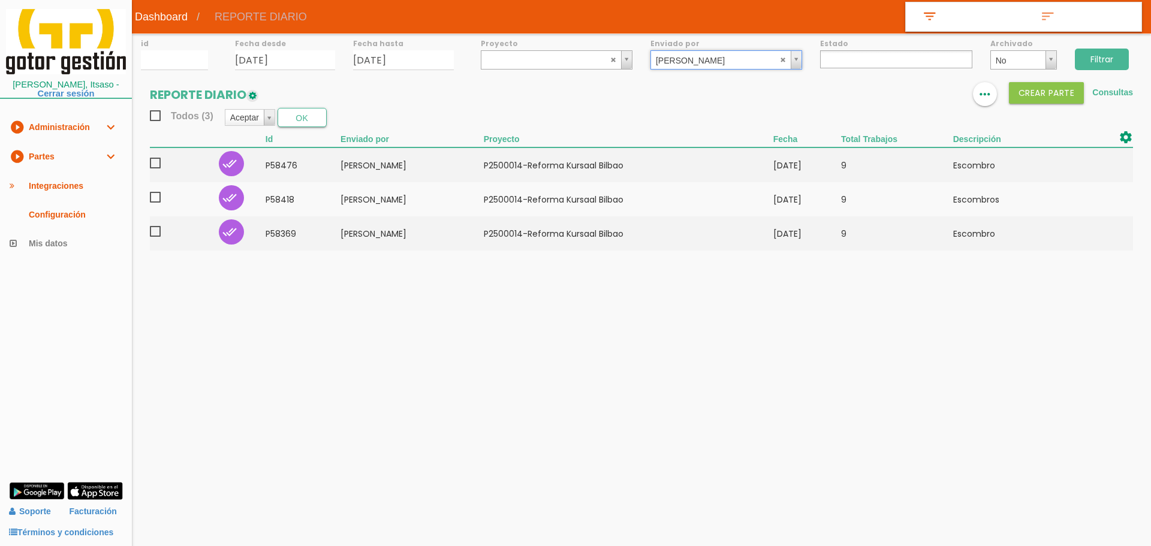
click at [1084, 59] on input "Filtrar" at bounding box center [1102, 60] width 54 height 22
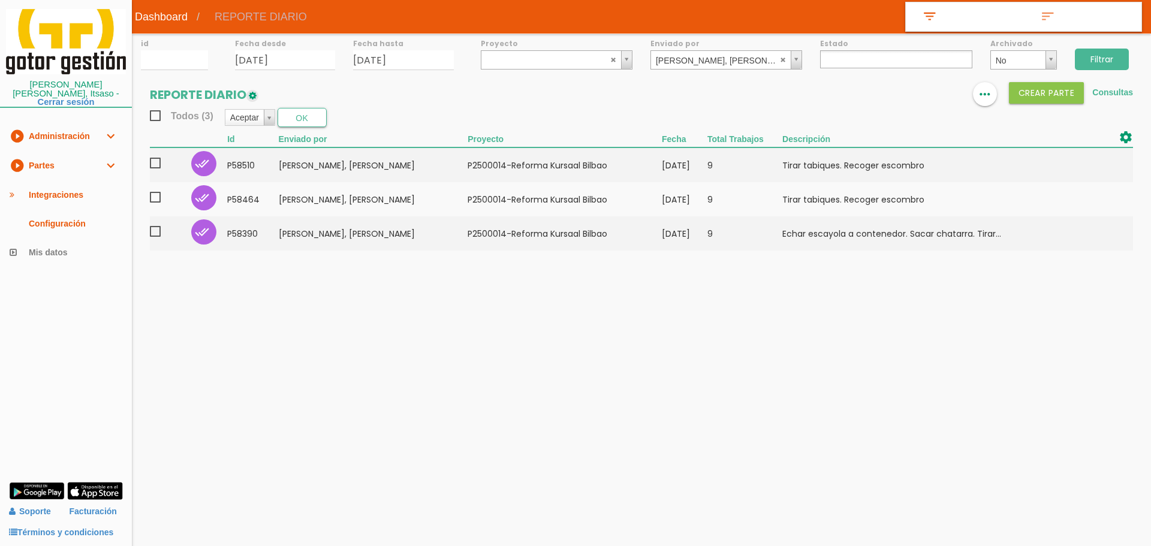
select select
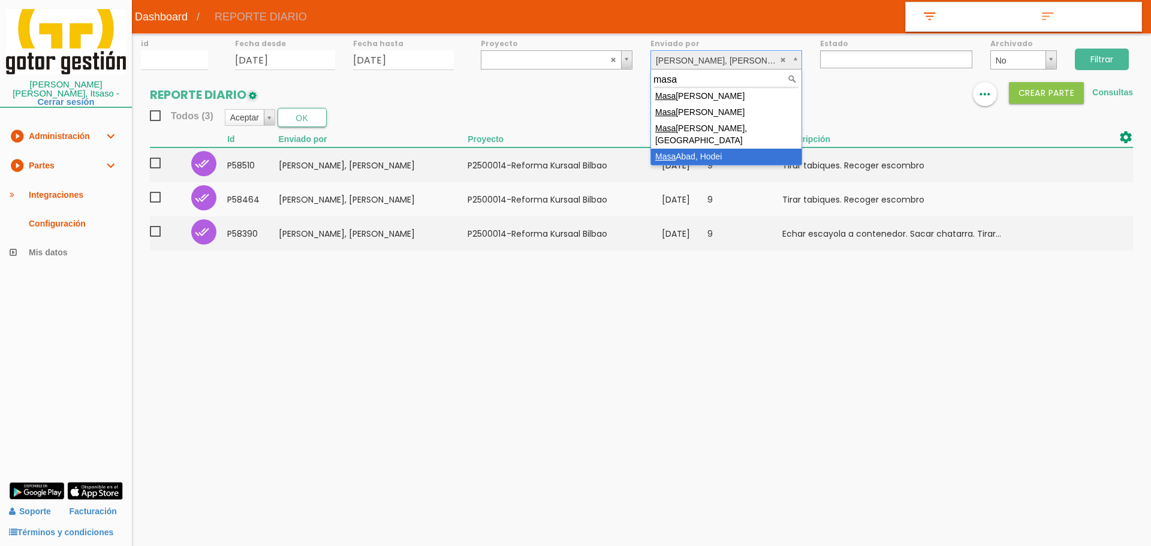
type input "masa"
select select "126"
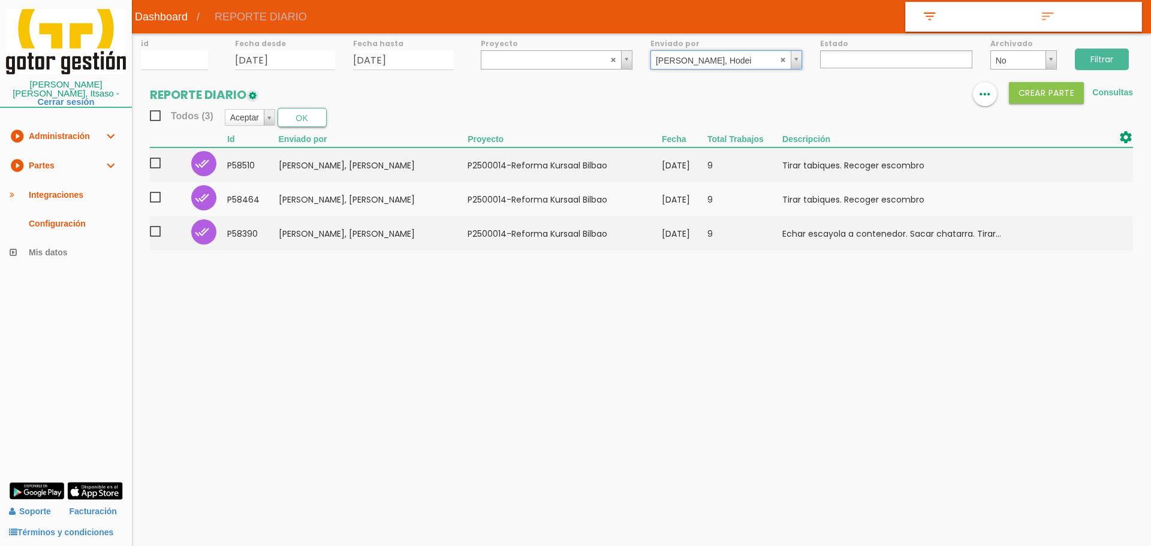
click at [1106, 60] on input "Filtrar" at bounding box center [1102, 60] width 54 height 22
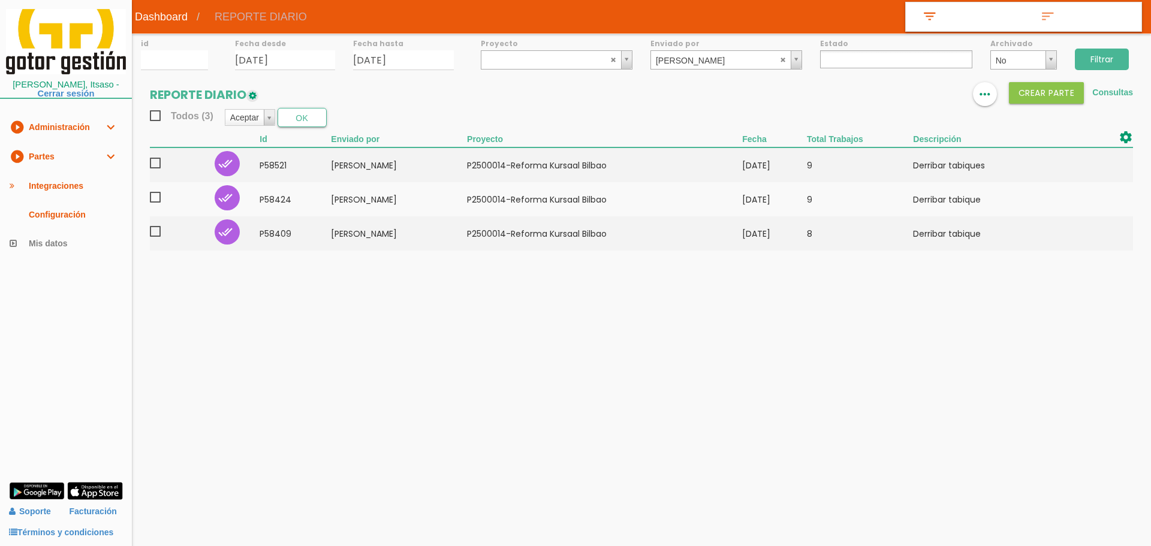
select select
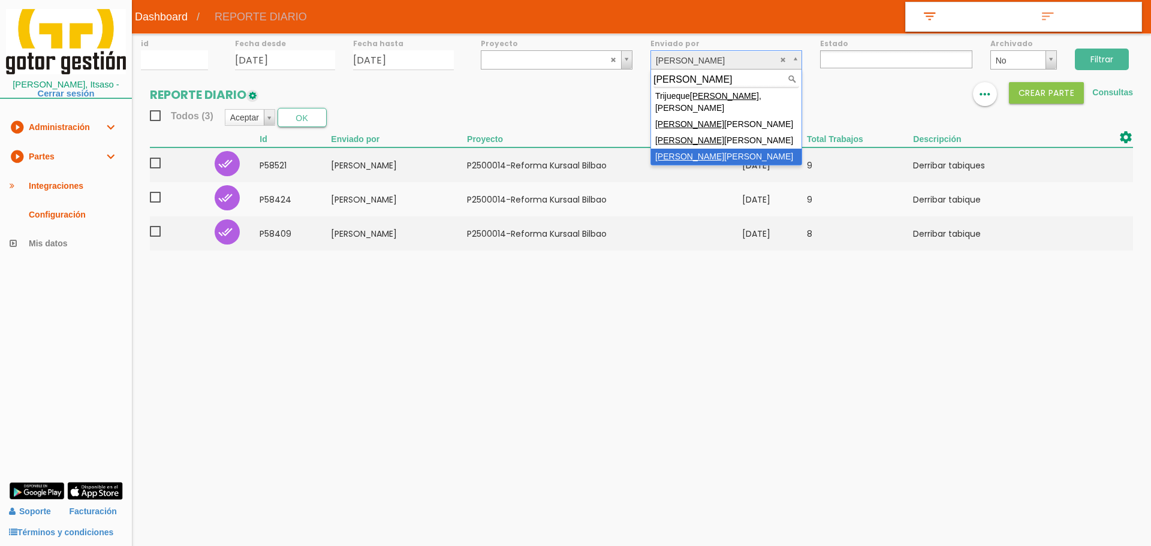
type input "ortega"
select select "146"
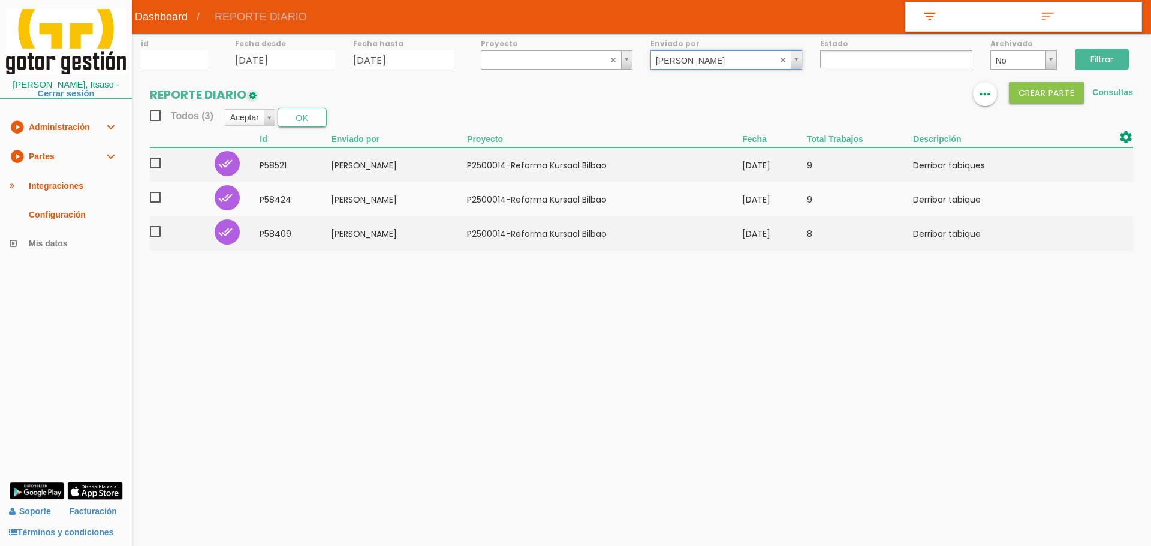
click at [1118, 52] on input "Filtrar" at bounding box center [1102, 60] width 54 height 22
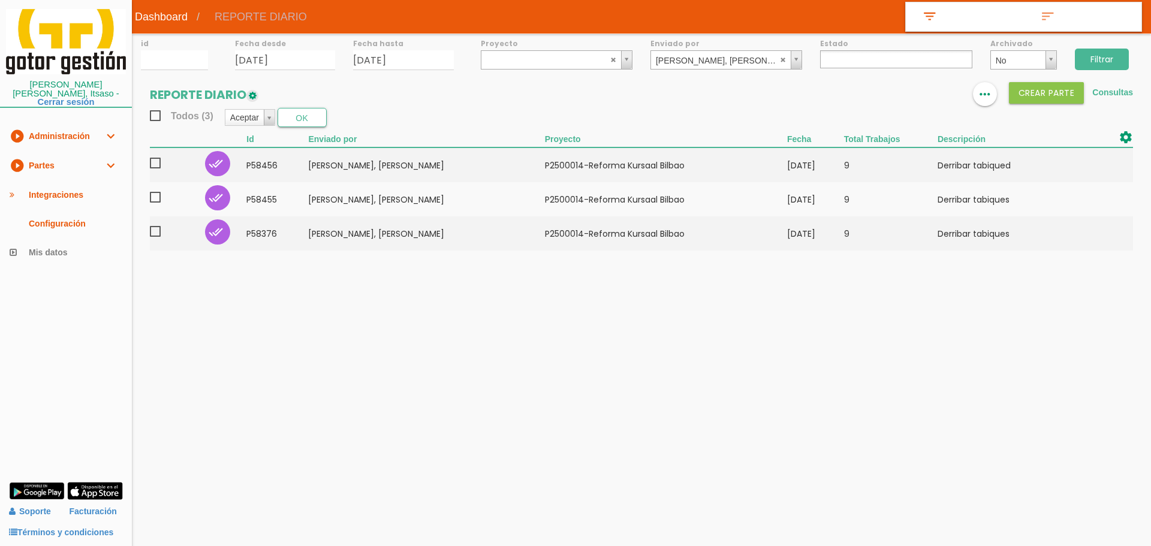
select select
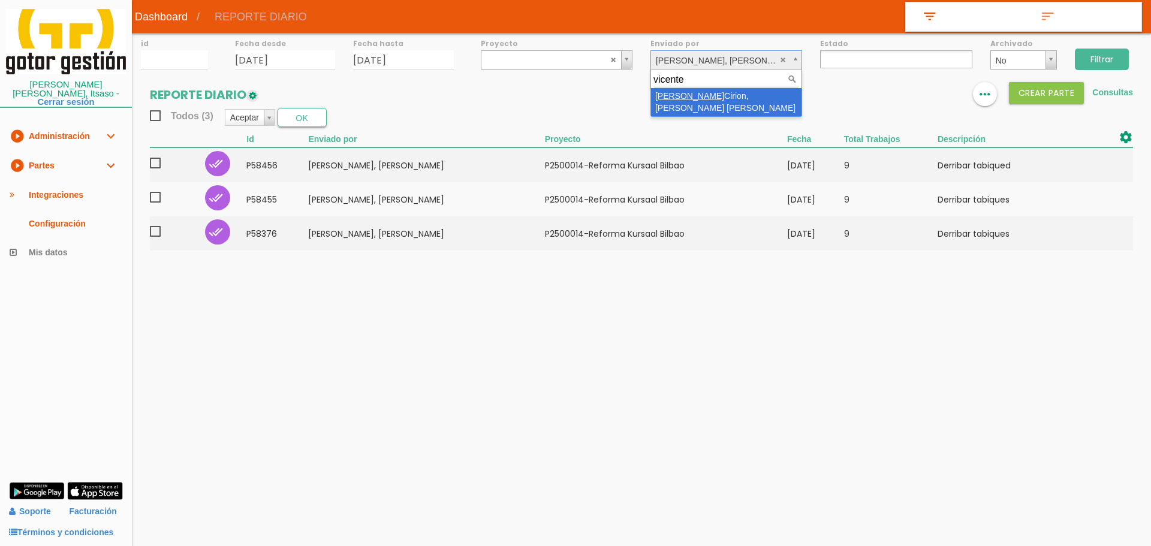
type input "vicente"
select select "22"
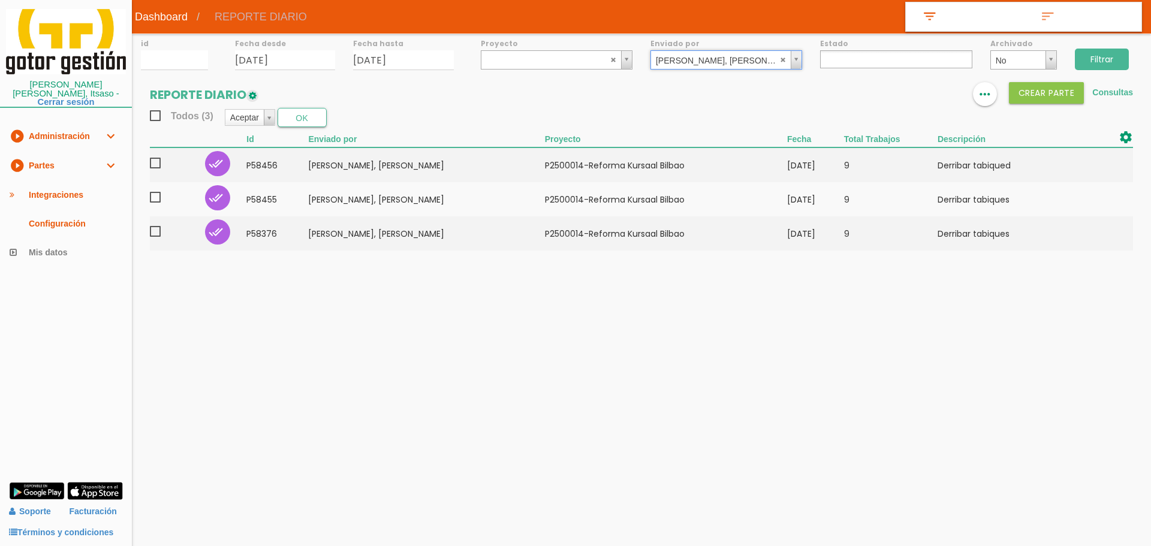
click at [1111, 55] on input "Filtrar" at bounding box center [1102, 60] width 54 height 22
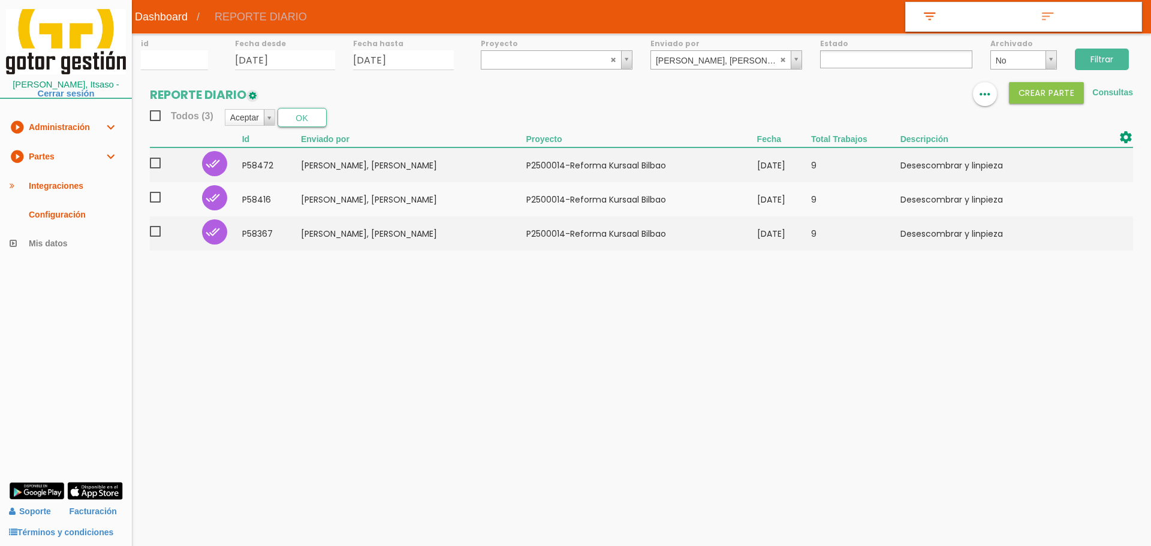
select select
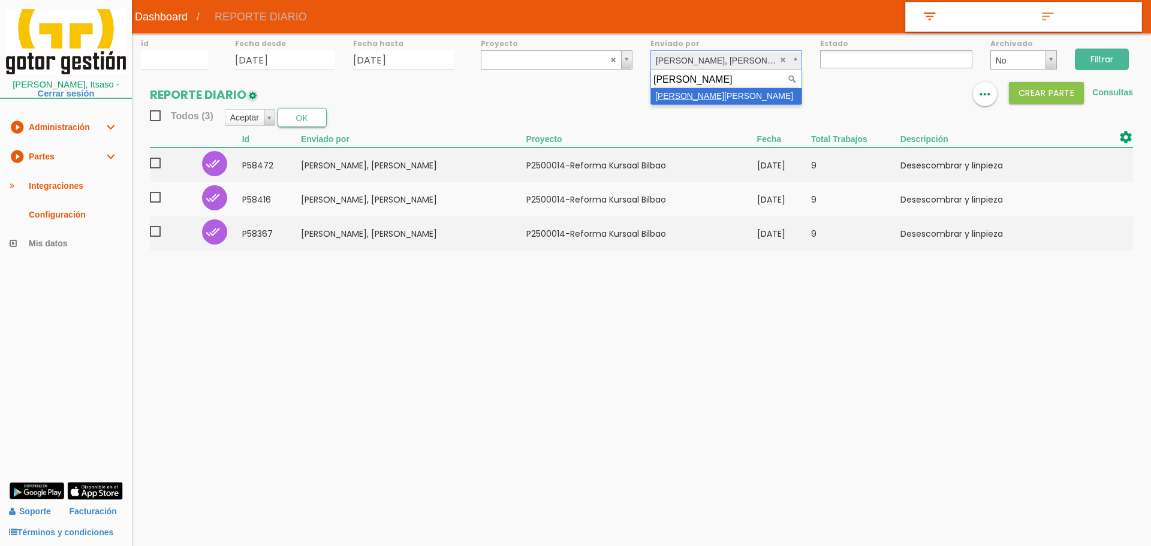
type input "da silva"
select select "66"
click at [1096, 67] on input "Filtrar" at bounding box center [1102, 60] width 54 height 22
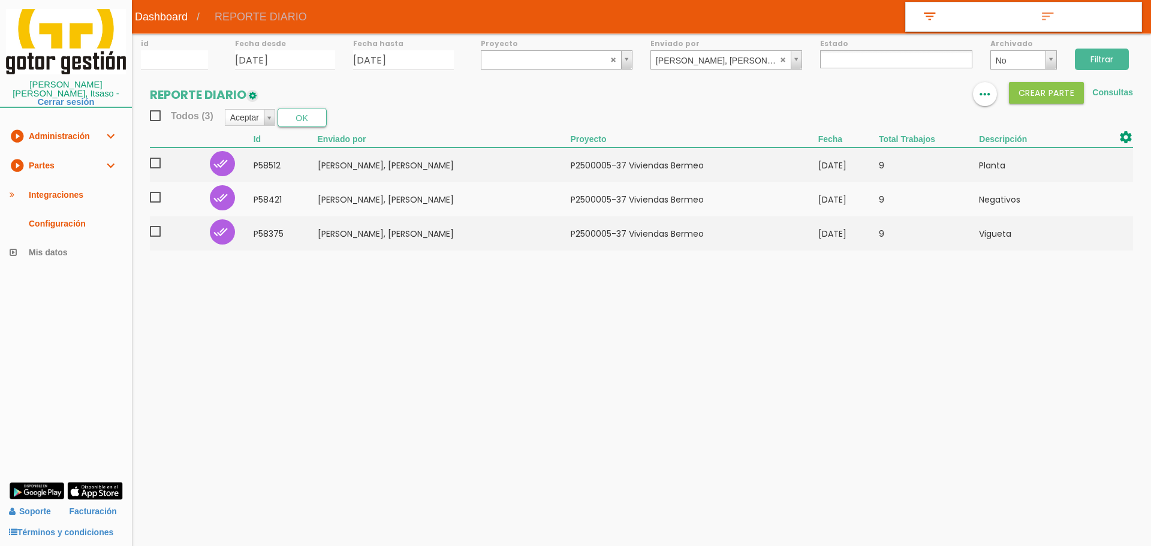
select select
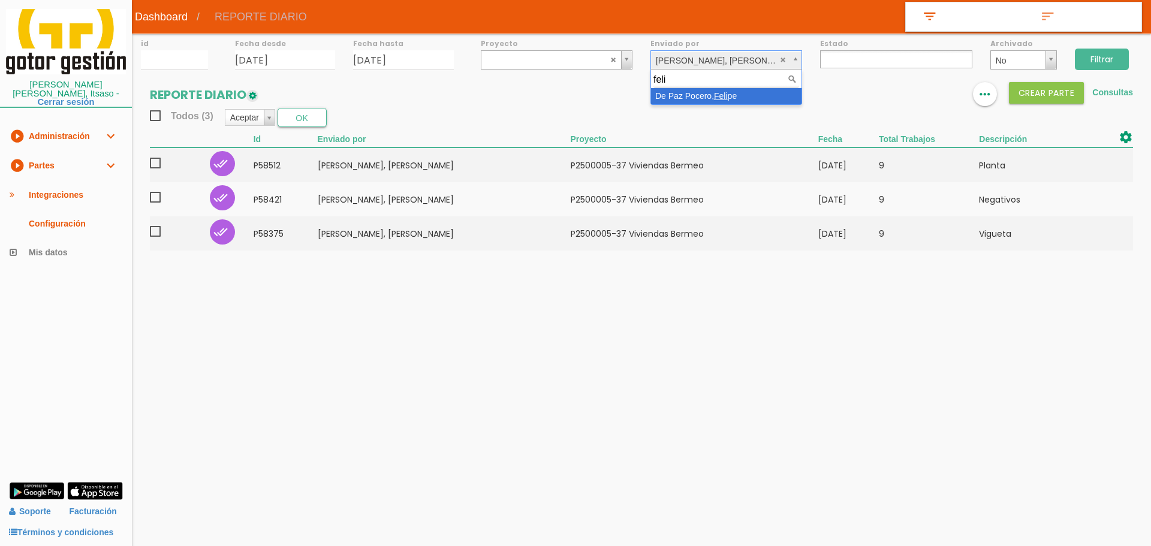
type input "feli"
select select "19"
click at [1102, 53] on input "Filtrar" at bounding box center [1102, 60] width 54 height 22
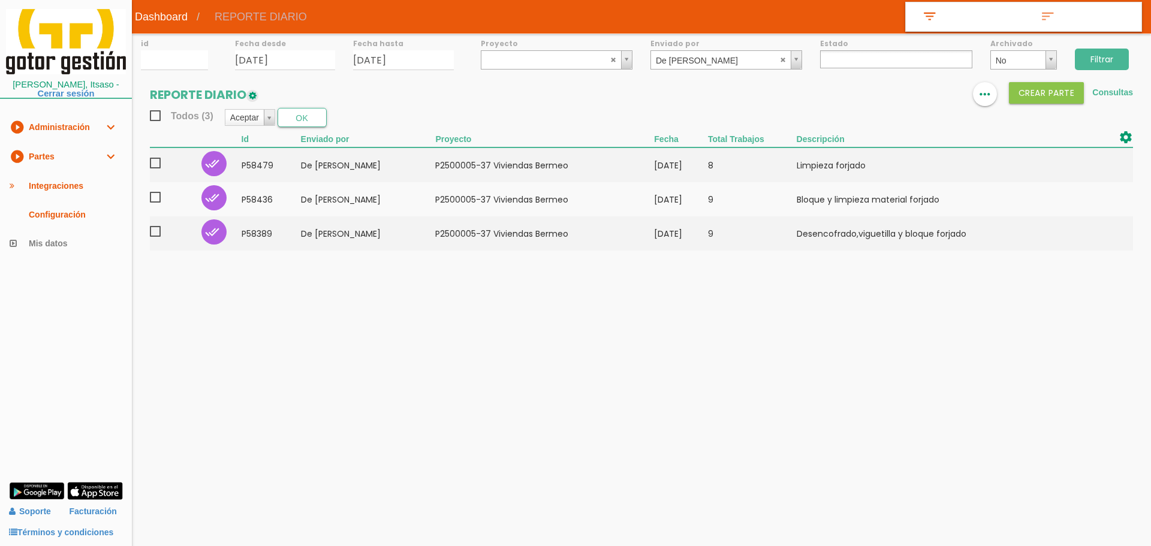
select select
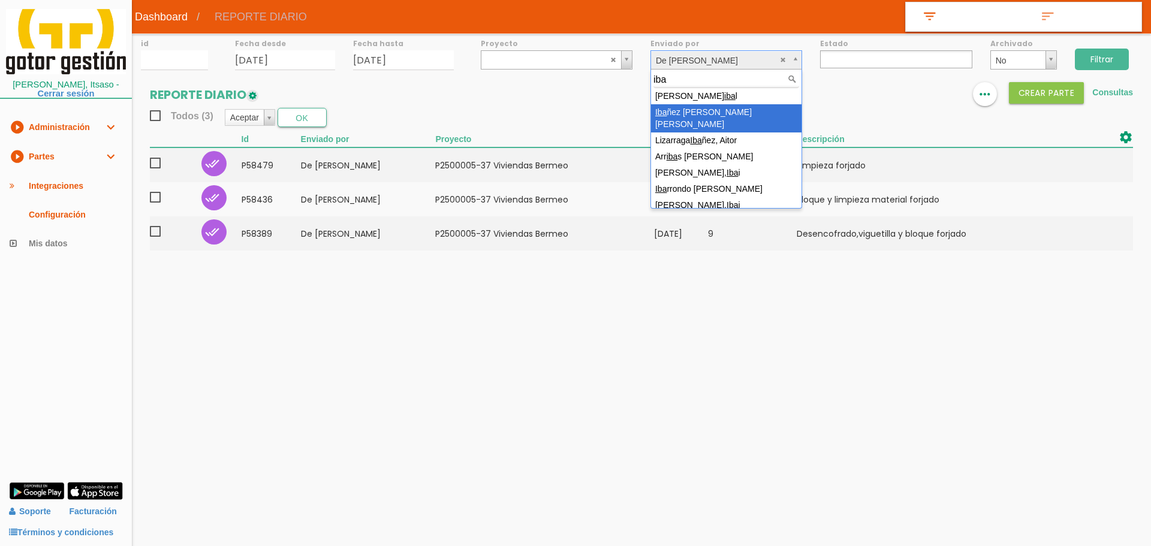
type input "iba"
select select "60"
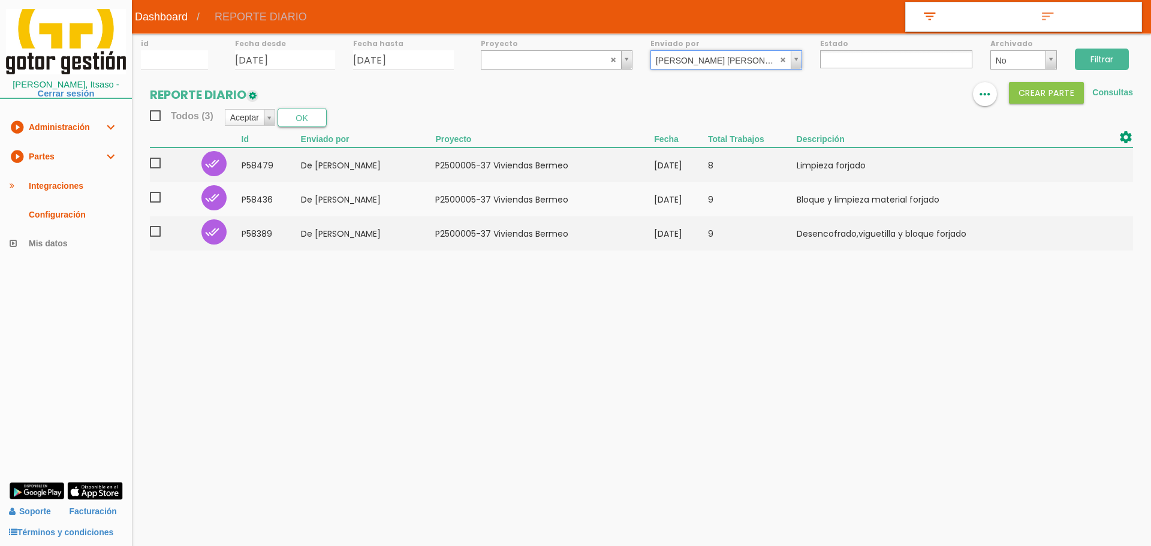
click at [1117, 52] on input "Filtrar" at bounding box center [1102, 60] width 54 height 22
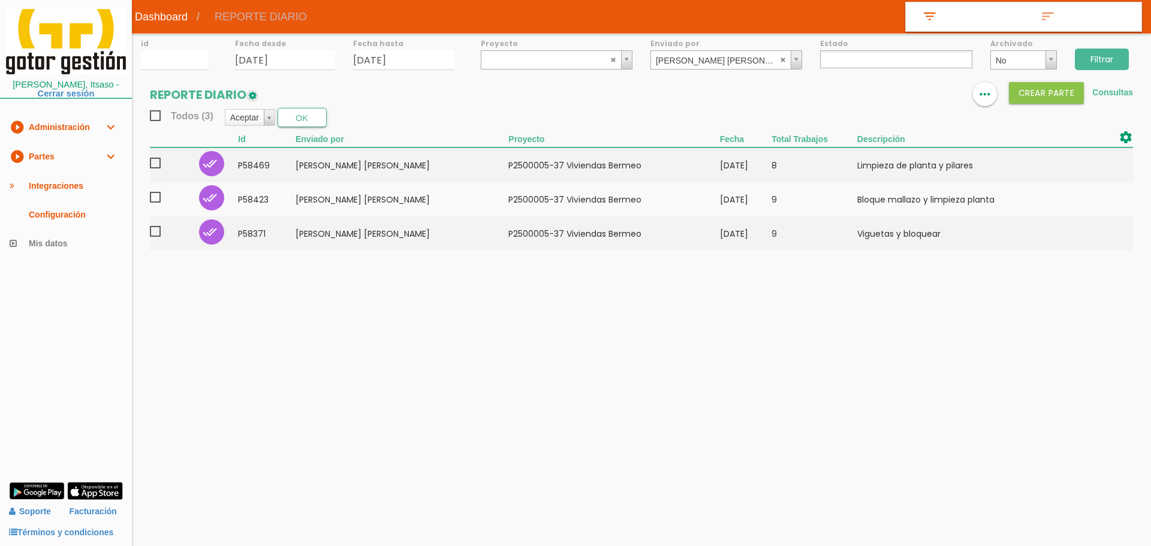
select select
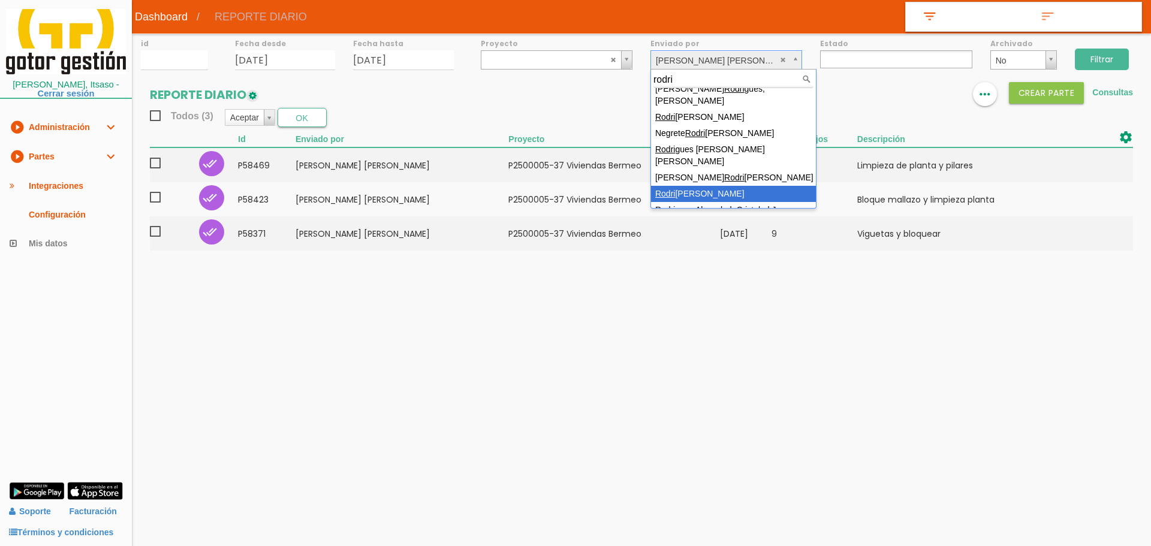
scroll to position [10, 0]
type input "rodri"
select select "140"
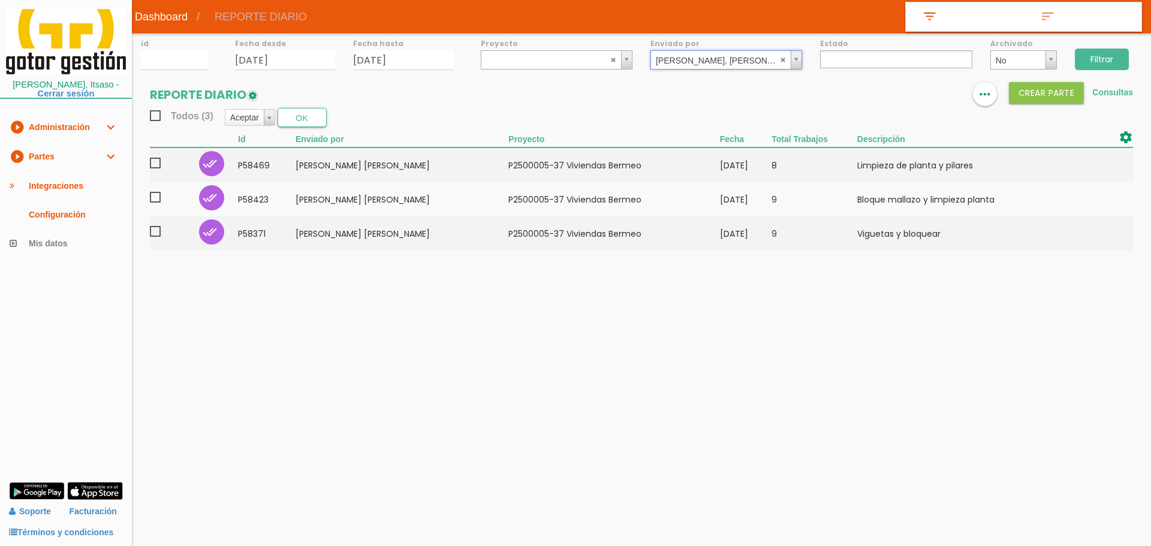
click at [1107, 54] on input "Filtrar" at bounding box center [1102, 60] width 54 height 22
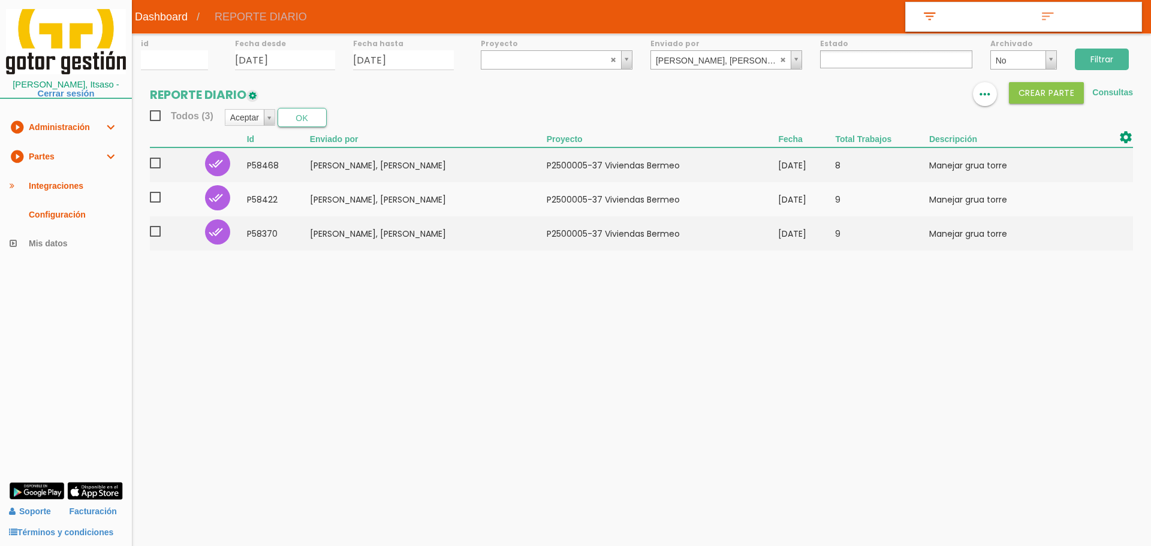
select select
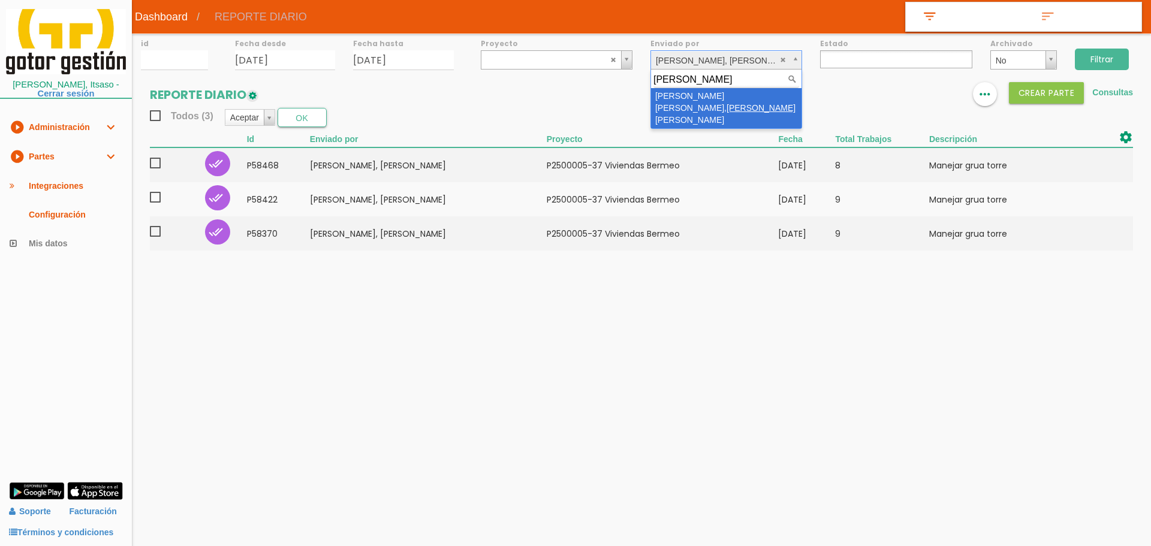
type input "diogo"
select select "136"
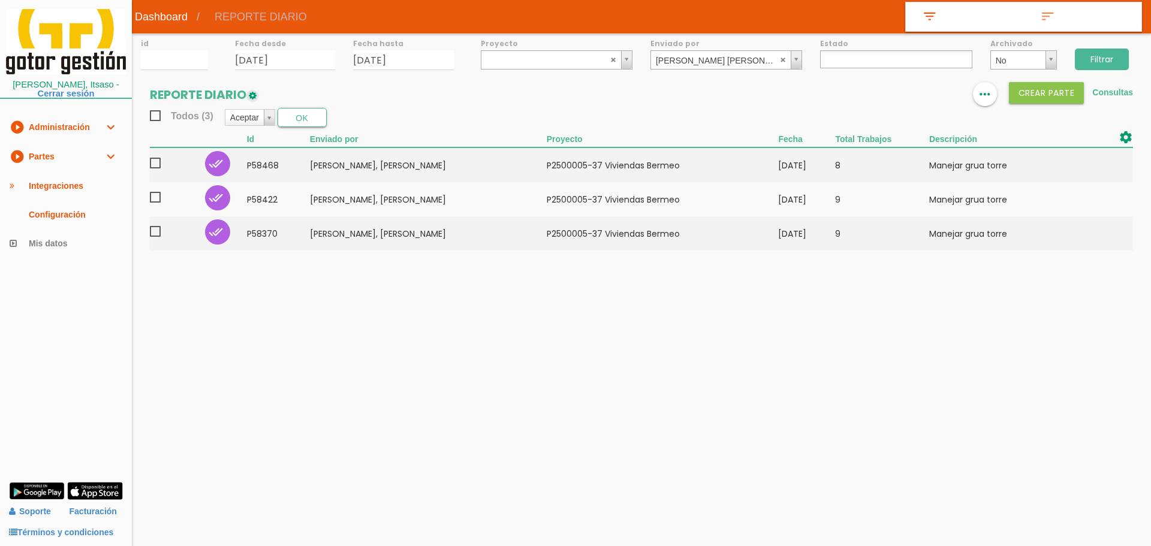
click at [1094, 59] on input "Filtrar" at bounding box center [1102, 60] width 54 height 22
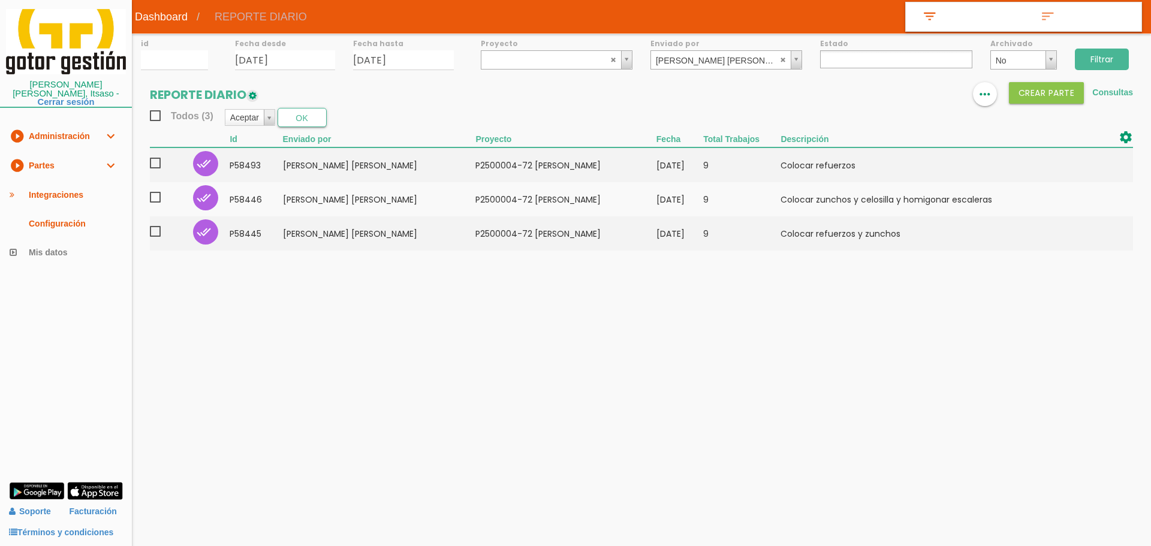
select select
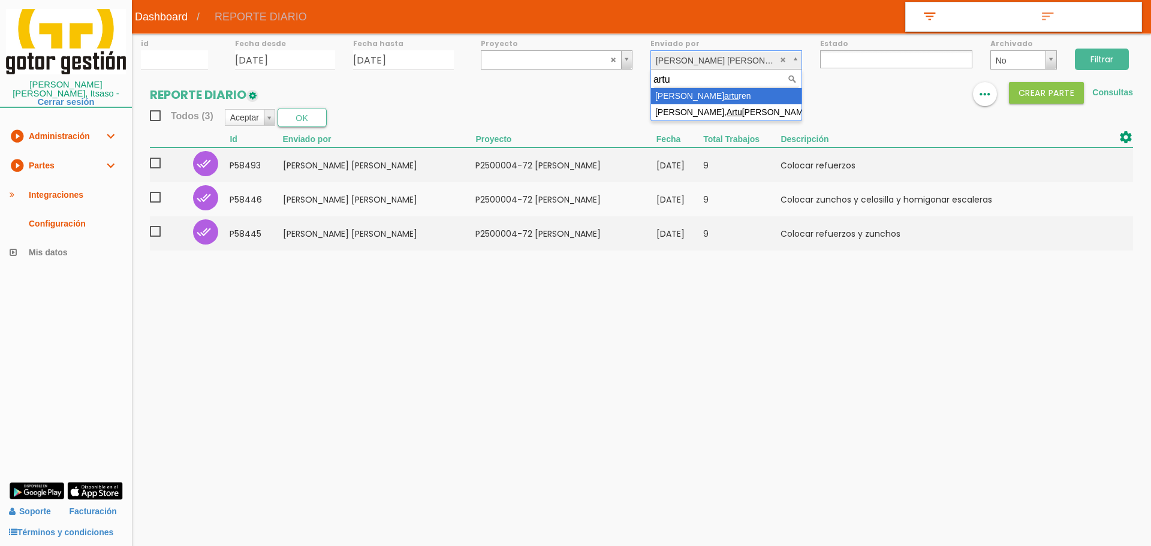
type input "artur"
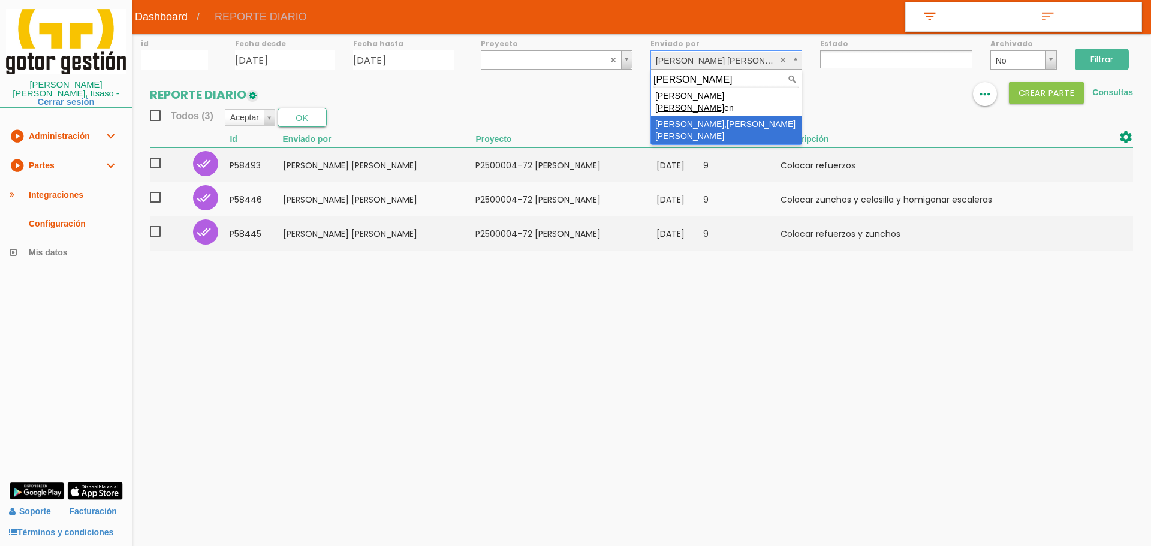
select select "23"
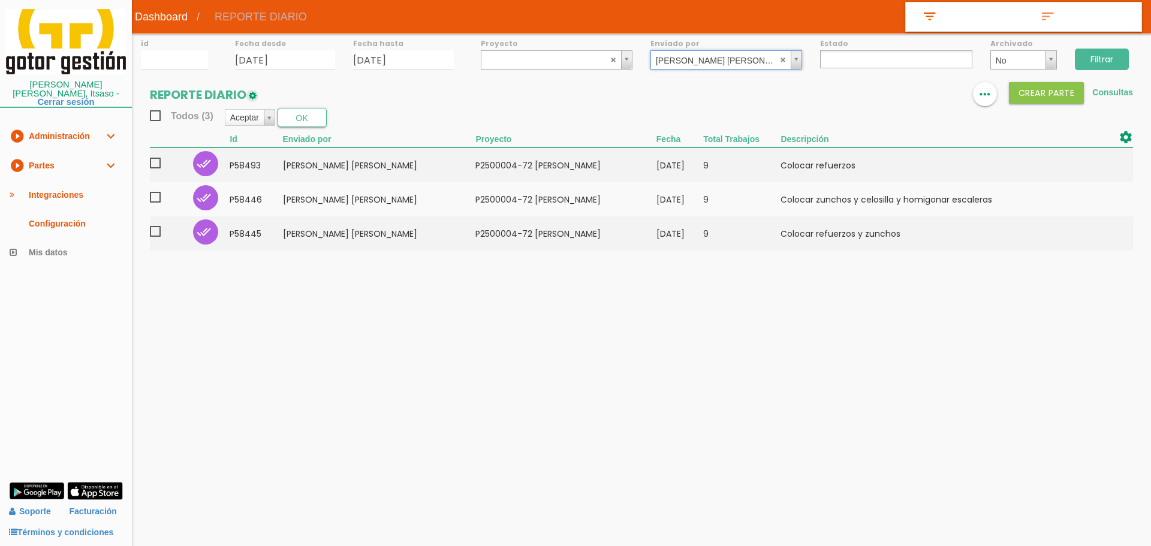
click at [1092, 62] on input "Filtrar" at bounding box center [1102, 60] width 54 height 22
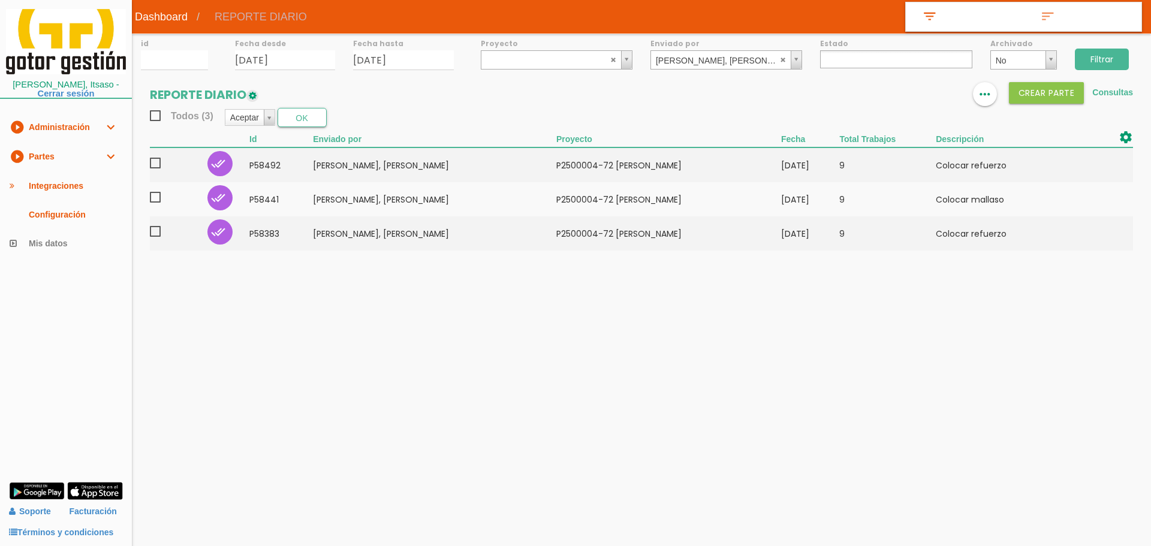
select select
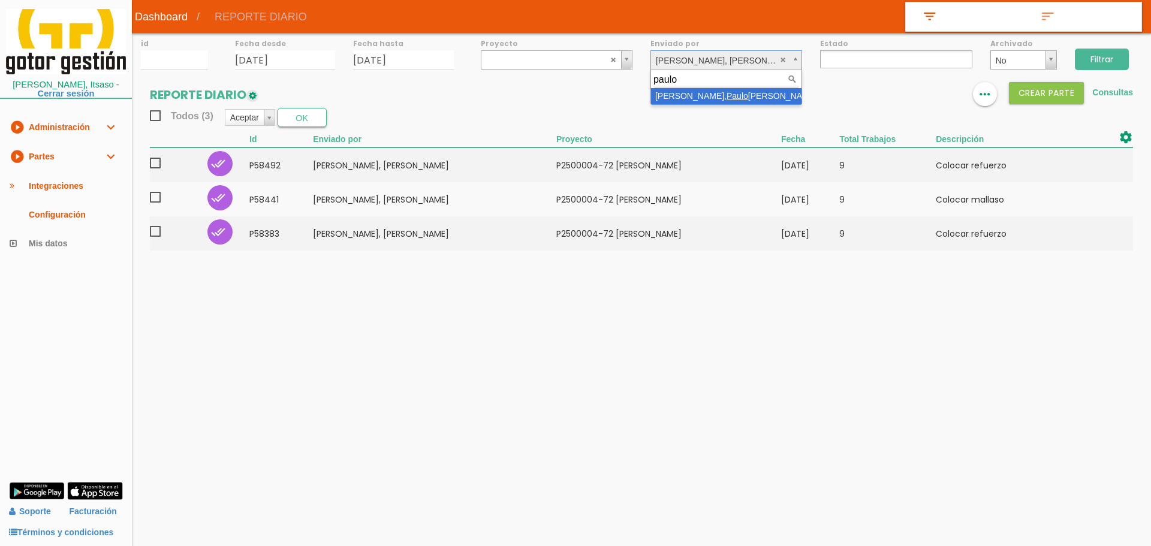
type input "paulo"
select select "42"
click at [1116, 59] on input "Filtrar" at bounding box center [1102, 60] width 54 height 22
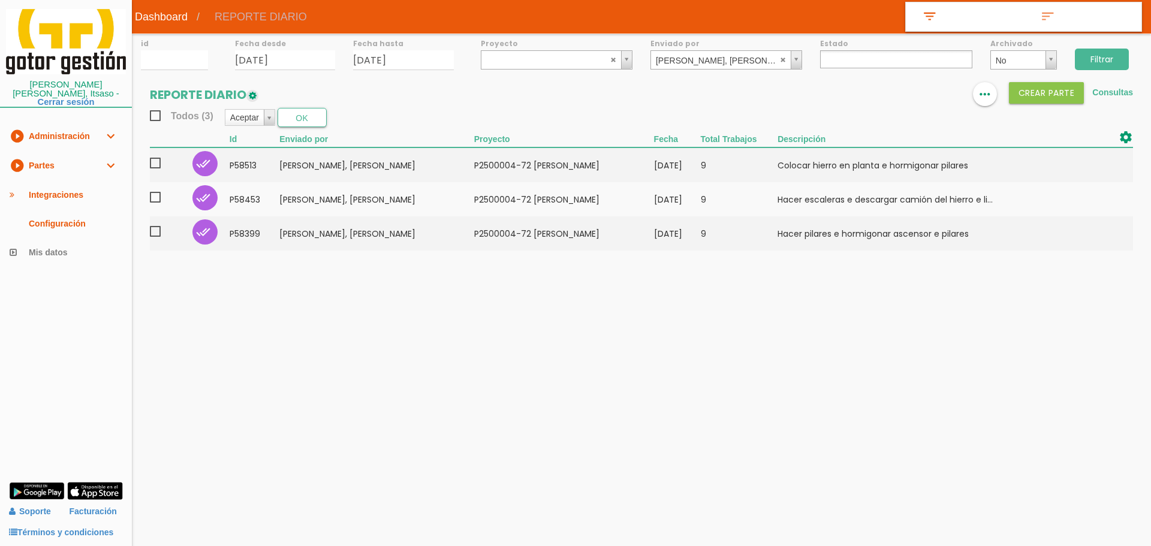
select select
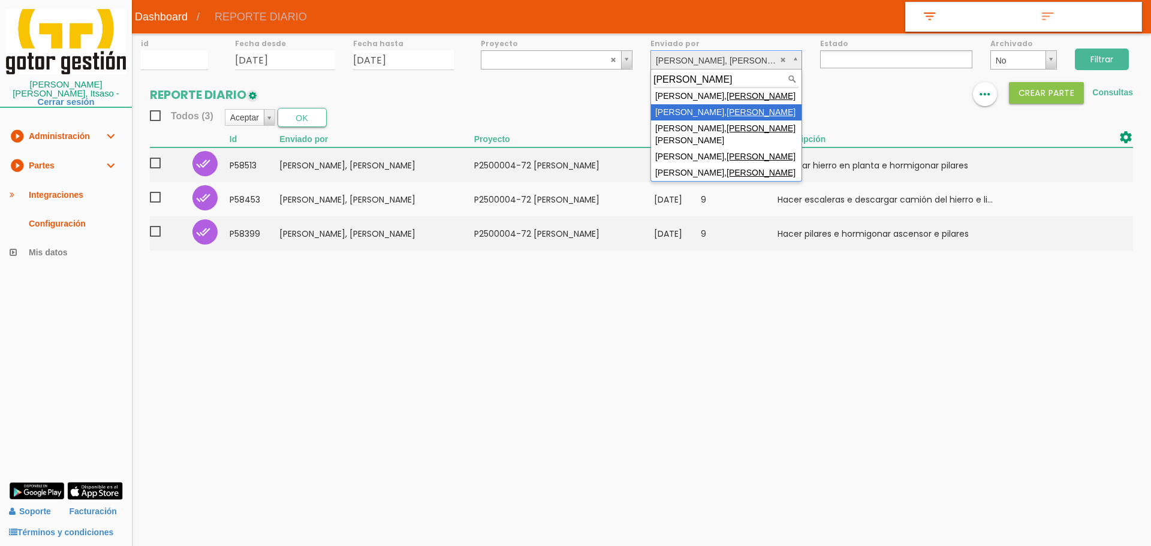
type input "raul"
select select "25"
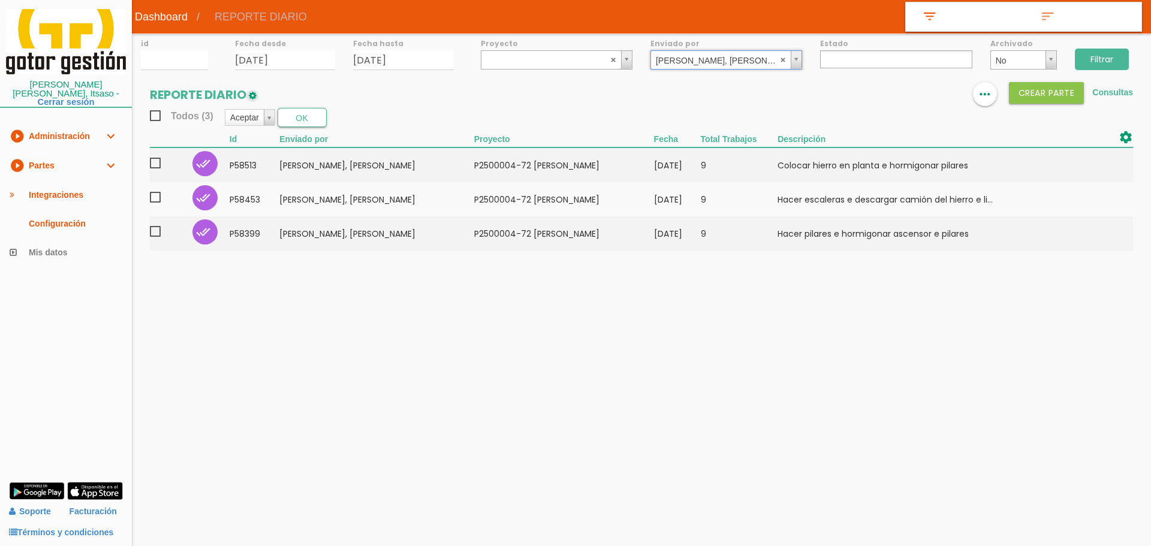
click at [1099, 52] on input "Filtrar" at bounding box center [1102, 60] width 54 height 22
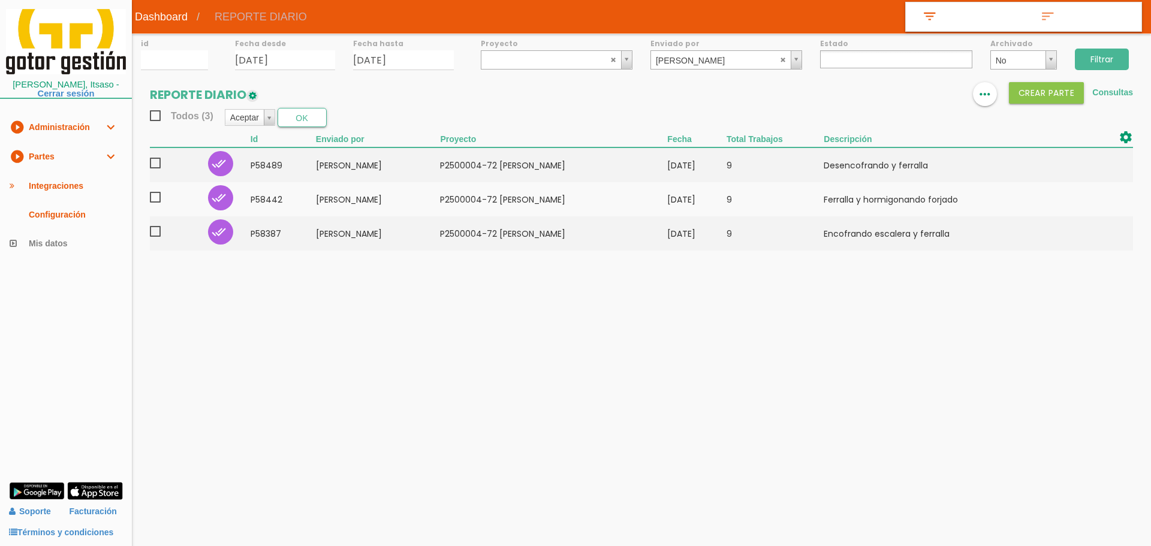
select select
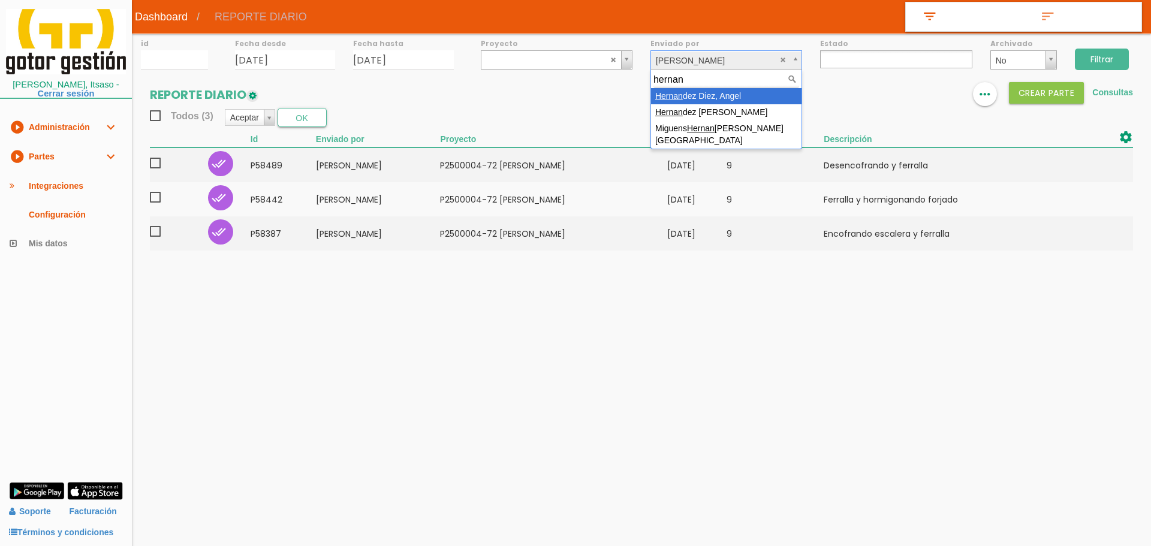
type input "hernan"
select select "67"
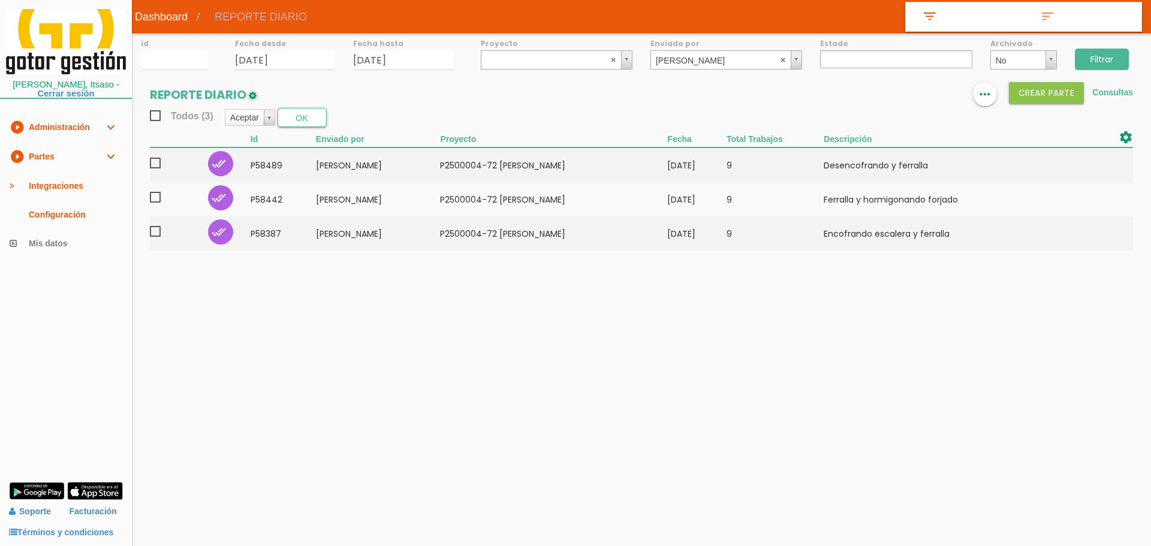
click at [1097, 55] on input "Filtrar" at bounding box center [1102, 60] width 54 height 22
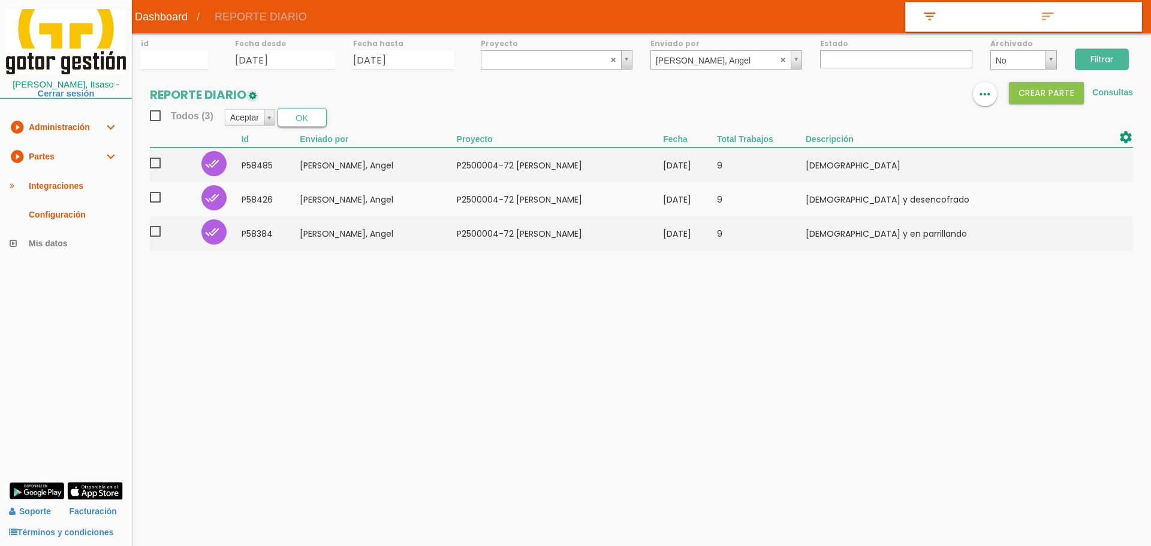
select select
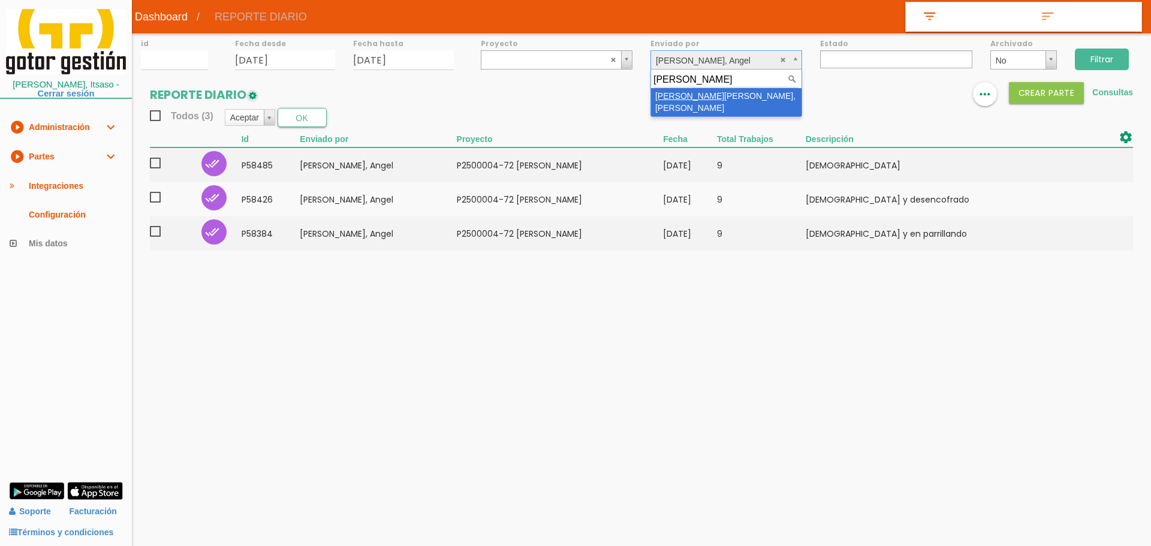
type input "moreira"
drag, startPoint x: 703, startPoint y: 92, endPoint x: 800, endPoint y: 83, distance: 97.6
select select "17"
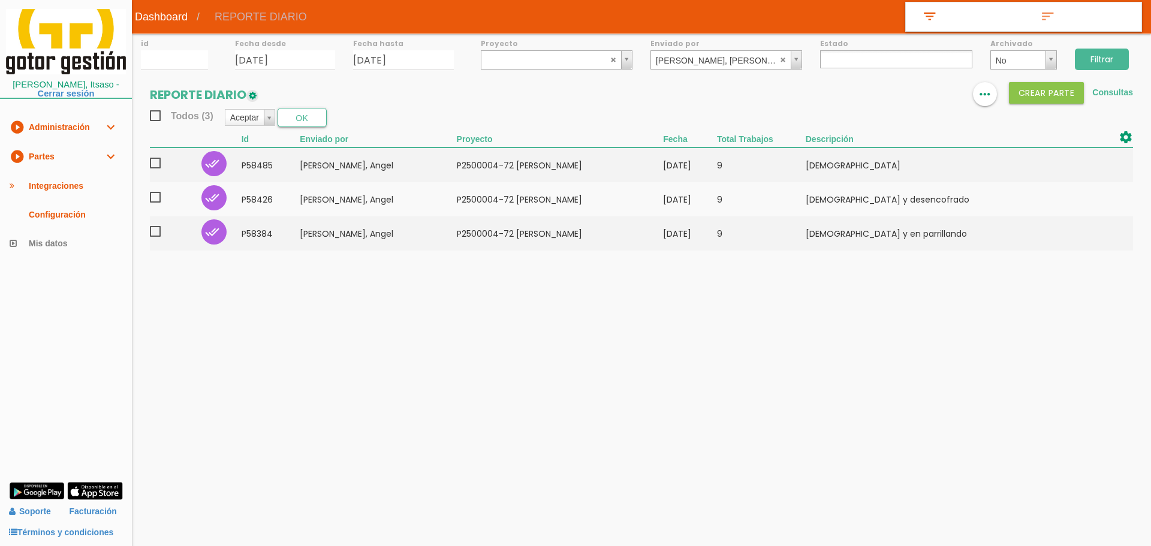
click at [1109, 61] on input "Filtrar" at bounding box center [1102, 60] width 54 height 22
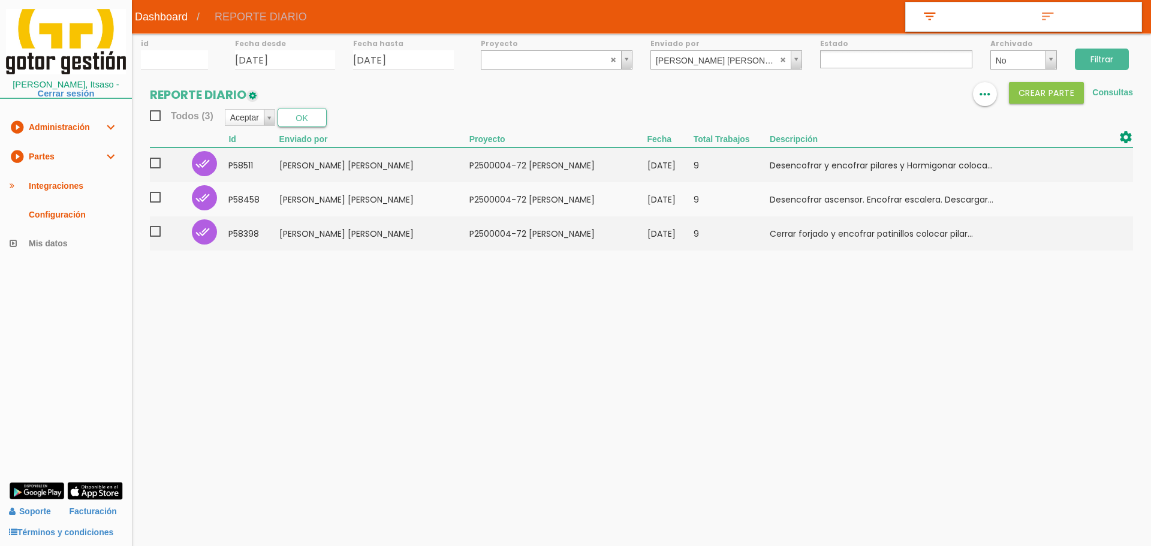
select select
click at [705, 71] on div "id Fecha desde [DATE] Fecha hasta [DATE] Proyecto ﻿P2400004-Sidenor Foso de Vue…" at bounding box center [642, 148] width 1020 height 229
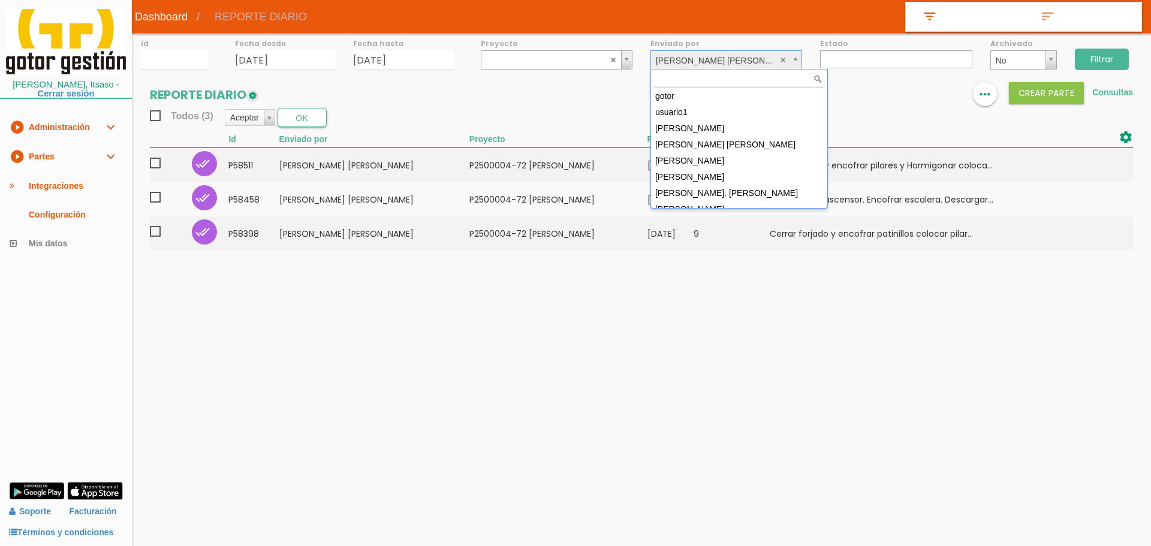
scroll to position [107, 0]
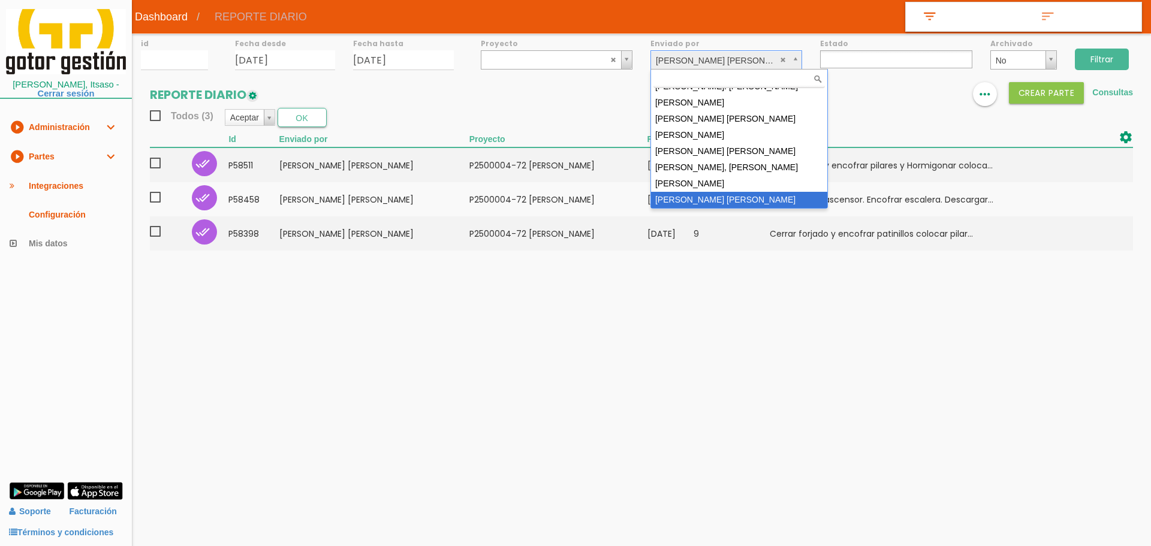
type input "o"
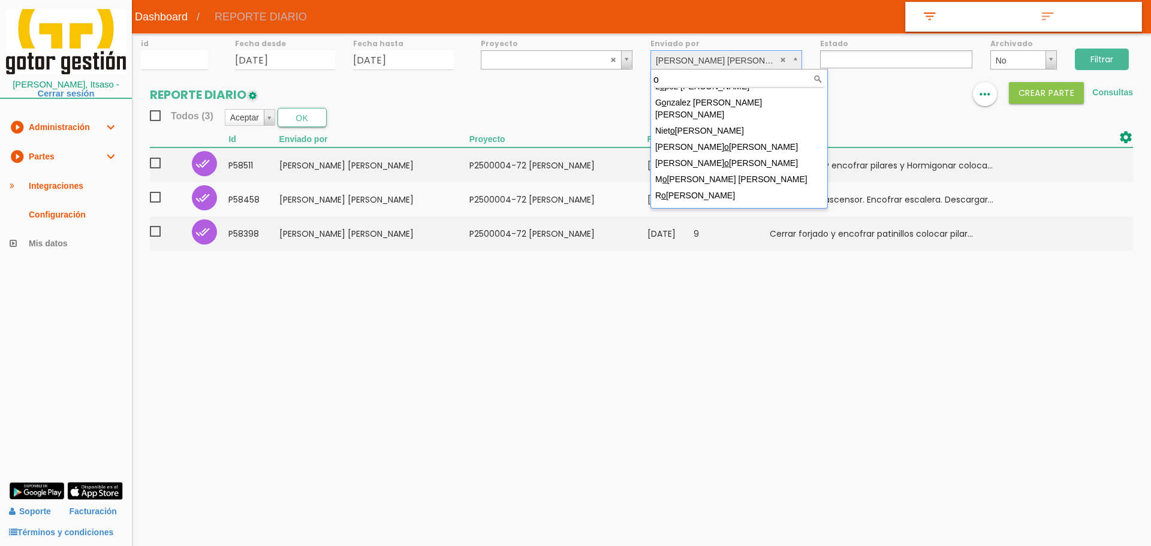
scroll to position [0, 0]
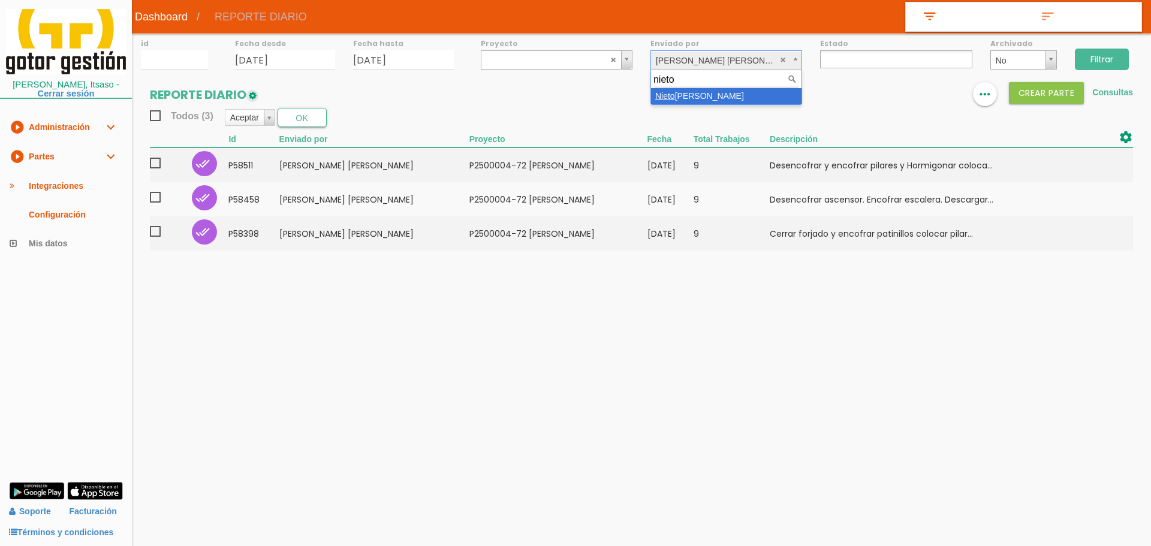
type input "nieto"
select select "13"
click at [1093, 56] on input "Filtrar" at bounding box center [1102, 60] width 54 height 22
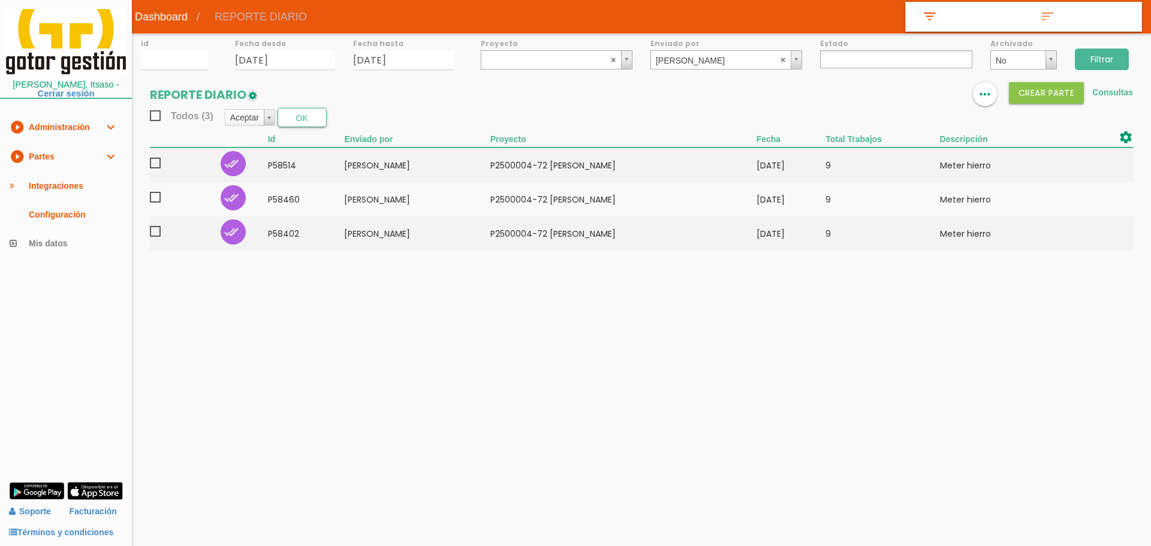
select select
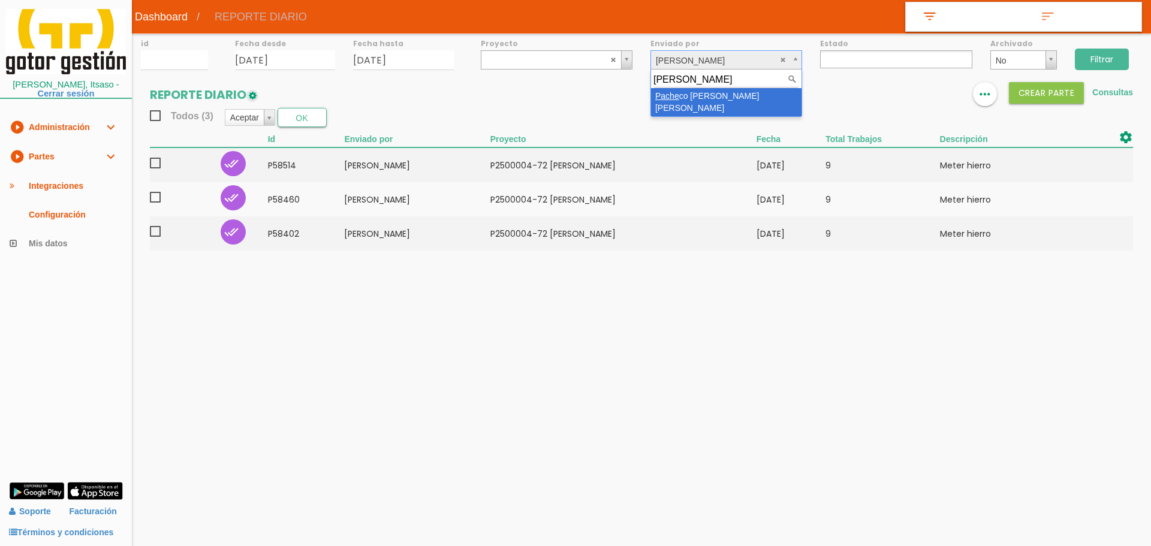
type input "pache"
select select "34"
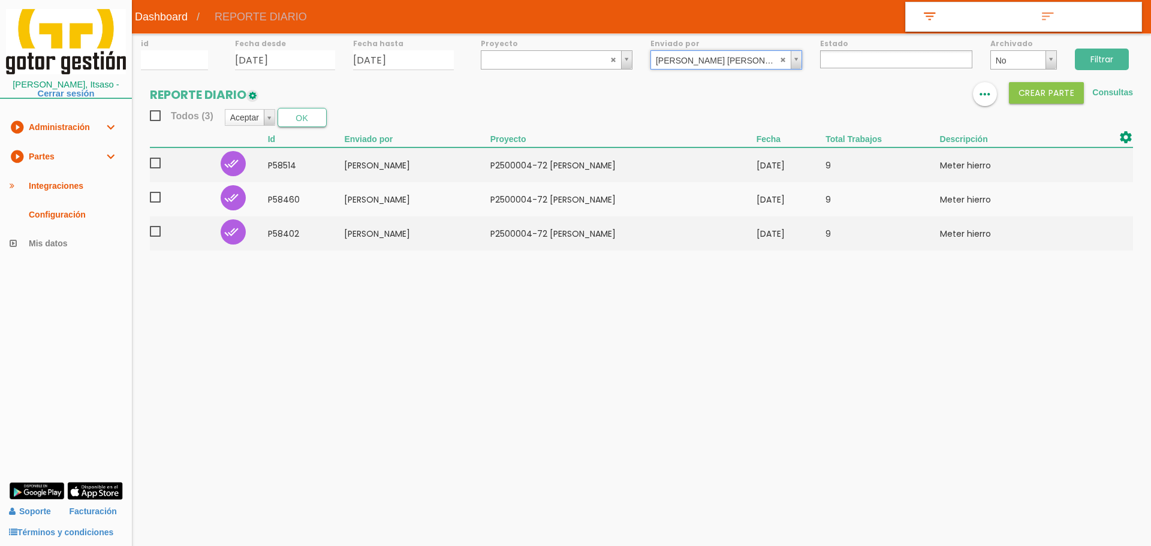
click at [1097, 58] on input "Filtrar" at bounding box center [1102, 60] width 54 height 22
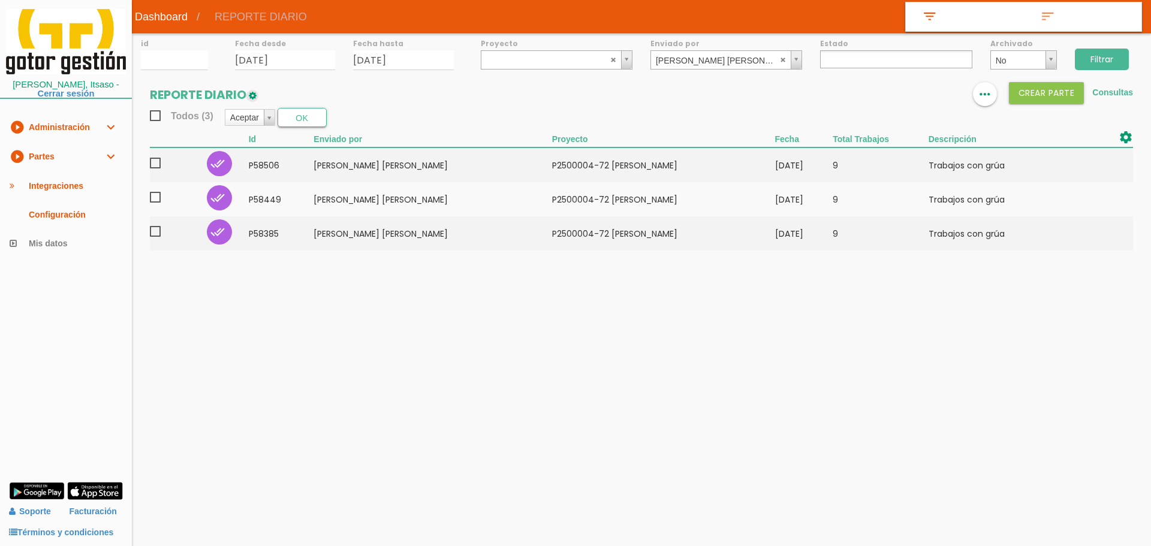
select select
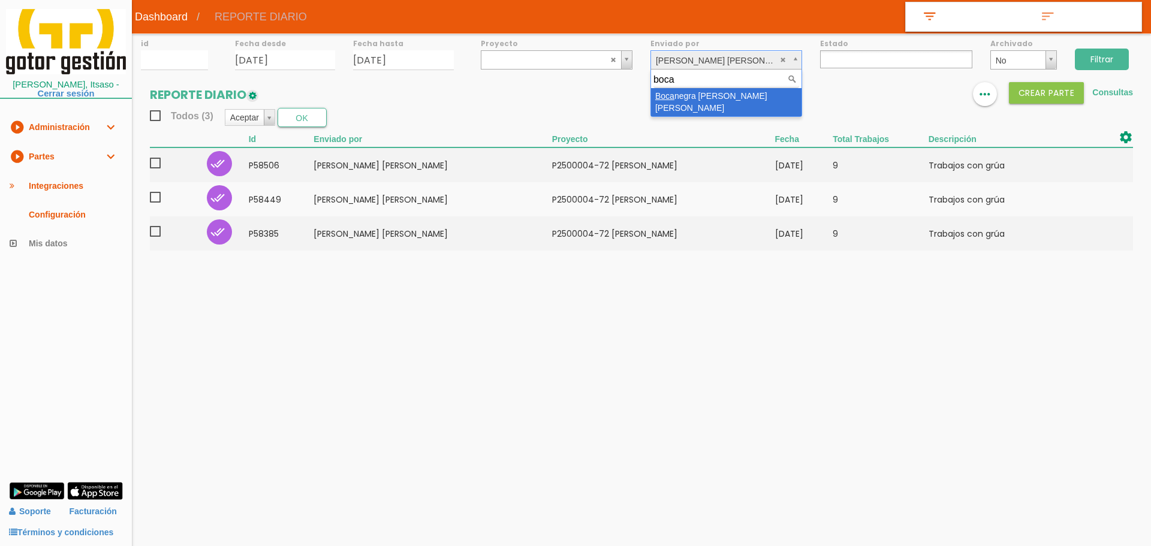
type input "boca"
drag, startPoint x: 703, startPoint y: 95, endPoint x: 778, endPoint y: 86, distance: 75.4
select select "145"
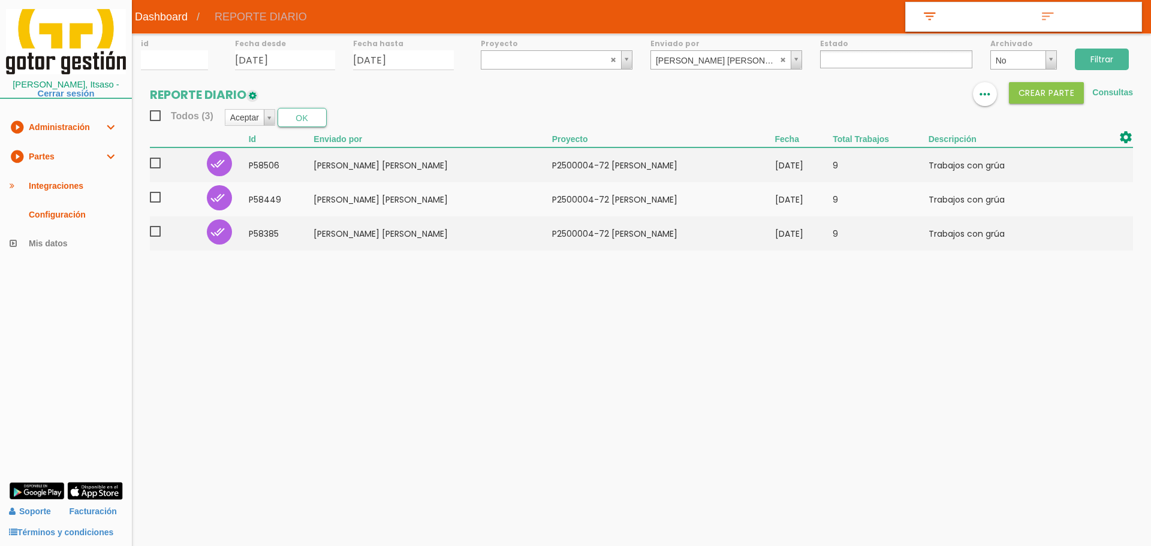
click at [1095, 61] on input "Filtrar" at bounding box center [1102, 60] width 54 height 22
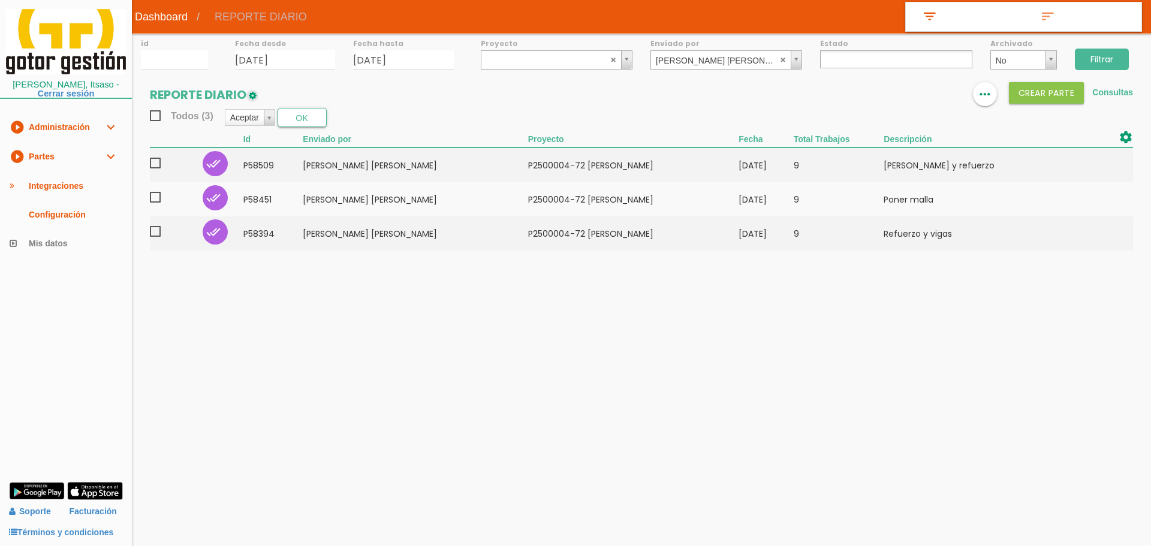
select select
drag, startPoint x: 751, startPoint y: 339, endPoint x: 771, endPoint y: 307, distance: 38.3
click at [751, 339] on body "menu Dashboard REPORTE DIARIO" at bounding box center [575, 273] width 1151 height 546
